Goal: Task Accomplishment & Management: Complete application form

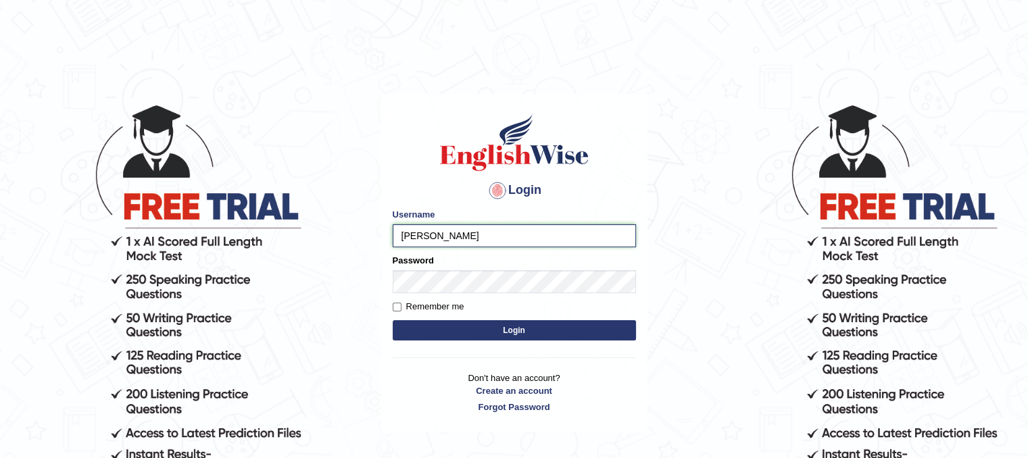
click at [457, 228] on input "kashish" at bounding box center [514, 235] width 243 height 23
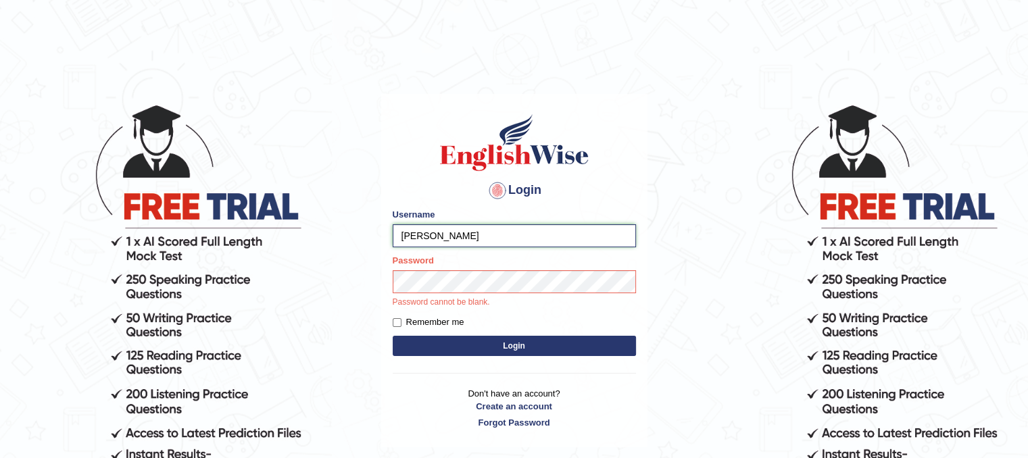
type input "kashish12345678"
click at [399, 323] on input "Remember me" at bounding box center [397, 322] width 9 height 9
checkbox input "true"
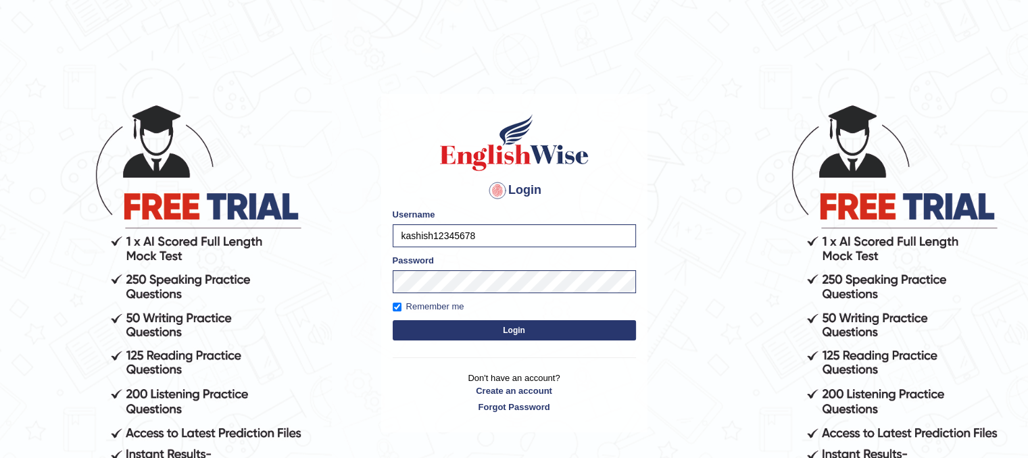
click at [454, 344] on div "Login Please fix the following errors: Username kashish12345678 Password Rememb…" at bounding box center [514, 263] width 266 height 338
click at [453, 332] on button "Login" at bounding box center [514, 330] width 243 height 20
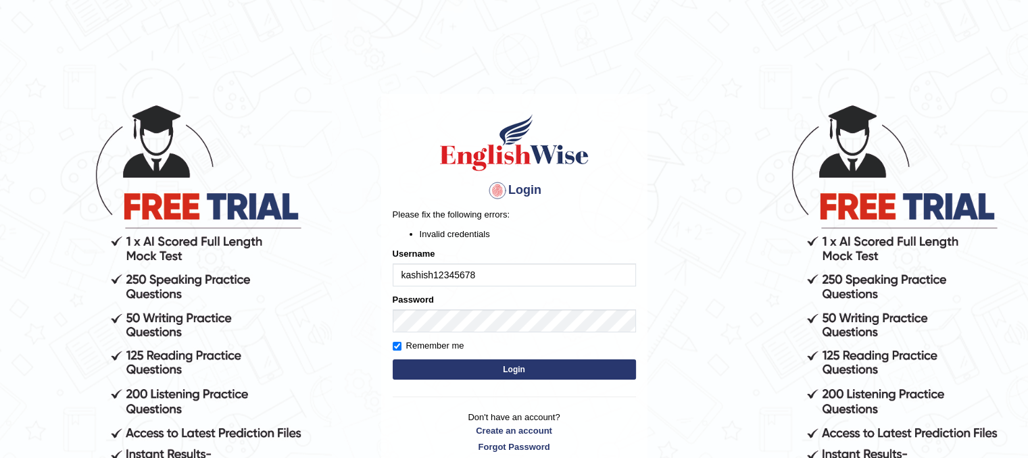
click at [481, 277] on input "kashish12345678" at bounding box center [514, 274] width 243 height 23
type input "kashish123456789"
click at [483, 366] on button "Login" at bounding box center [514, 369] width 243 height 20
click at [513, 279] on input "kashish123456789" at bounding box center [514, 274] width 243 height 23
type input "k"
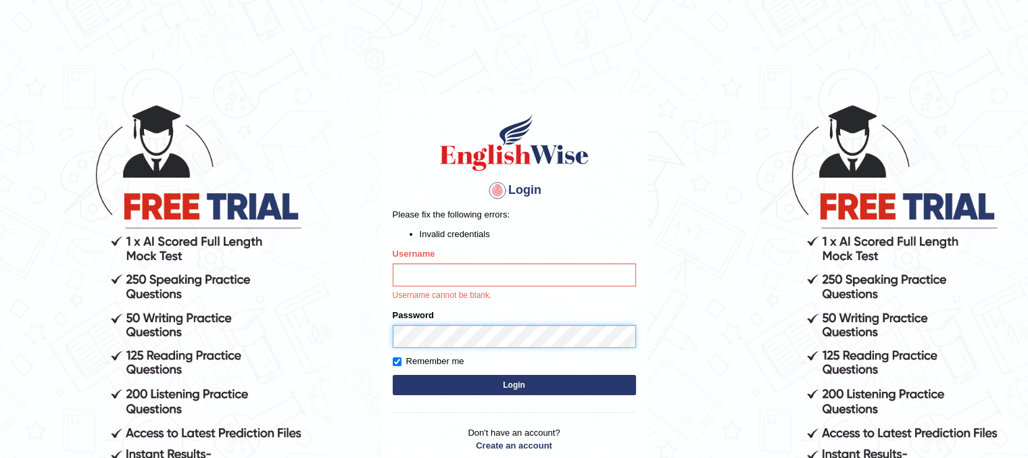
scroll to position [124, 0]
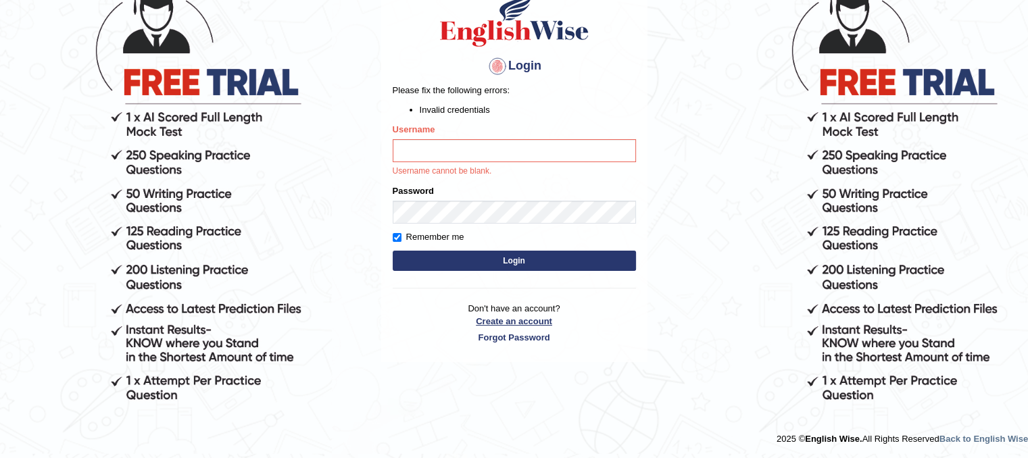
click at [511, 321] on link "Create an account" at bounding box center [514, 321] width 243 height 13
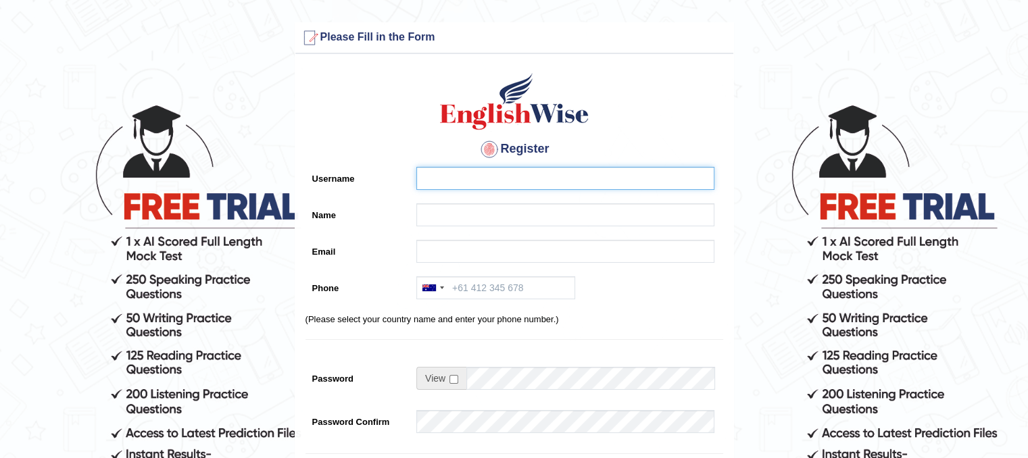
click at [479, 179] on input "Username" at bounding box center [565, 178] width 298 height 23
type input "kashish"
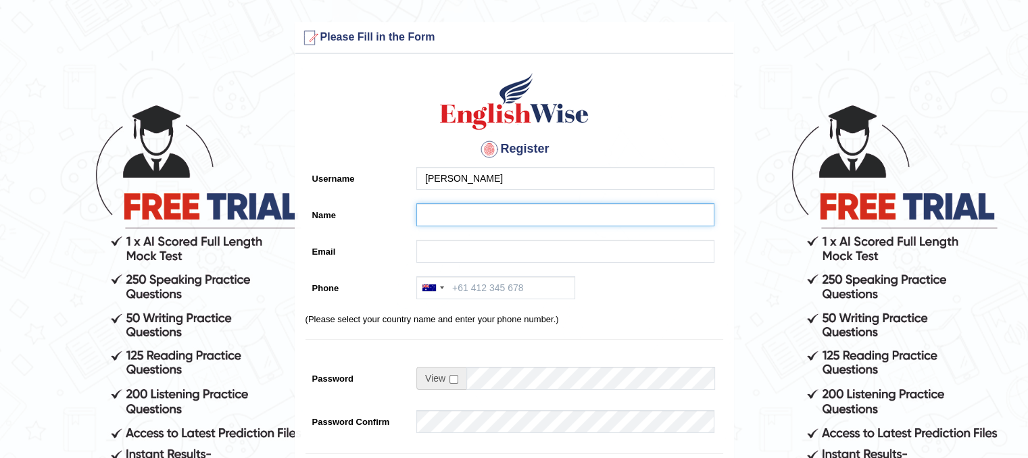
click at [480, 210] on input "Name" at bounding box center [565, 214] width 298 height 23
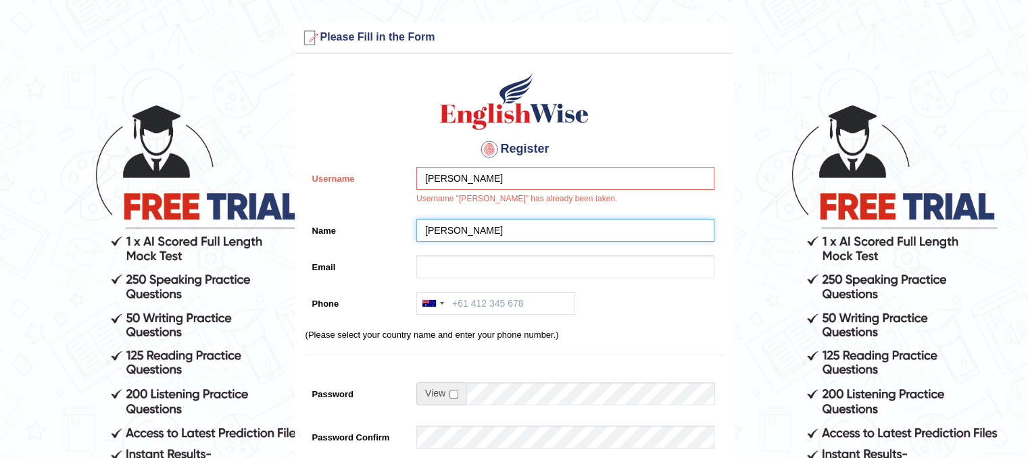
type input "kashish gujjar"
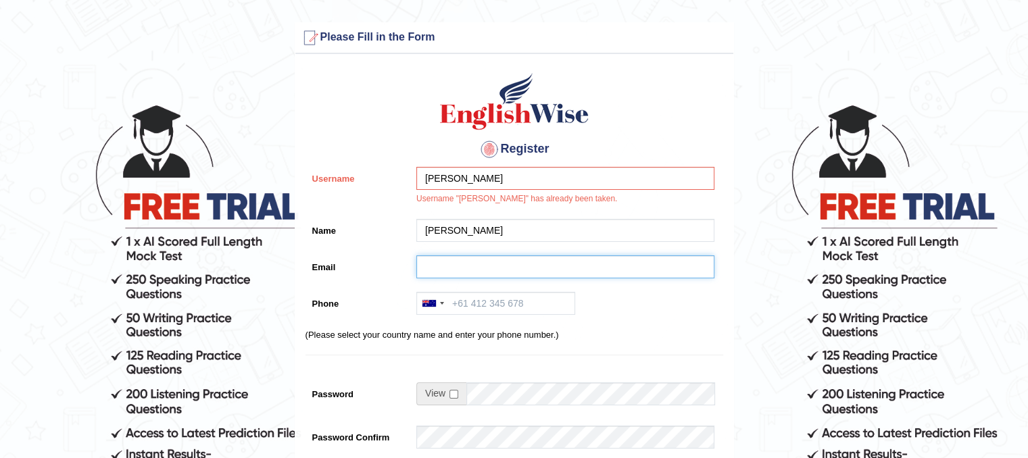
click at [538, 271] on input "Email" at bounding box center [565, 266] width 298 height 23
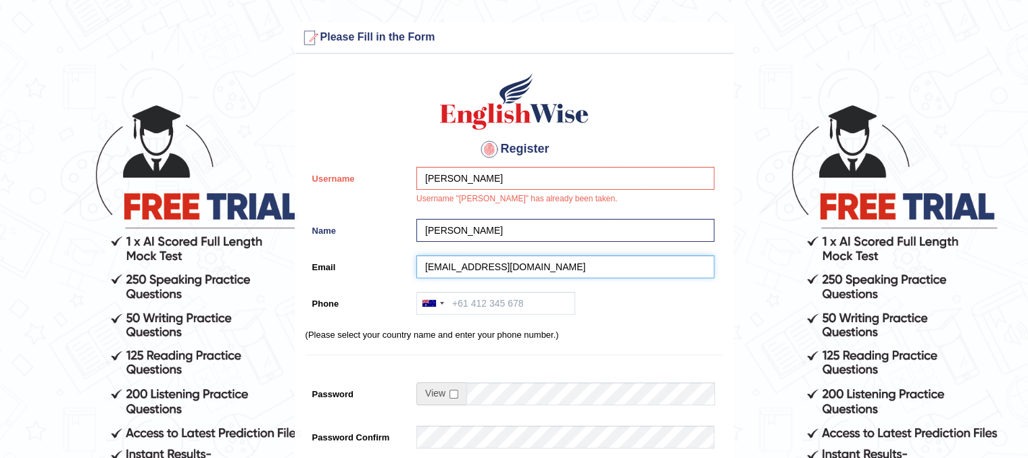
type input "mamtarani7027070@gmail.com"
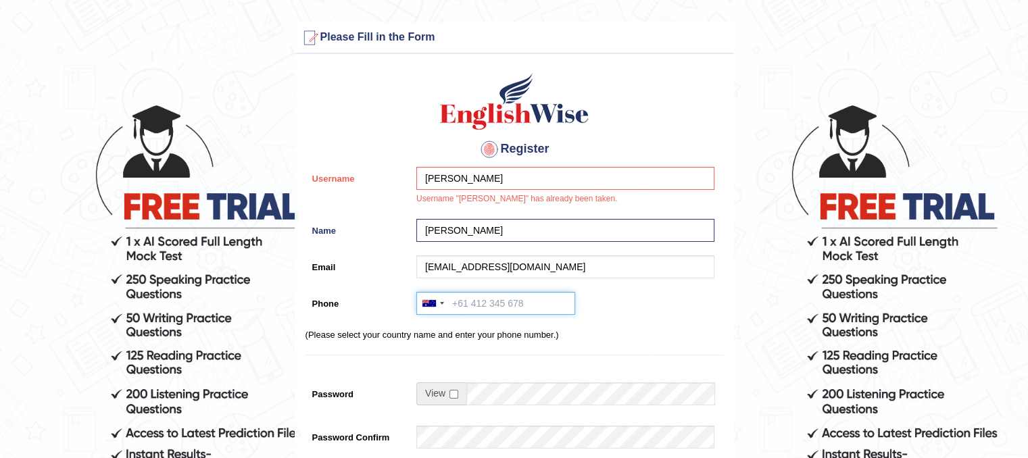
click at [523, 297] on input "Phone" at bounding box center [495, 303] width 159 height 23
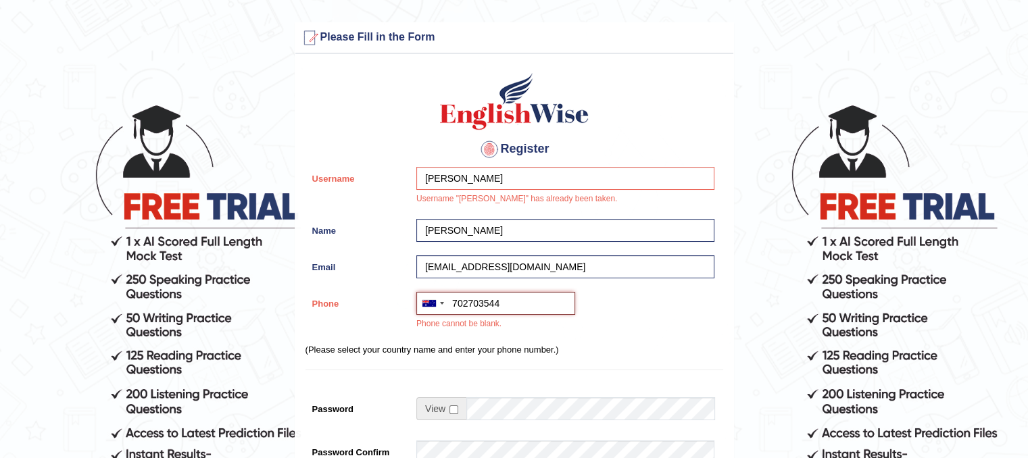
click at [480, 301] on input "702703544" at bounding box center [495, 303] width 159 height 23
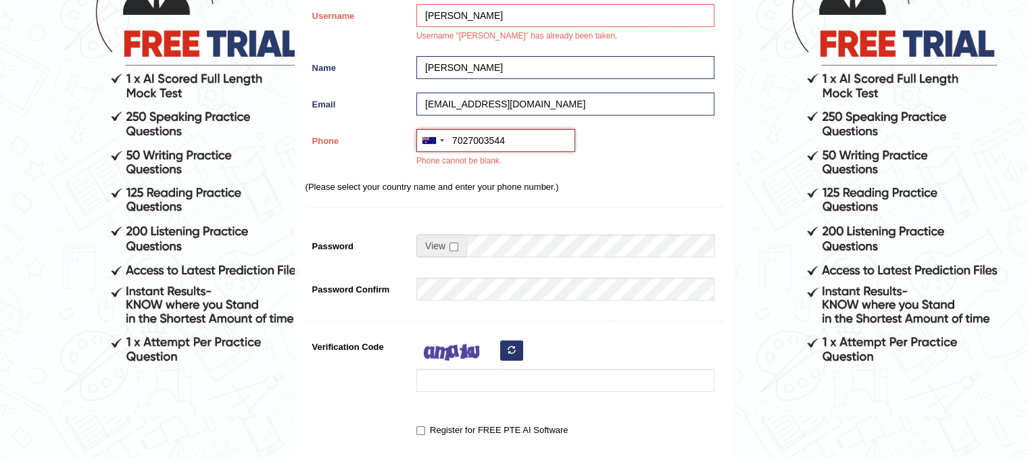
scroll to position [203, 0]
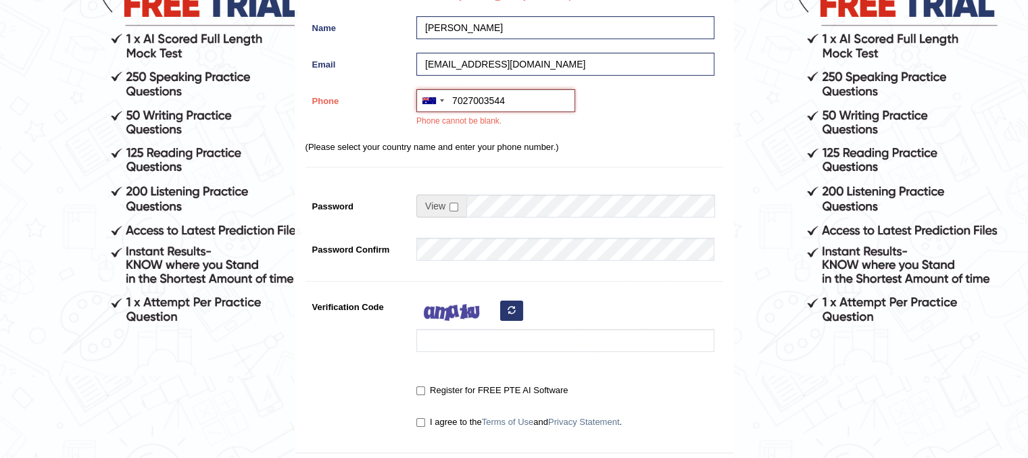
type input "7027003544"
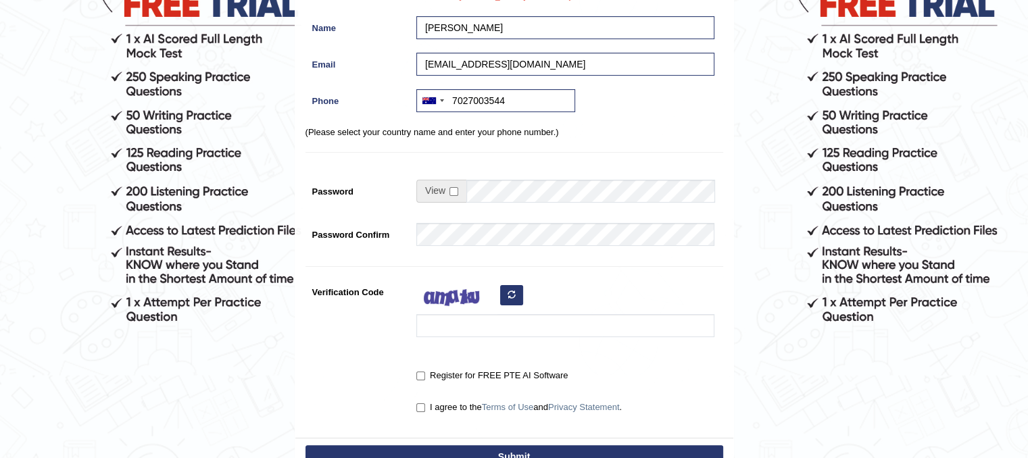
click at [448, 190] on span at bounding box center [441, 191] width 50 height 23
click at [452, 188] on input "checkbox" at bounding box center [453, 191] width 9 height 9
checkbox input "true"
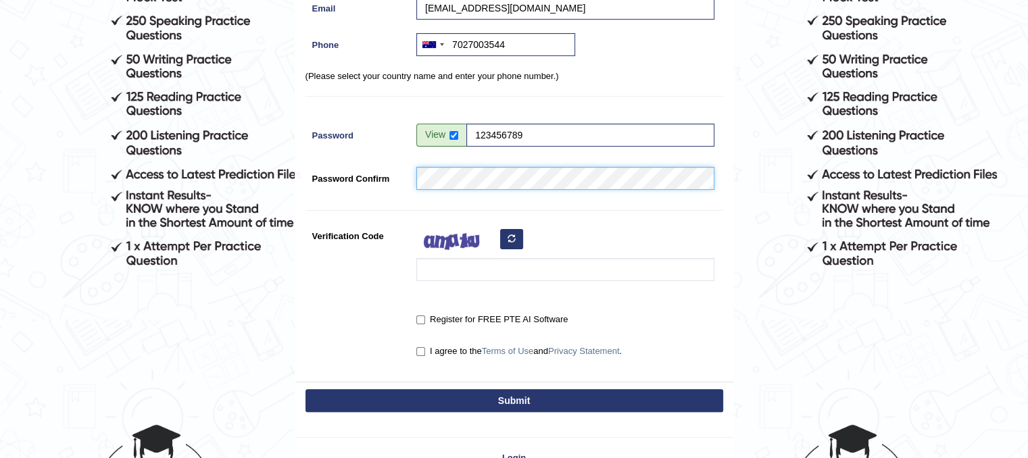
scroll to position [338, 0]
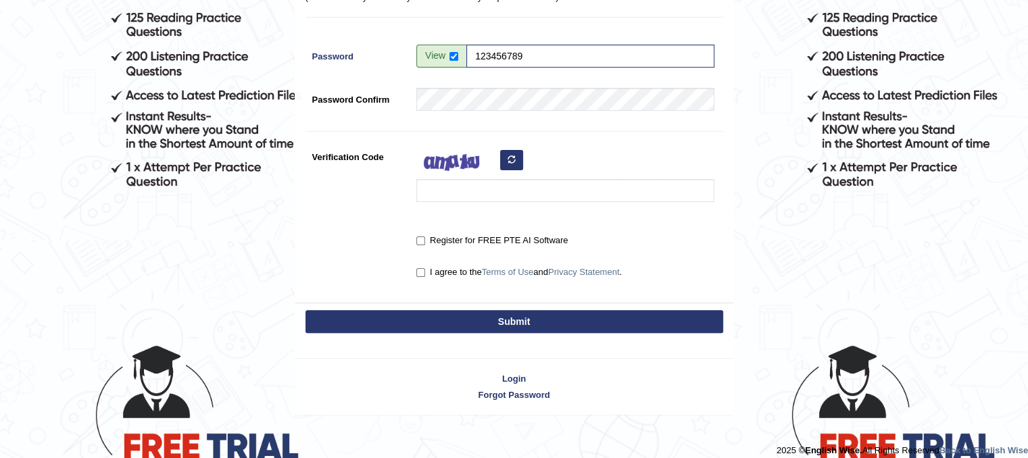
click at [513, 157] on icon "button" at bounding box center [511, 159] width 8 height 8
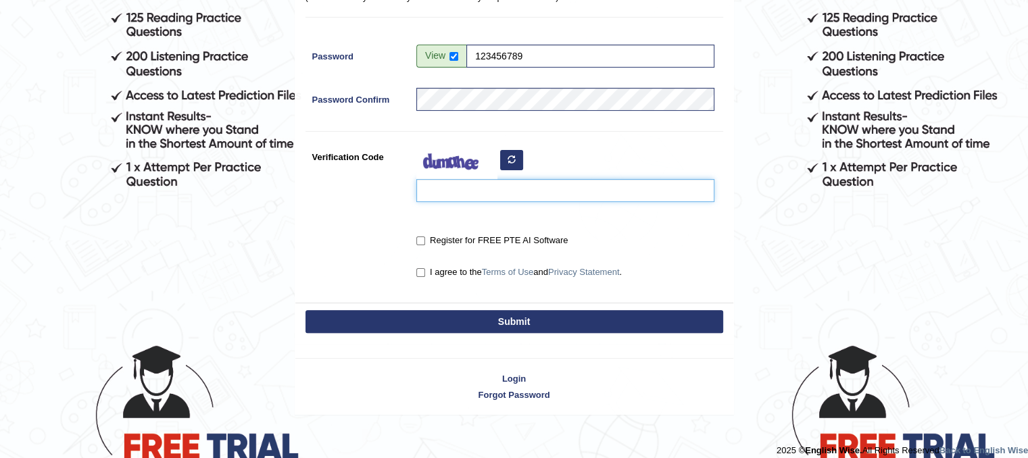
click at [488, 197] on input "Verification Code" at bounding box center [565, 190] width 298 height 23
type input "lotoxo"
click at [484, 313] on button "Submit" at bounding box center [514, 321] width 418 height 23
type input "+617027003544"
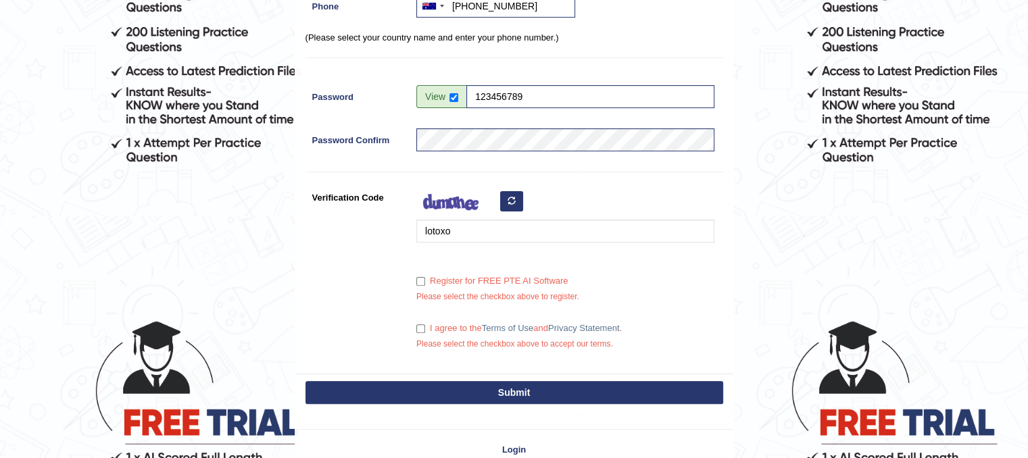
scroll to position [367, 0]
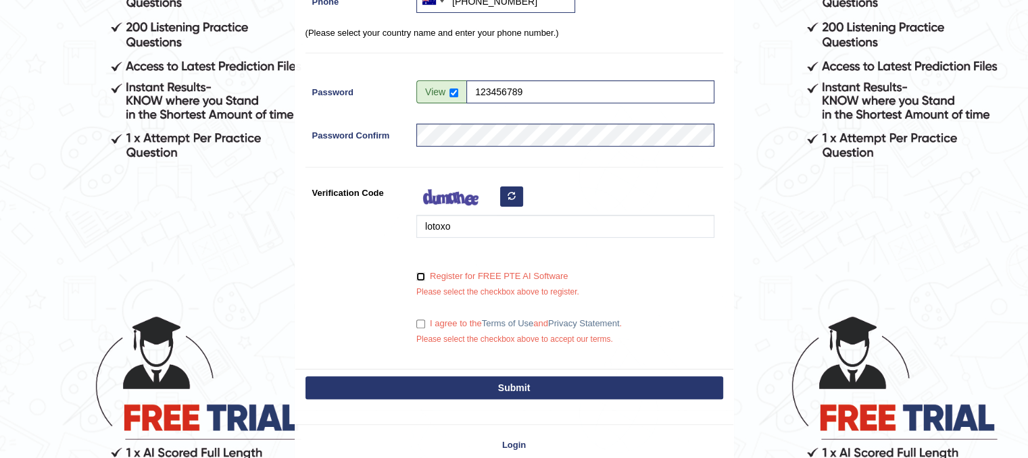
click at [420, 275] on input "Register for FREE PTE AI Software" at bounding box center [420, 276] width 9 height 9
checkbox input "true"
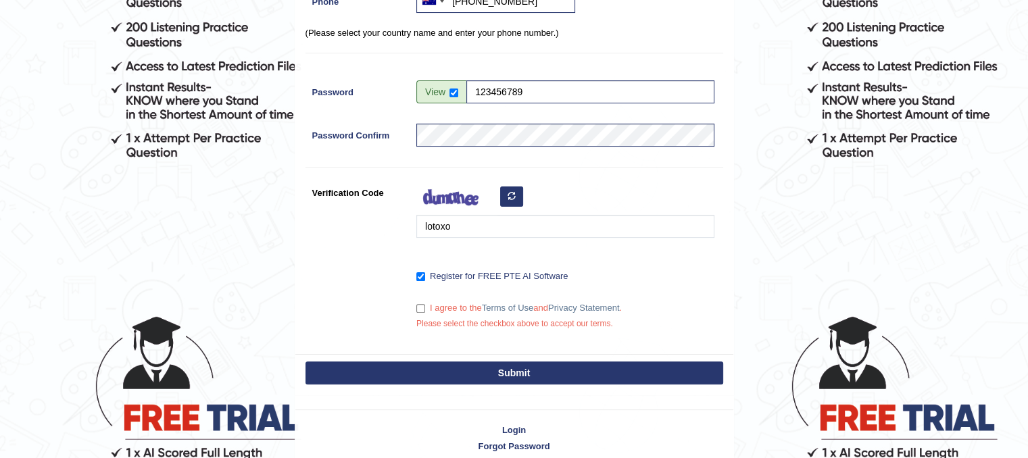
click at [503, 369] on button "Submit" at bounding box center [514, 372] width 418 height 23
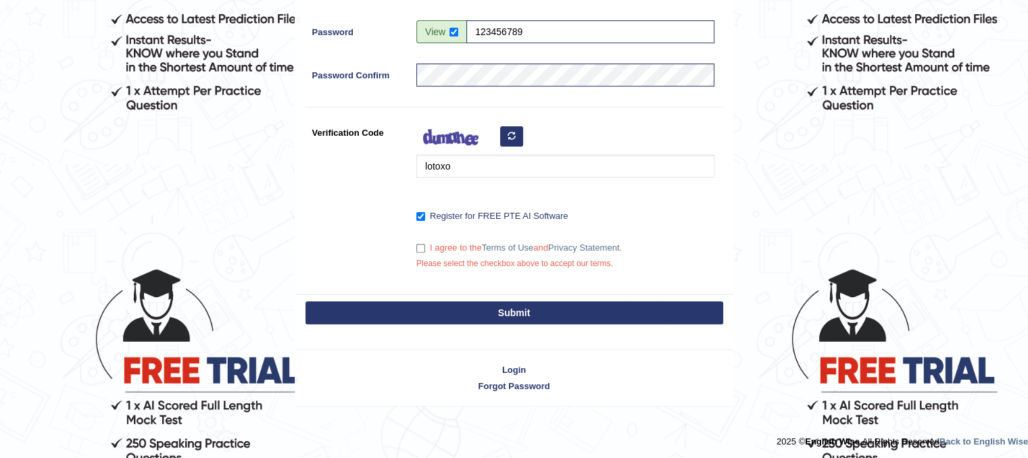
scroll to position [416, 0]
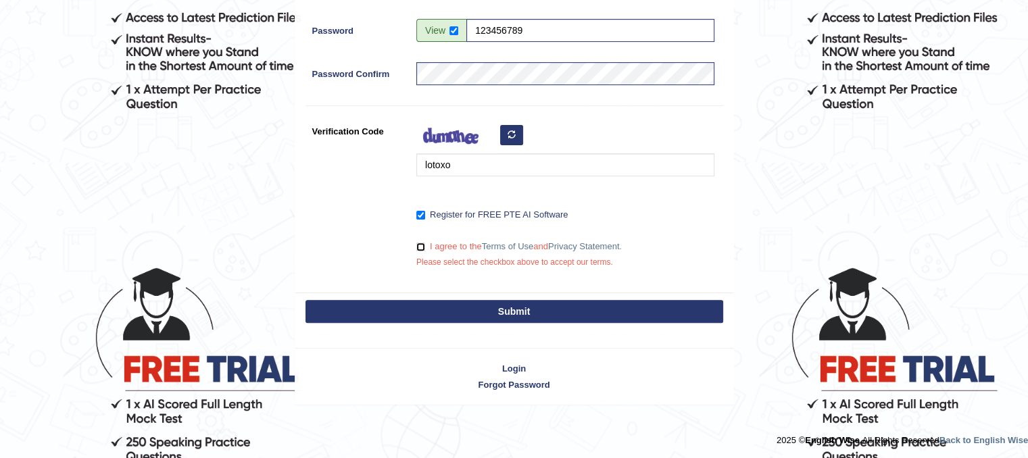
click at [422, 249] on input "I agree to the Terms of Use and Privacy Statement ." at bounding box center [420, 247] width 9 height 9
checkbox input "true"
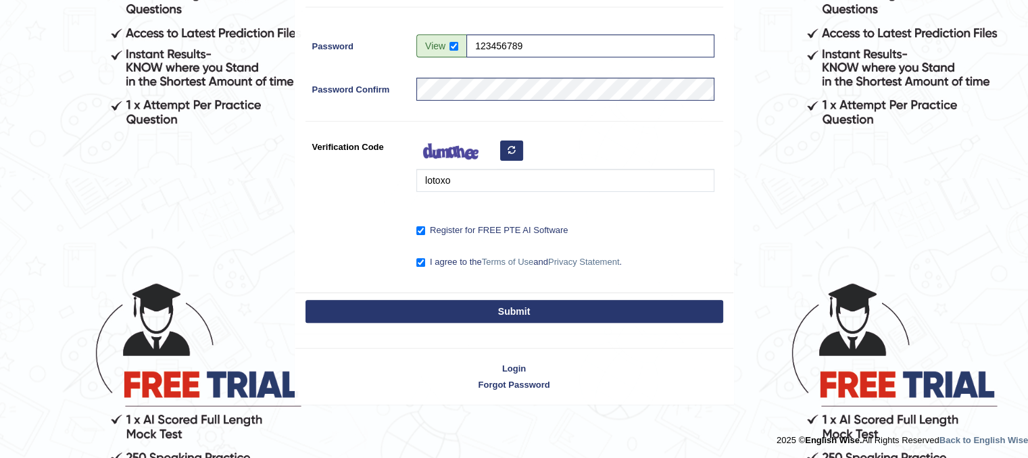
click at [476, 312] on button "Submit" at bounding box center [514, 311] width 418 height 23
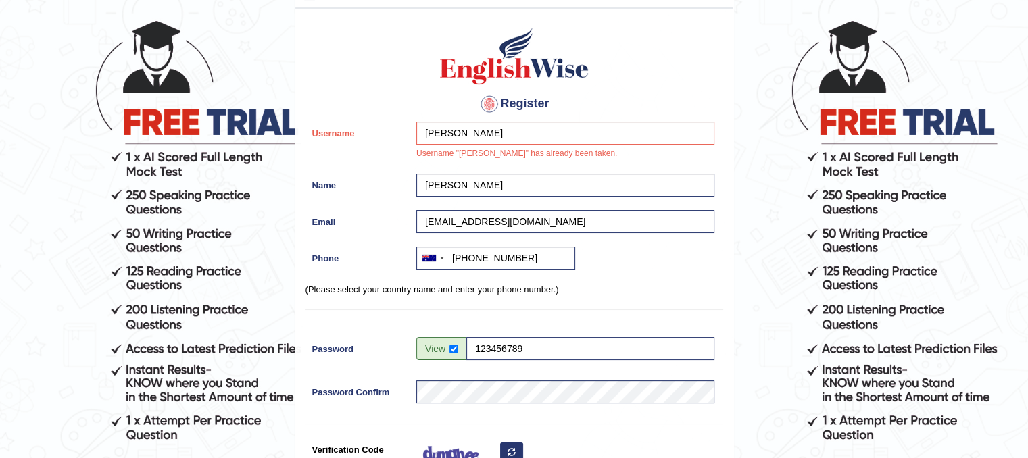
scroll to position [70, 0]
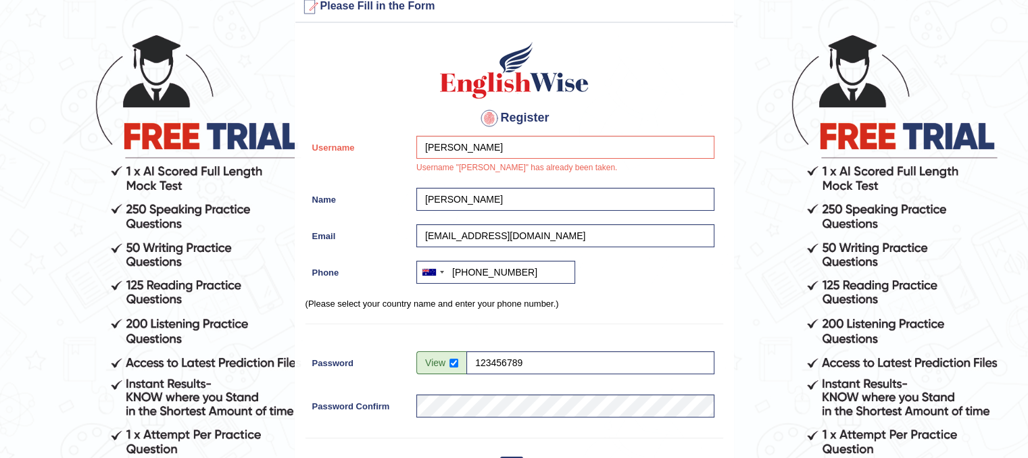
drag, startPoint x: 484, startPoint y: 132, endPoint x: 479, endPoint y: 153, distance: 21.5
click at [479, 152] on div "Register Username kashish Username "kashish" has already been taken. Name kashi…" at bounding box center [514, 320] width 438 height 580
click at [479, 153] on input "kashish" at bounding box center [565, 147] width 298 height 23
type input "k"
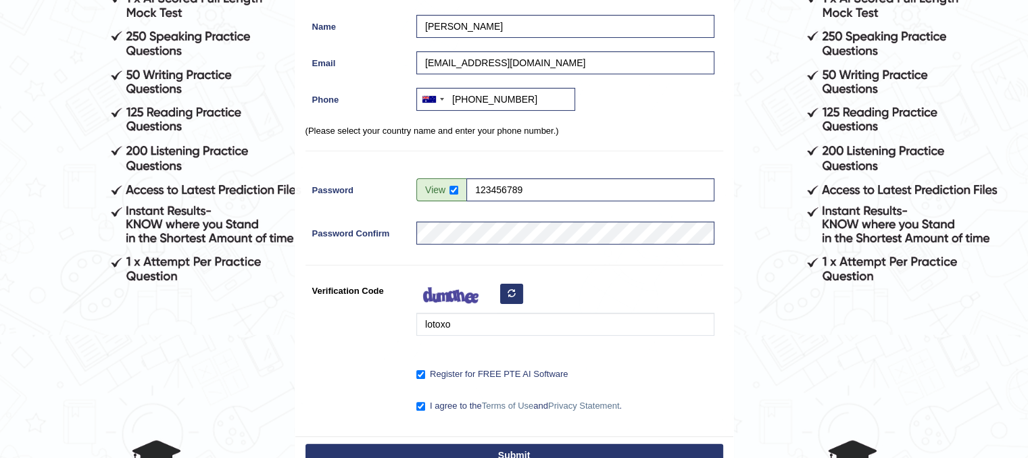
scroll to position [273, 0]
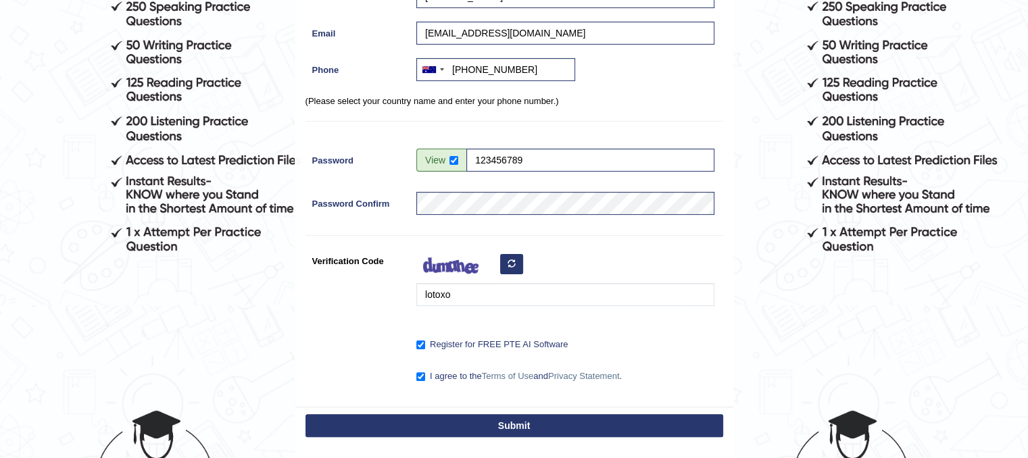
type input "kirti"
click at [516, 423] on button "Submit" at bounding box center [514, 425] width 418 height 23
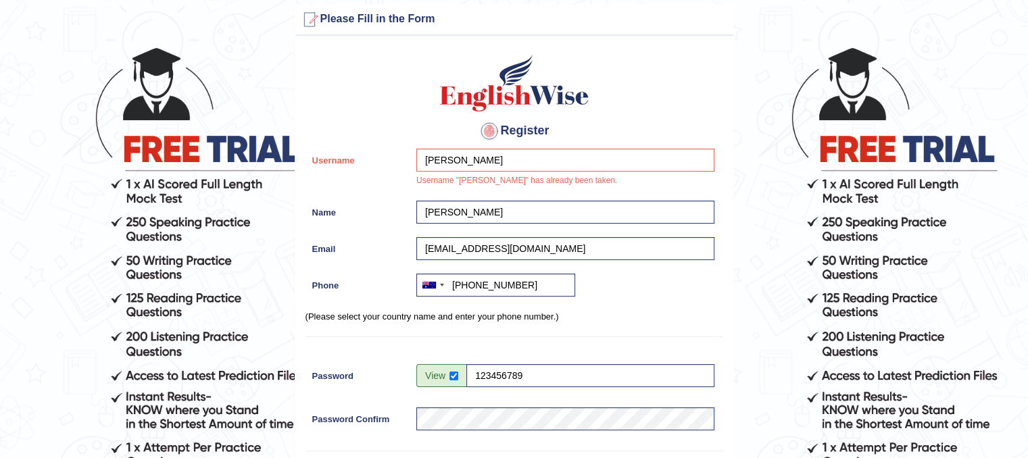
scroll to position [3, 0]
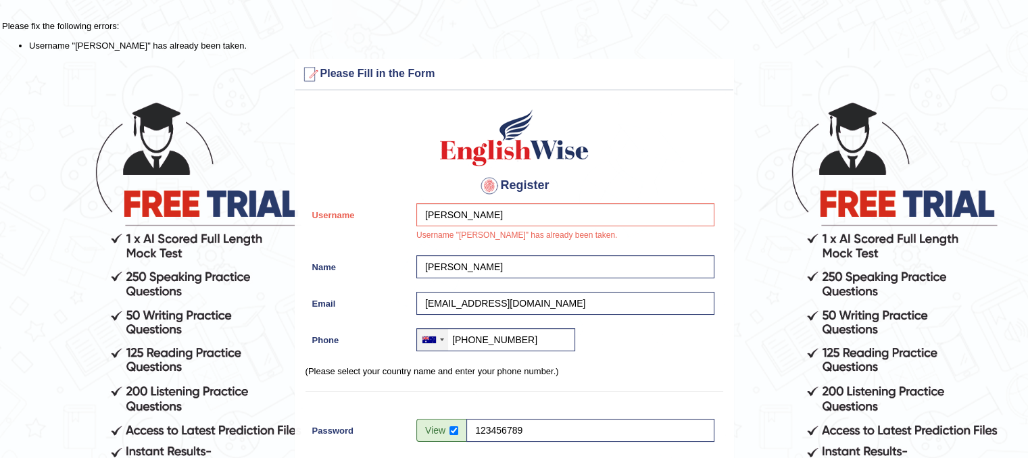
click at [441, 344] on div at bounding box center [432, 340] width 31 height 22
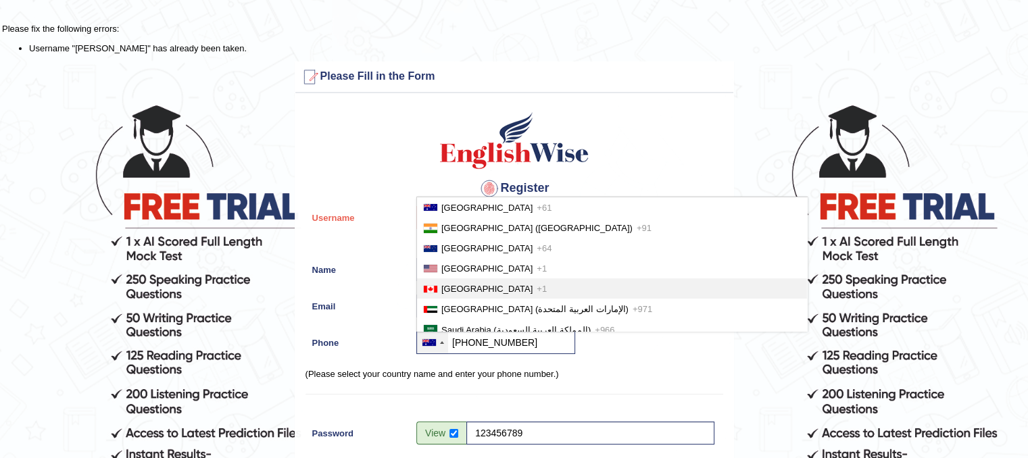
scroll to position [0, 0]
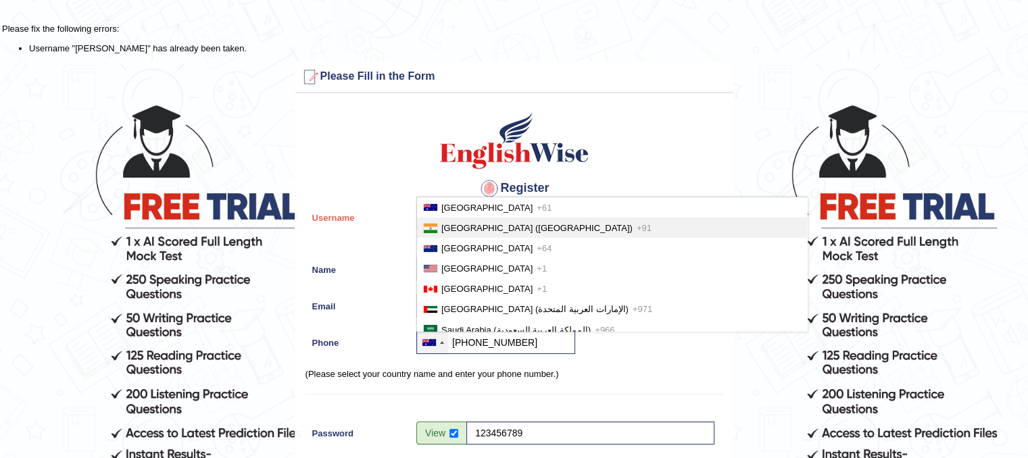
click at [636, 225] on span "+91" at bounding box center [643, 228] width 15 height 10
type input "+917027003544"
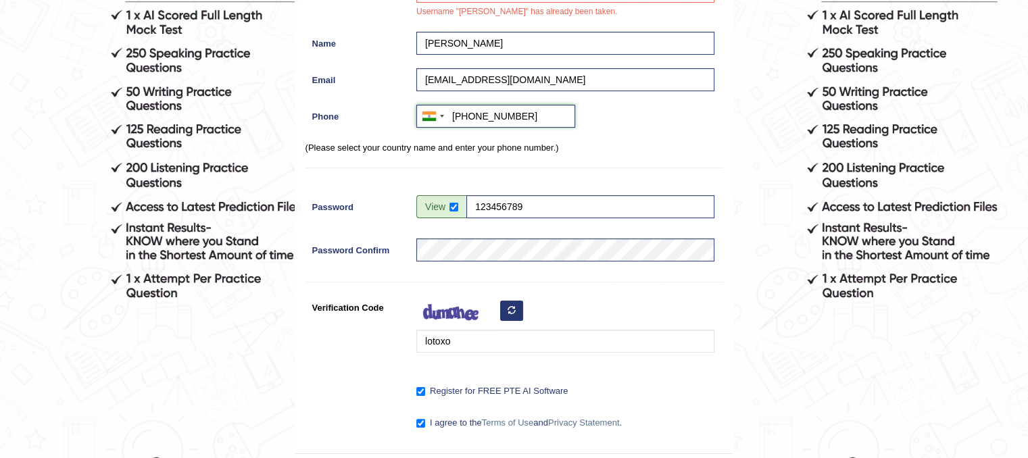
scroll to position [338, 0]
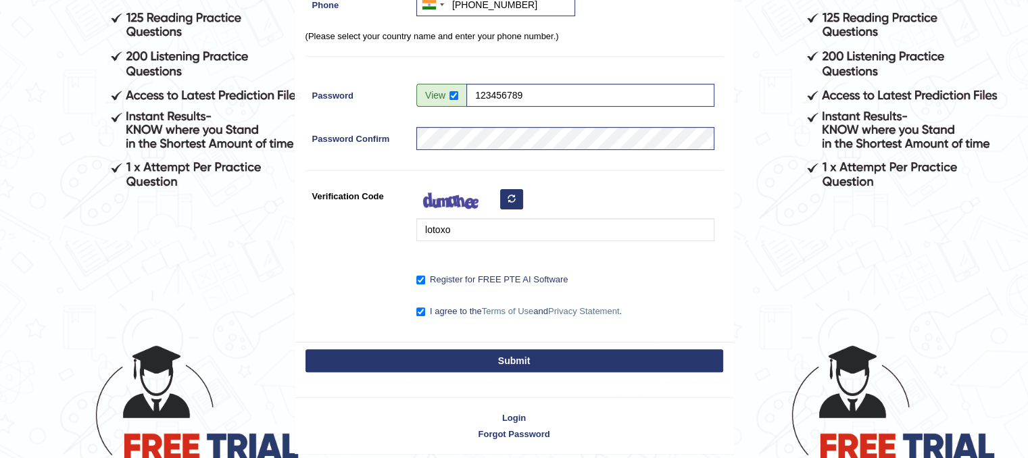
click at [543, 354] on button "Submit" at bounding box center [514, 360] width 418 height 23
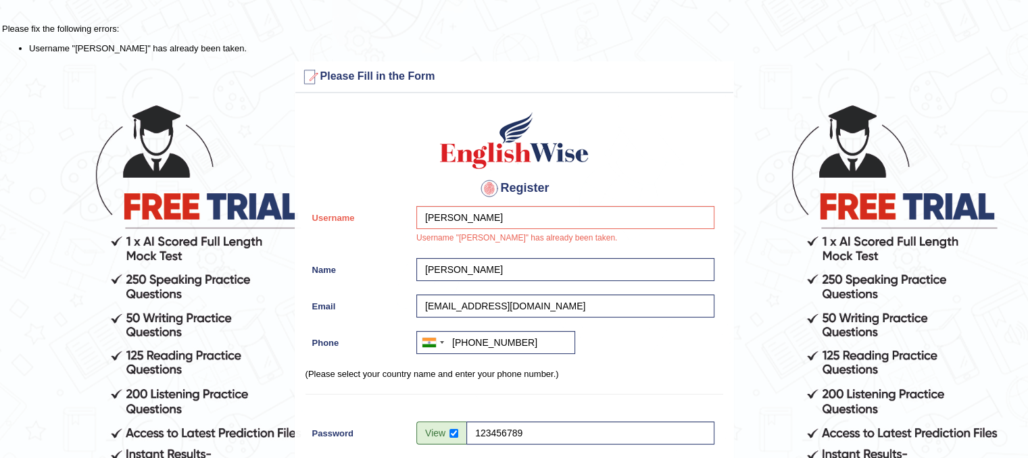
scroll to position [0, 0]
click at [519, 207] on input "kirti" at bounding box center [565, 217] width 298 height 23
type input "k"
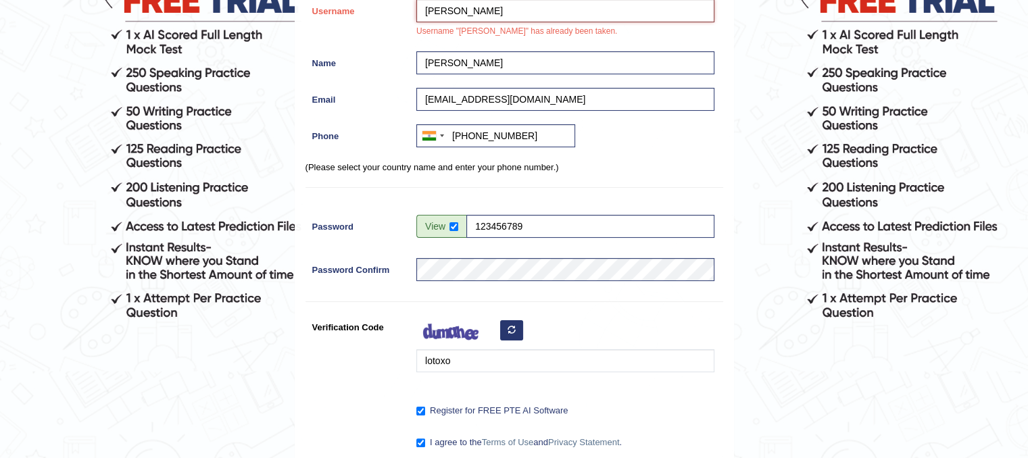
scroll to position [387, 0]
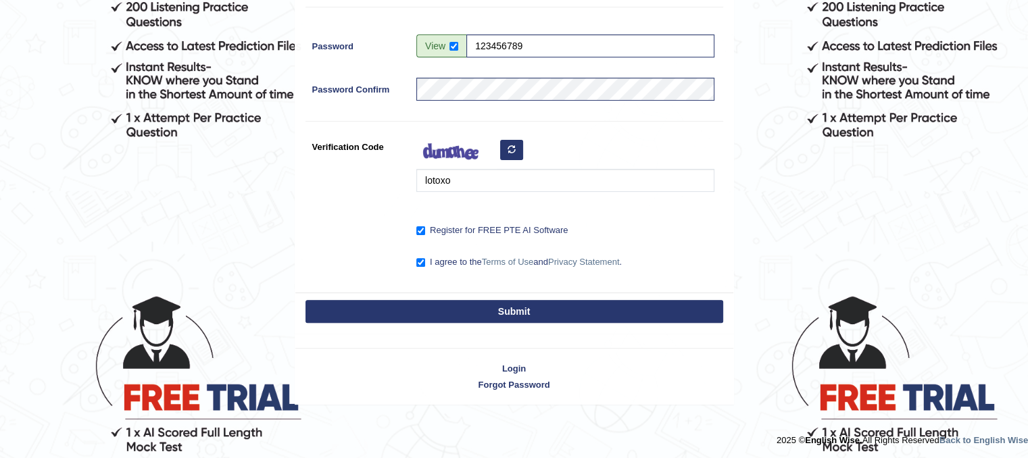
type input "choudhari"
click at [534, 303] on button "Submit" at bounding box center [514, 311] width 418 height 23
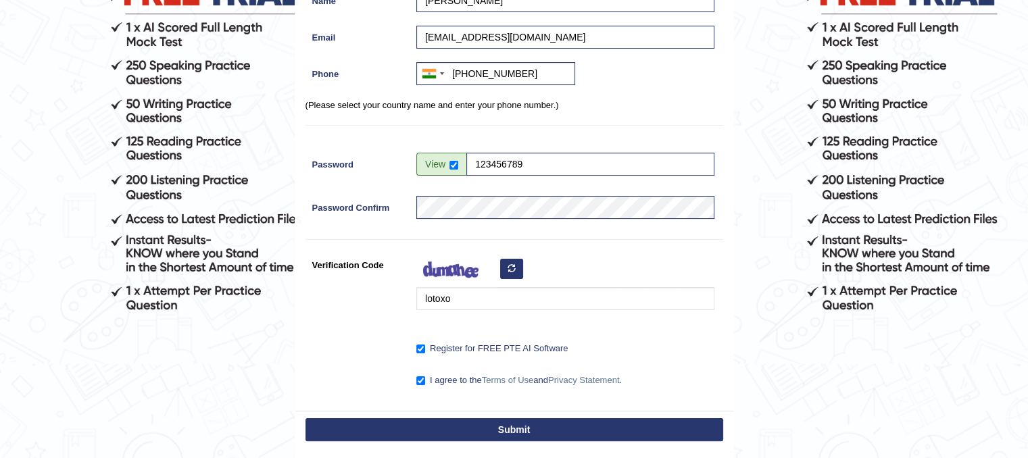
scroll to position [0, 0]
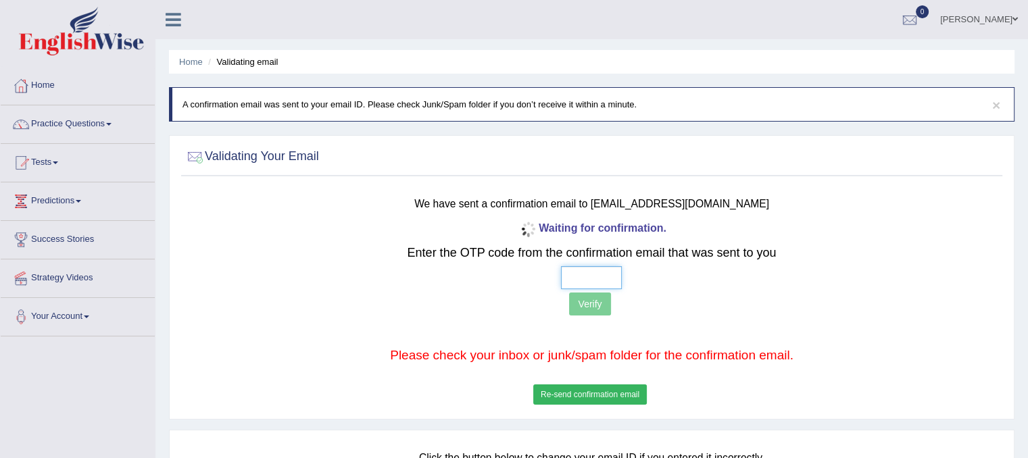
click at [578, 271] on input "text" at bounding box center [591, 277] width 61 height 23
click at [589, 307] on p "Verify" at bounding box center [591, 306] width 676 height 26
click at [566, 274] on input "text" at bounding box center [591, 277] width 61 height 23
type input "4 6 3 0"
click at [584, 305] on button "Verify" at bounding box center [589, 304] width 41 height 23
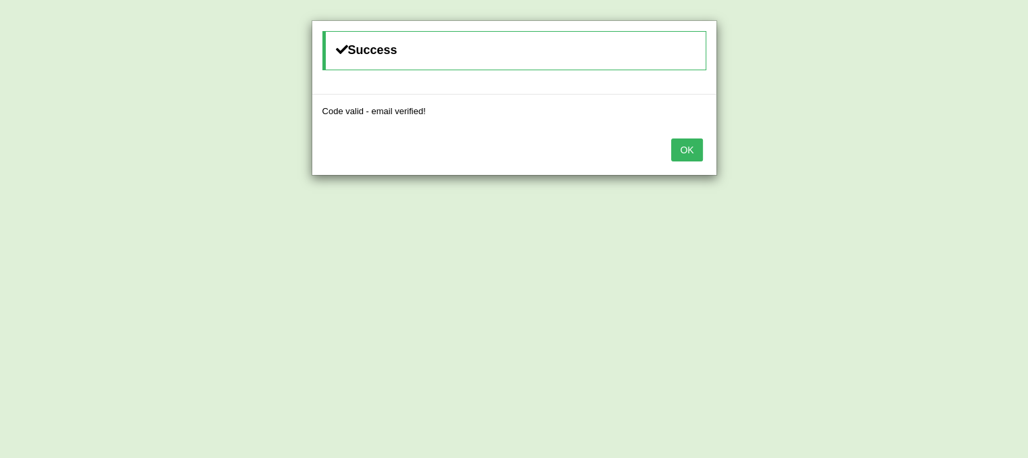
click at [682, 155] on button "OK" at bounding box center [686, 150] width 31 height 23
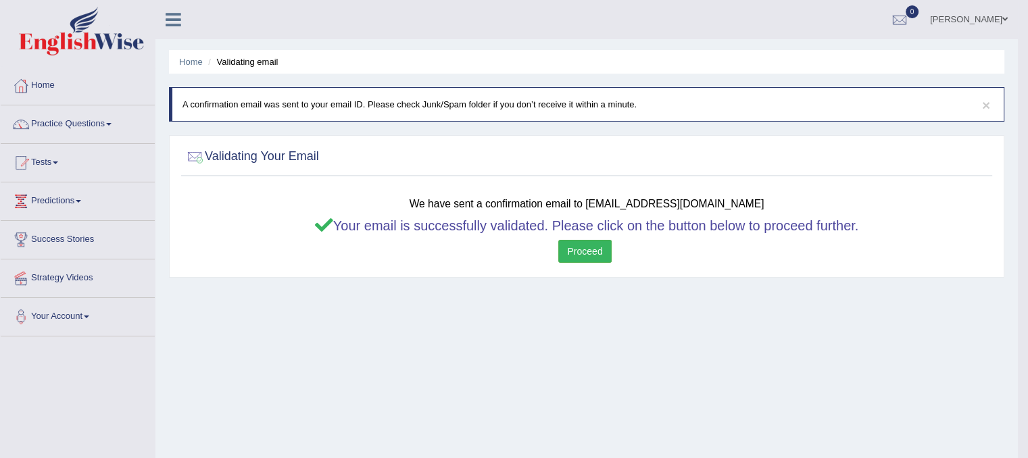
scroll to position [68, 0]
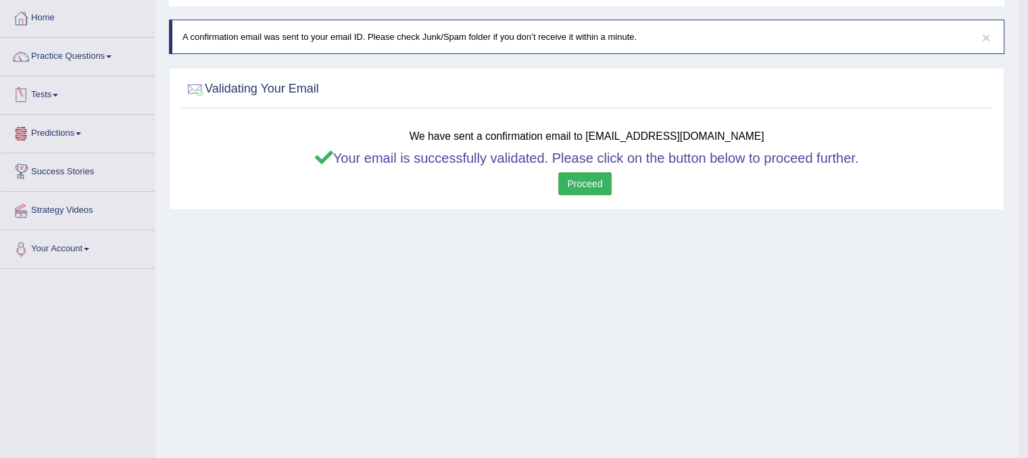
click at [580, 178] on link "Proceed" at bounding box center [584, 183] width 53 height 23
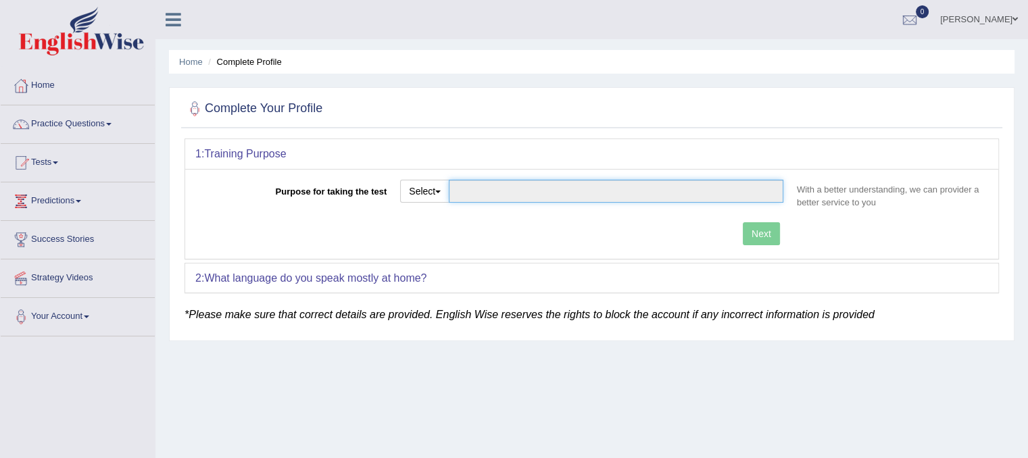
click at [518, 193] on input "Purpose for taking the test" at bounding box center [616, 191] width 334 height 23
click at [439, 189] on button "Select" at bounding box center [424, 191] width 49 height 23
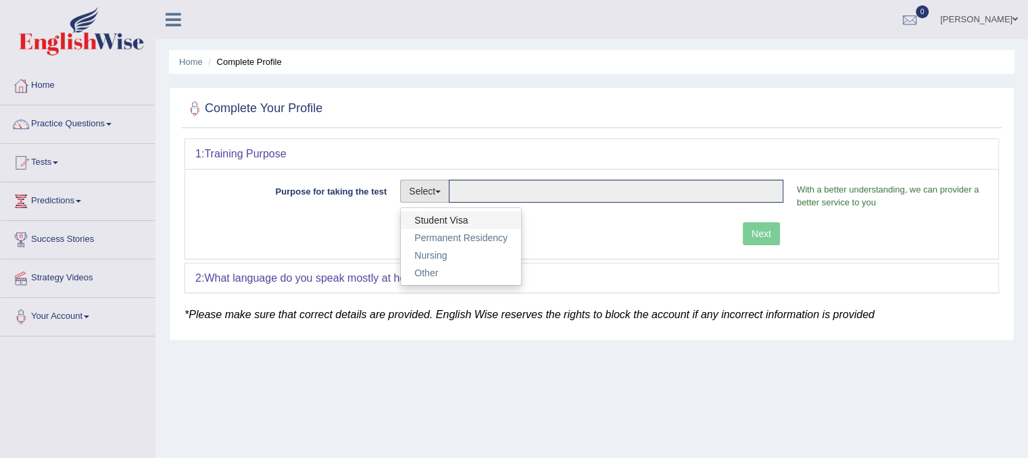
click at [455, 211] on link "Student Visa" at bounding box center [461, 220] width 120 height 18
type input "Student Visa"
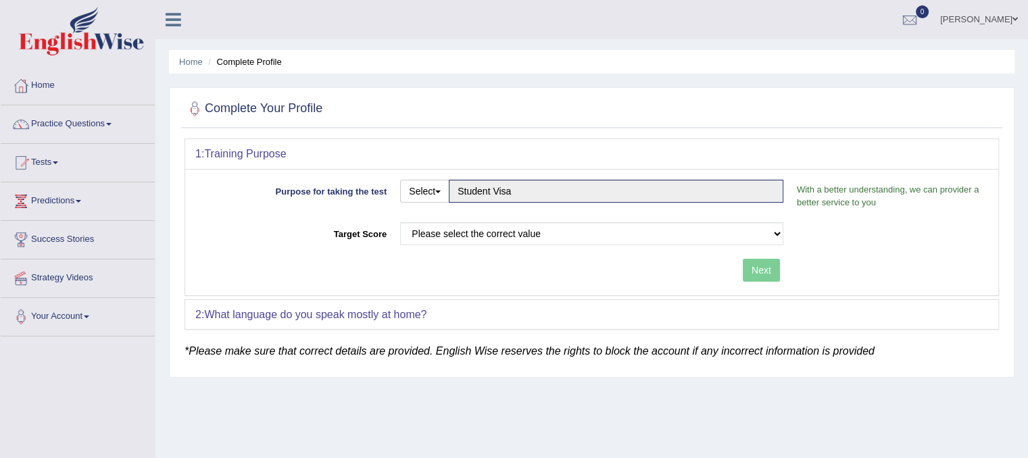
click at [753, 266] on div "Next" at bounding box center [492, 272] width 595 height 26
click at [748, 233] on select "Please select the correct value 50 (6 bands) 58 (6.5 bands) 65 (7 bands) 79 (8 …" at bounding box center [591, 233] width 383 height 23
select select "65"
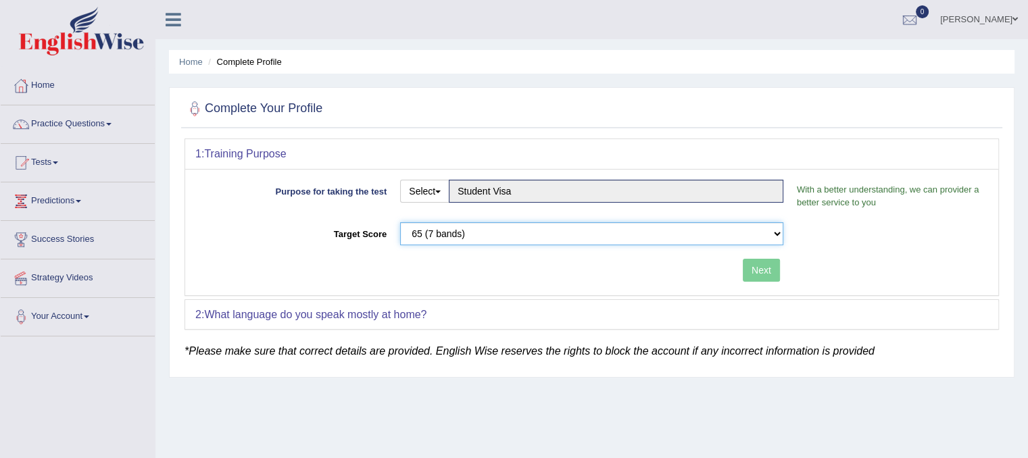
click at [400, 222] on select "Please select the correct value 50 (6 bands) 58 (6.5 bands) 65 (7 bands) 79 (8 …" at bounding box center [591, 233] width 383 height 23
click at [756, 262] on button "Next" at bounding box center [761, 270] width 37 height 23
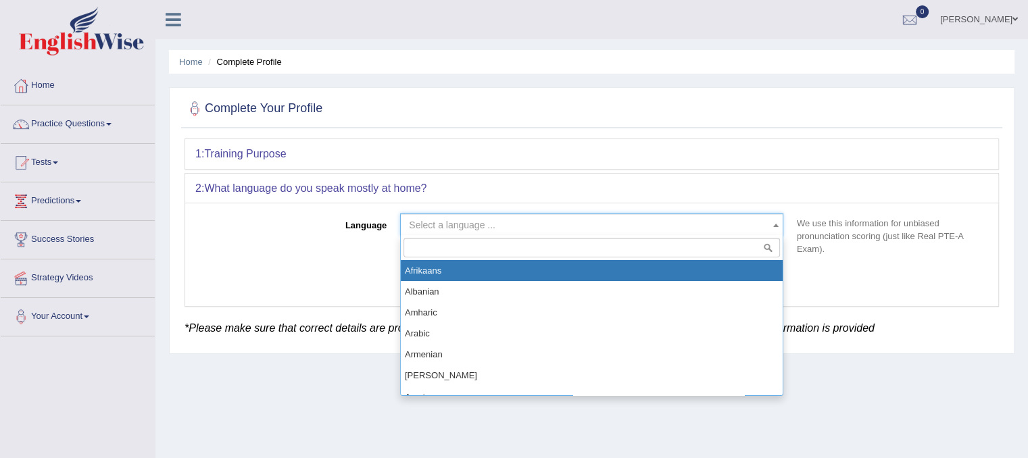
click at [502, 229] on span "Select a language ..." at bounding box center [587, 225] width 357 height 14
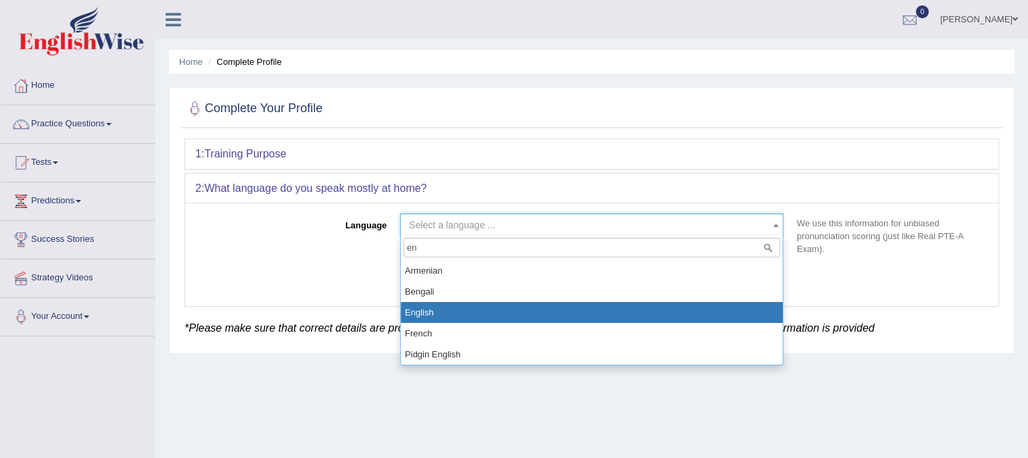
type input "en"
select select "English"
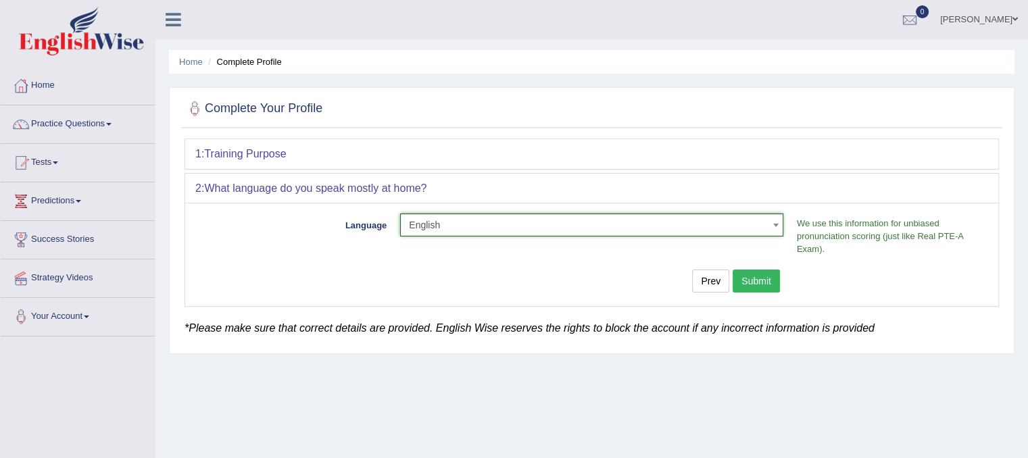
click at [757, 270] on button "Submit" at bounding box center [755, 281] width 47 height 23
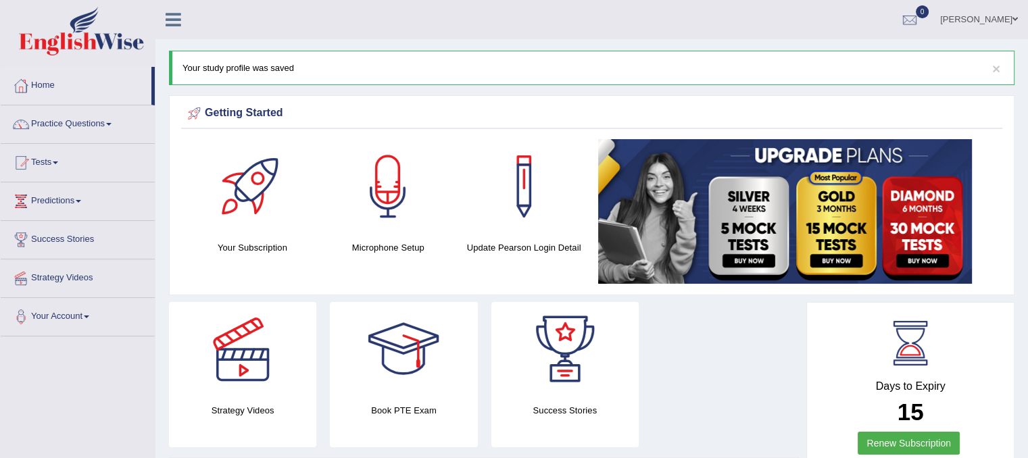
click at [53, 164] on link "Tests" at bounding box center [78, 161] width 154 height 34
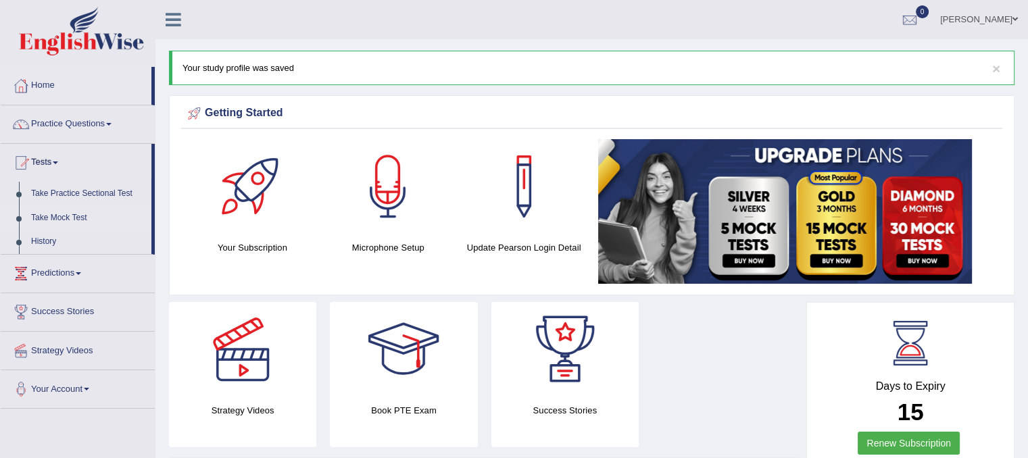
click at [67, 216] on link "Take Mock Test" at bounding box center [88, 218] width 126 height 24
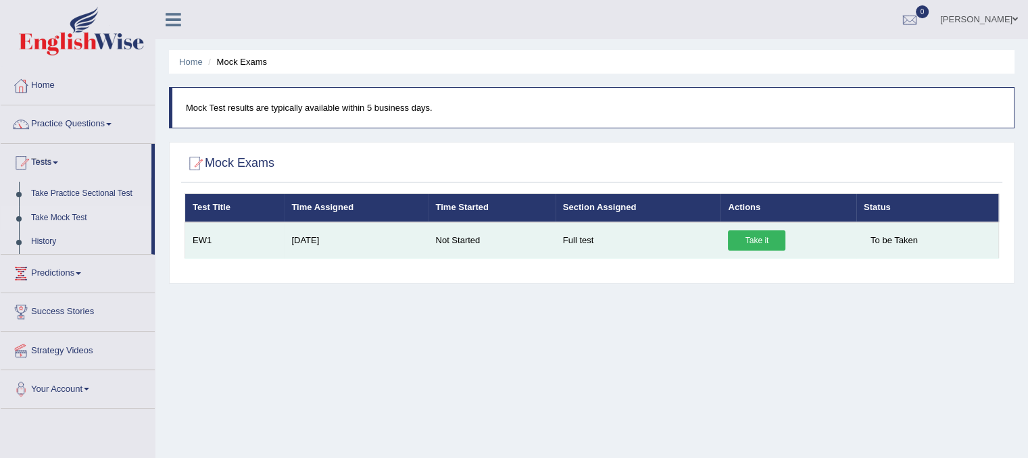
click at [762, 245] on link "Take it" at bounding box center [756, 240] width 57 height 20
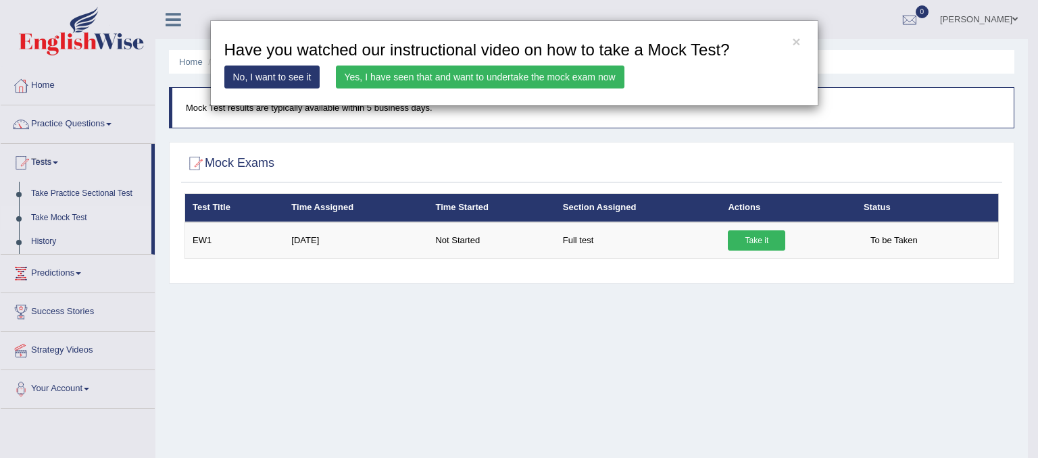
click at [406, 76] on link "Yes, I have seen that and want to undertake the mock exam now" at bounding box center [480, 77] width 288 height 23
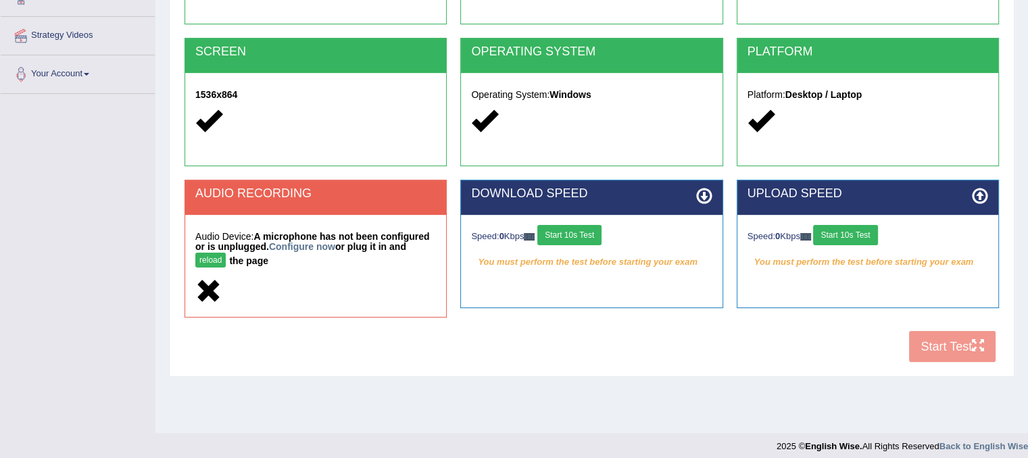
scroll to position [251, 0]
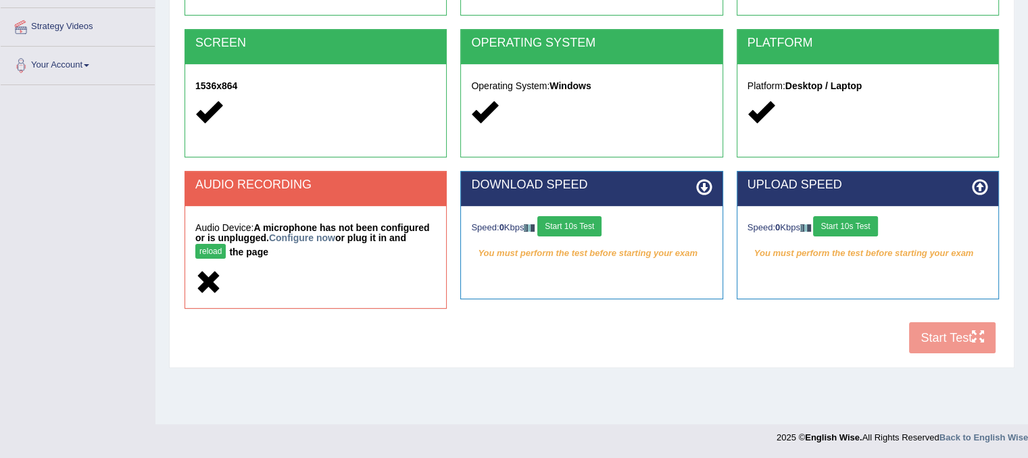
click at [915, 338] on div "COOKIES Cookies Enabled JAVASCRIPT Javascript Enabled BROWSER Browser: Chrome S…" at bounding box center [591, 124] width 821 height 474
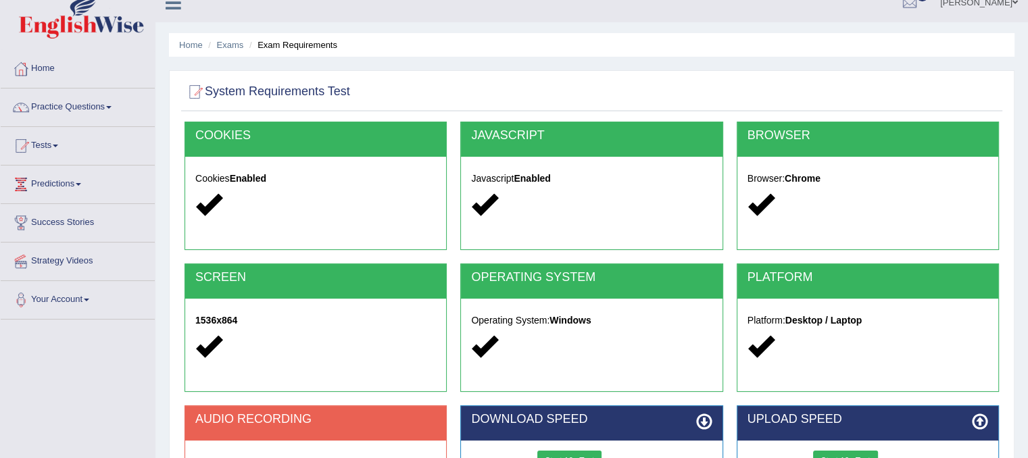
scroll to position [0, 0]
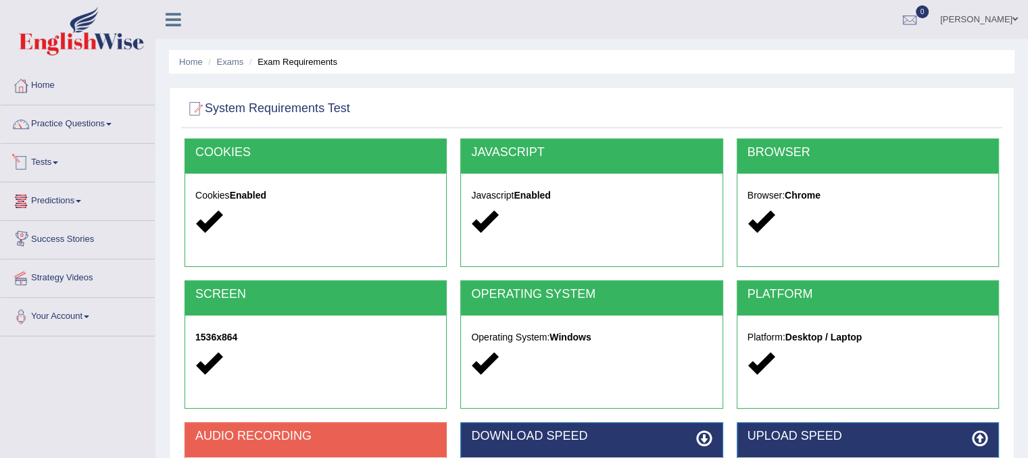
click at [349, 221] on div at bounding box center [315, 221] width 241 height 29
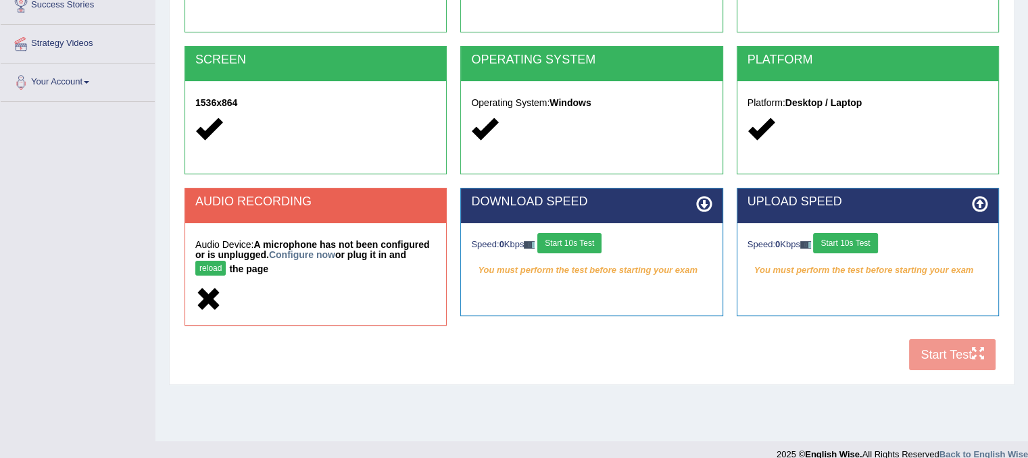
scroll to position [251, 0]
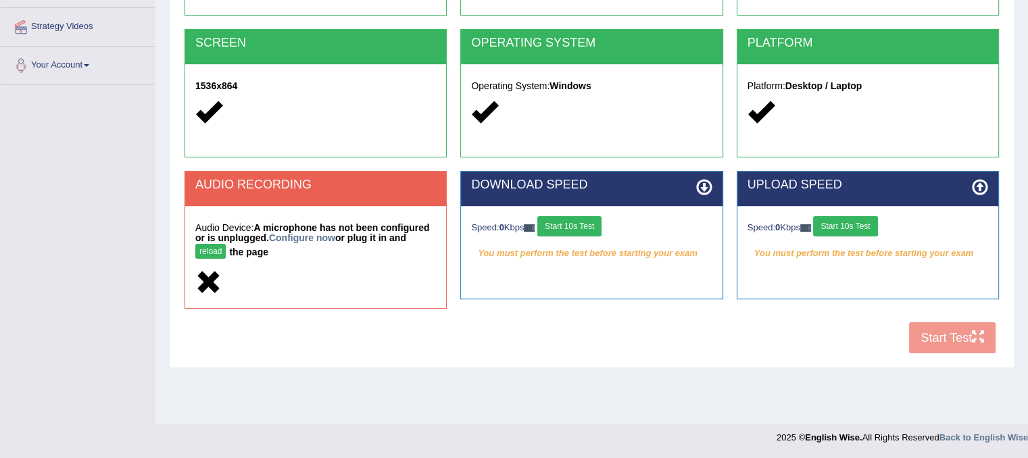
click at [955, 341] on div "COOKIES Cookies Enabled JAVASCRIPT Javascript Enabled BROWSER Browser: Chrome S…" at bounding box center [591, 124] width 821 height 474
click at [856, 232] on button "Start 10s Test" at bounding box center [845, 226] width 64 height 20
click at [595, 216] on button "Start 10s Test" at bounding box center [569, 226] width 64 height 20
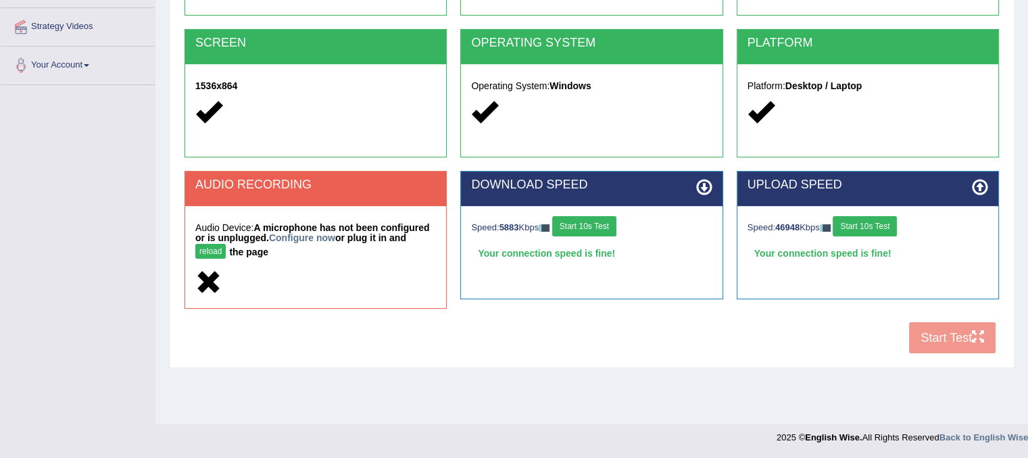
click at [598, 227] on button "Start 10s Test" at bounding box center [584, 226] width 64 height 20
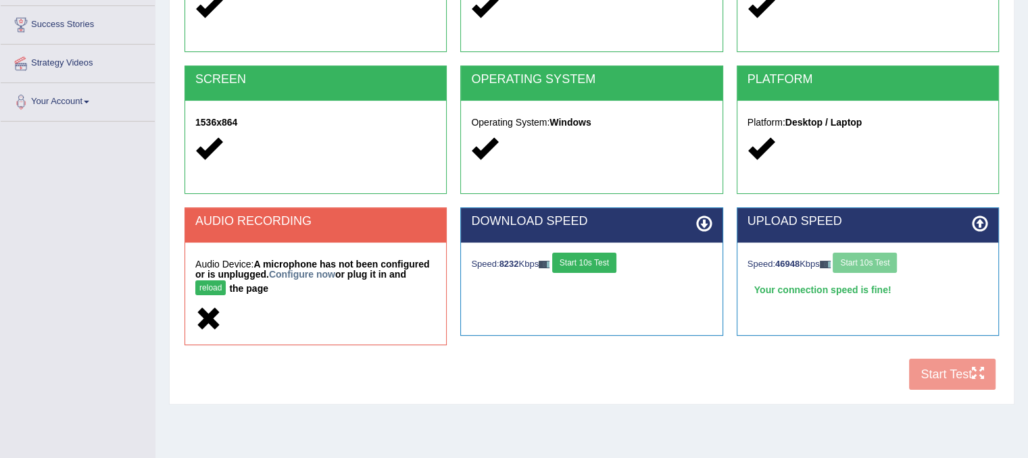
scroll to position [0, 0]
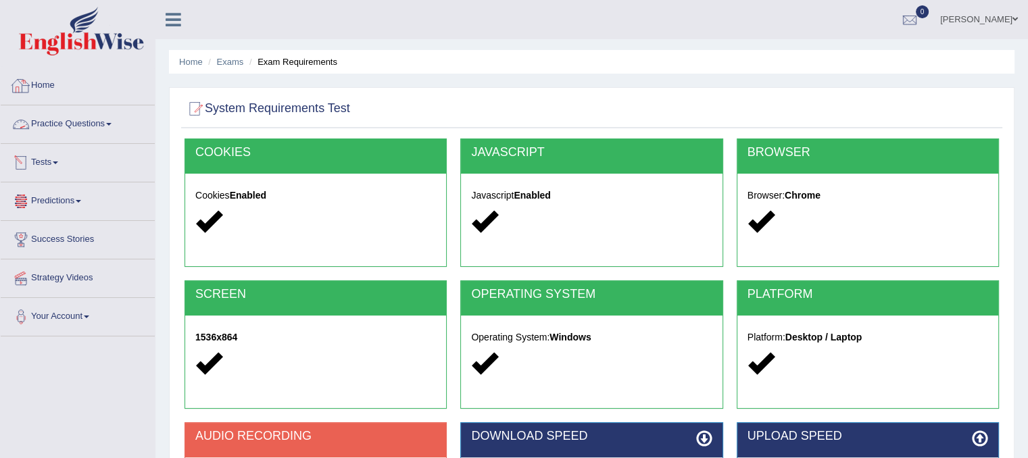
click at [391, 220] on div at bounding box center [315, 221] width 241 height 29
click at [647, 220] on div at bounding box center [591, 221] width 241 height 29
drag, startPoint x: 647, startPoint y: 220, endPoint x: 693, endPoint y: 181, distance: 60.5
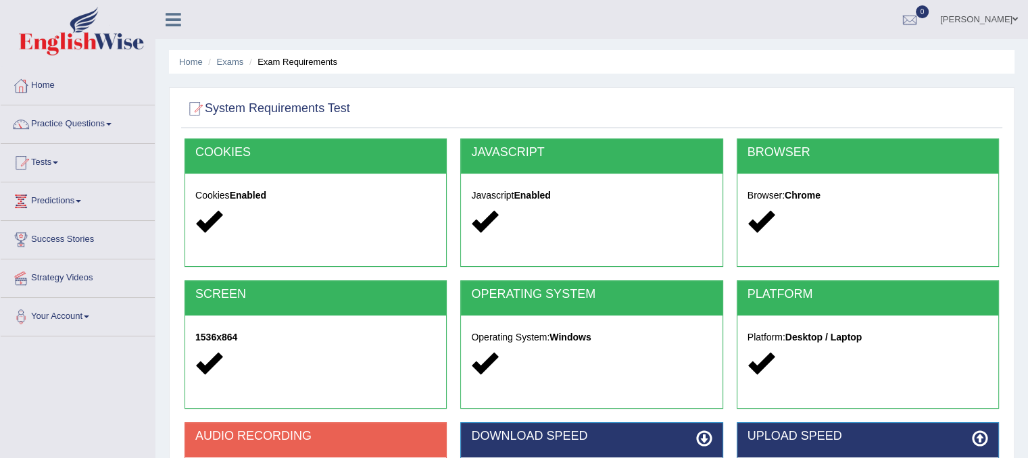
click at [649, 214] on div at bounding box center [591, 221] width 241 height 29
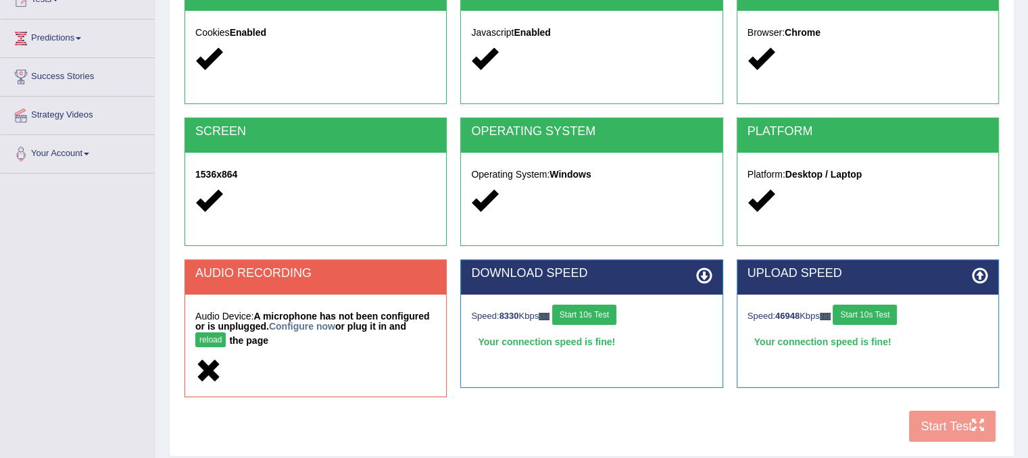
scroll to position [251, 0]
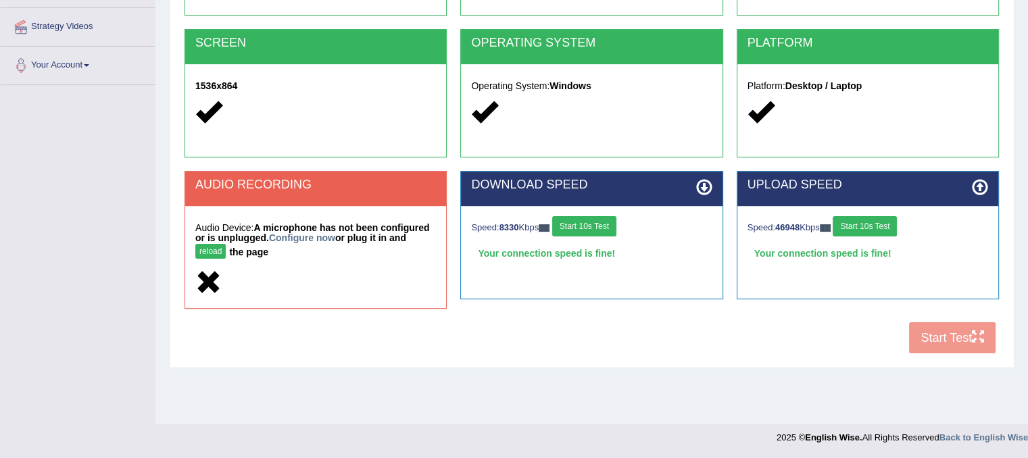
click at [941, 336] on div "COOKIES Cookies Enabled JAVASCRIPT Javascript Enabled BROWSER Browser: Chrome S…" at bounding box center [591, 124] width 821 height 474
click at [941, 334] on div "COOKIES Cookies Enabled JAVASCRIPT Javascript Enabled BROWSER Browser: Chrome S…" at bounding box center [591, 124] width 821 height 474
click at [861, 271] on div "Speed: 46948 Kbps Start 10s Test Your connection speed is fine!" at bounding box center [867, 240] width 261 height 68
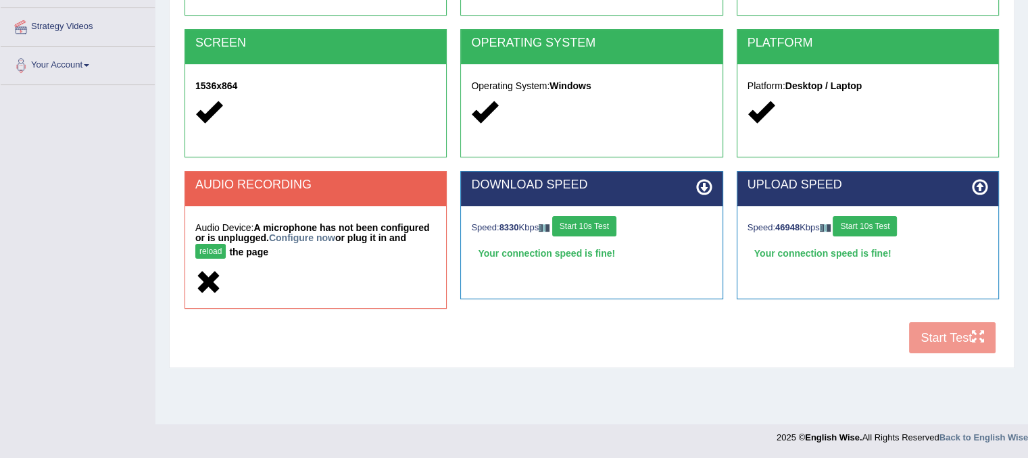
click at [979, 186] on icon at bounding box center [980, 187] width 16 height 16
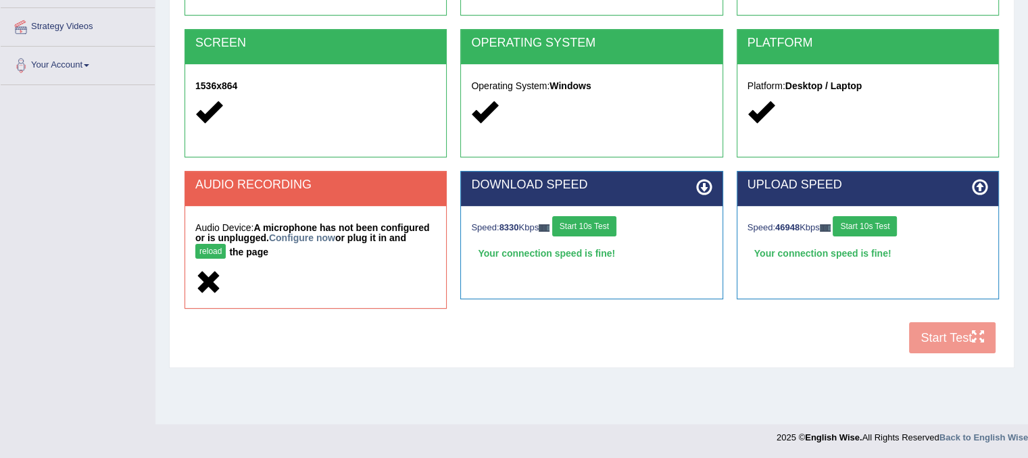
click at [708, 182] on icon at bounding box center [704, 187] width 16 height 16
click at [594, 217] on button "Start 10s Test" at bounding box center [584, 226] width 64 height 20
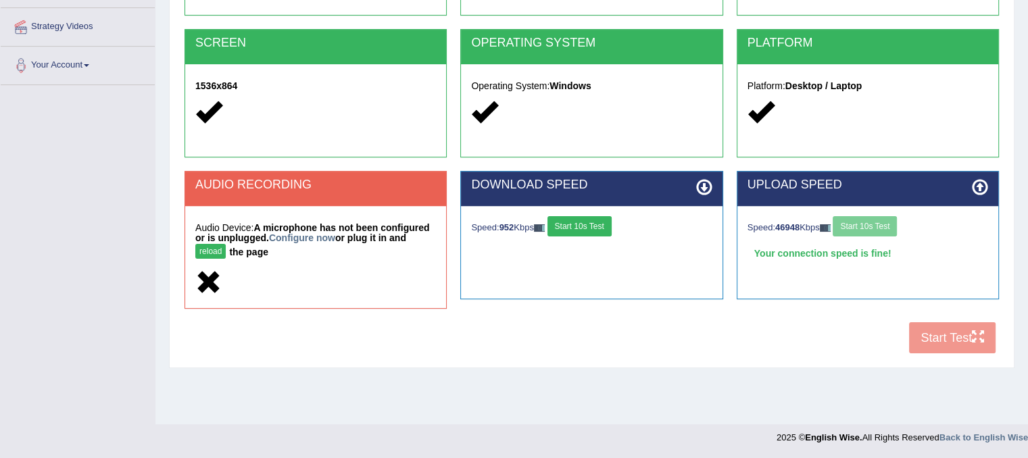
click at [595, 220] on button "Start 10s Test" at bounding box center [579, 226] width 64 height 20
click at [598, 222] on button "Start 10s Test" at bounding box center [579, 226] width 64 height 20
click at [916, 333] on div "COOKIES Cookies Enabled JAVASCRIPT Javascript Enabled BROWSER Browser: Chrome S…" at bounding box center [591, 124] width 821 height 474
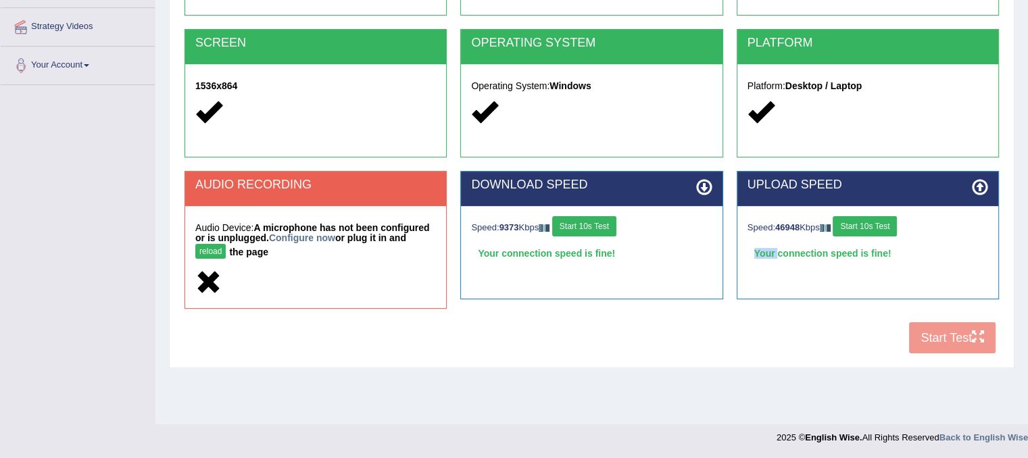
click at [916, 333] on div "COOKIES Cookies Enabled JAVASCRIPT Javascript Enabled BROWSER Browser: Chrome S…" at bounding box center [591, 124] width 821 height 474
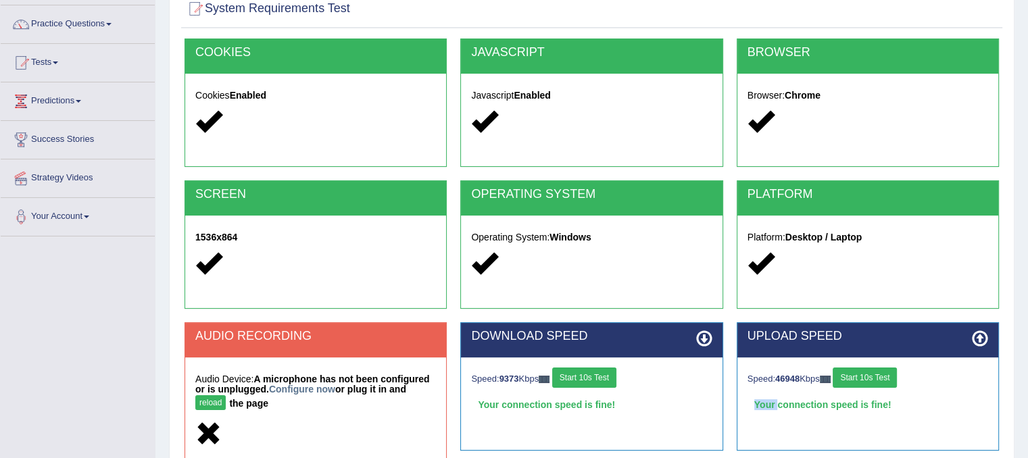
scroll to position [0, 0]
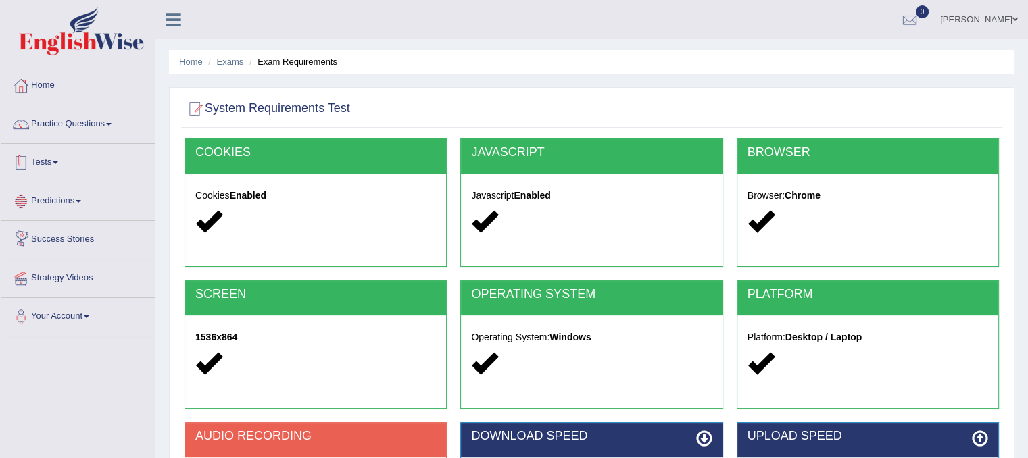
click at [50, 166] on link "Tests" at bounding box center [78, 161] width 154 height 34
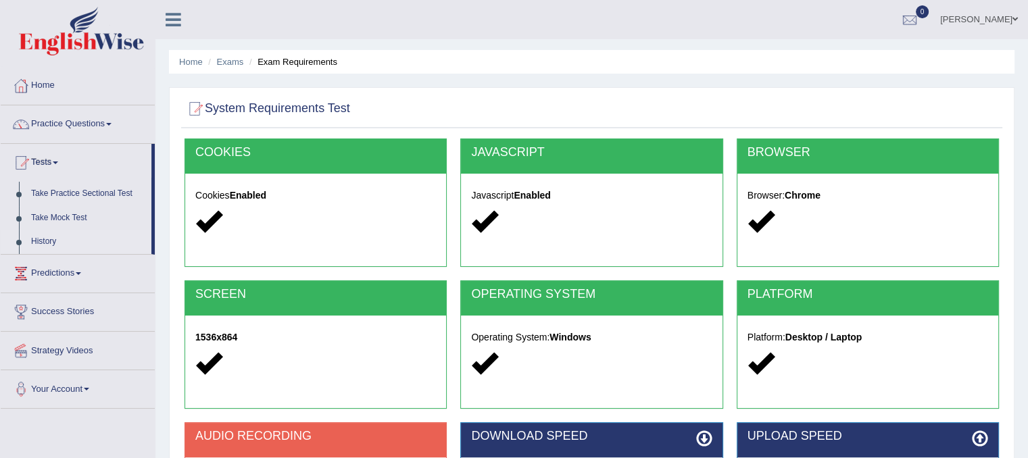
click at [57, 247] on link "History" at bounding box center [88, 242] width 126 height 24
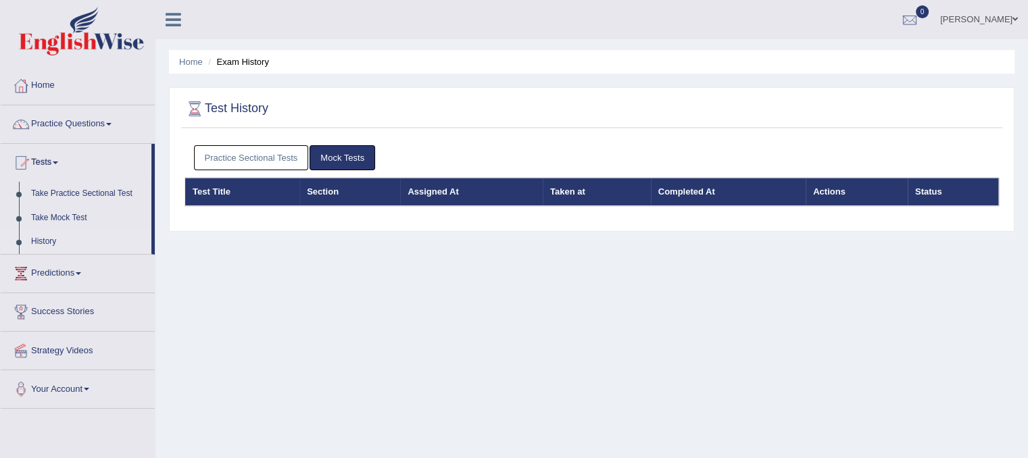
click at [351, 155] on link "Mock Tests" at bounding box center [342, 157] width 66 height 25
click at [249, 147] on link "Practice Sectional Tests" at bounding box center [251, 157] width 115 height 25
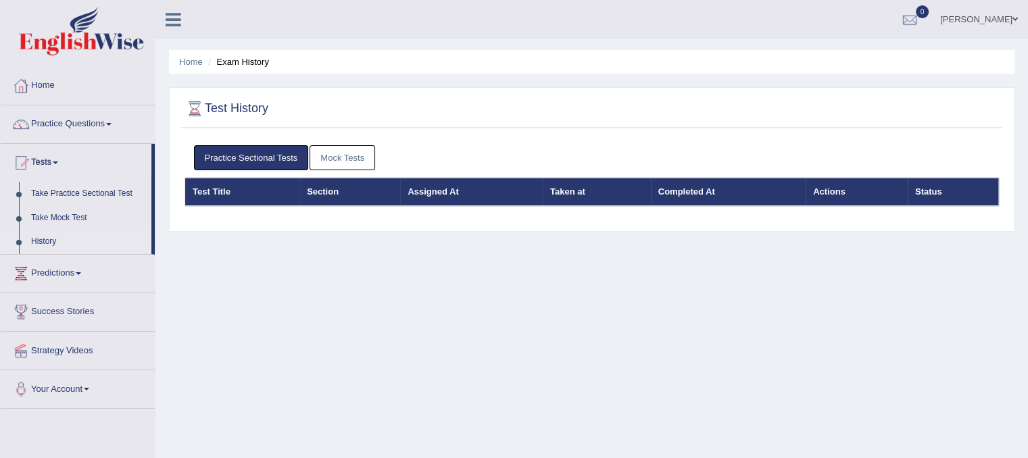
click at [350, 145] on link "Mock Tests" at bounding box center [342, 157] width 66 height 25
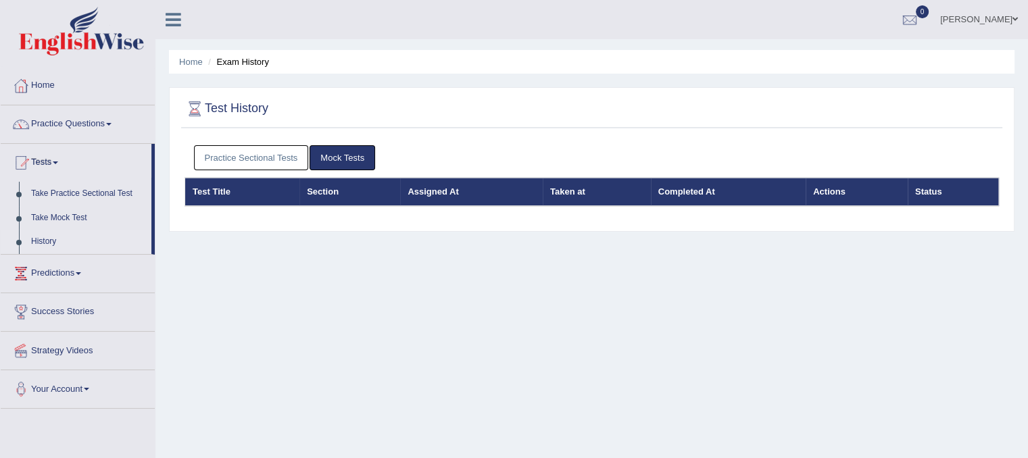
click at [263, 149] on link "Practice Sectional Tests" at bounding box center [251, 157] width 115 height 25
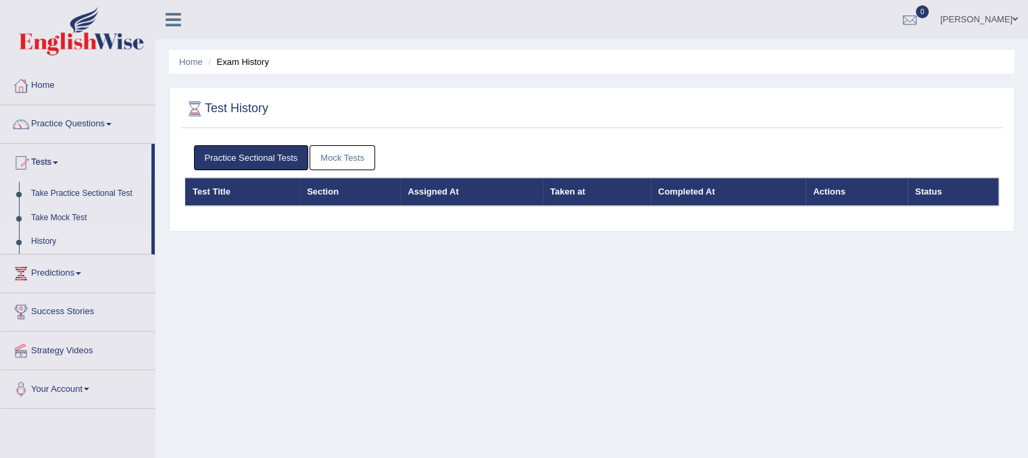
click at [326, 189] on th "Section" at bounding box center [349, 192] width 101 height 28
click at [206, 180] on th "Test Title" at bounding box center [242, 192] width 115 height 28
click at [70, 224] on link "Take Mock Test" at bounding box center [88, 218] width 126 height 24
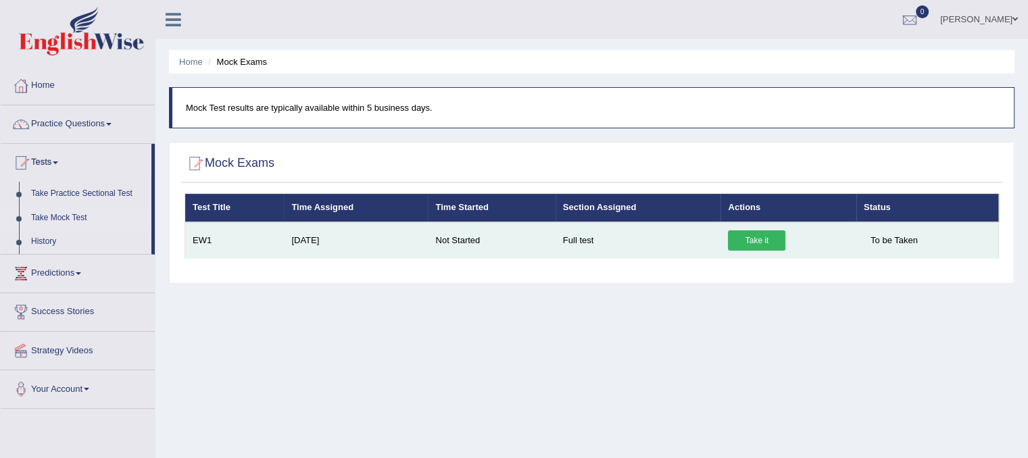
click at [749, 239] on link "Take it" at bounding box center [756, 240] width 57 height 20
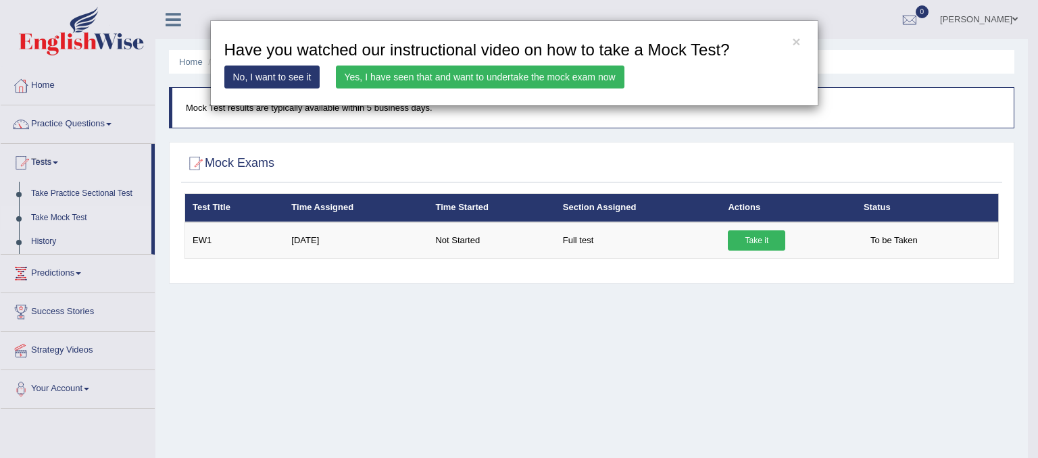
click at [301, 70] on link "No, I want to see it" at bounding box center [272, 77] width 96 height 23
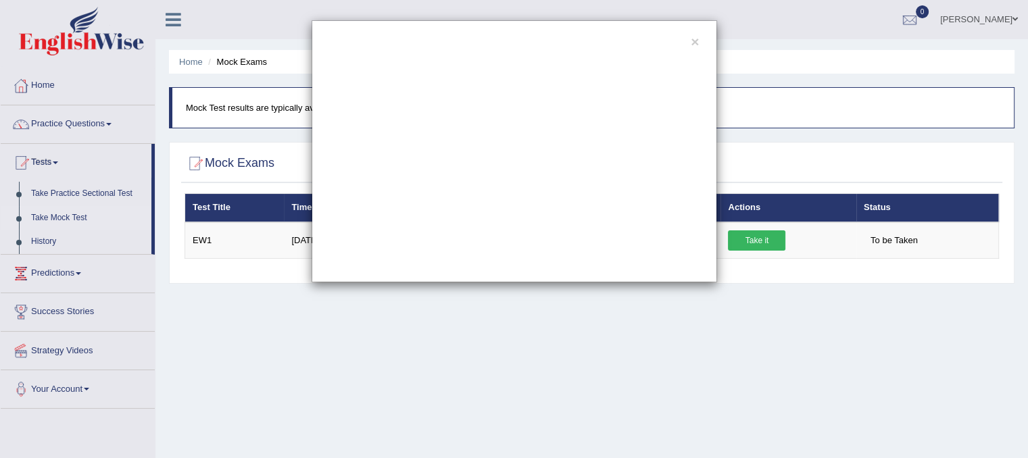
click at [753, 243] on div "×" at bounding box center [514, 151] width 1028 height 262
click at [694, 43] on button "×" at bounding box center [695, 41] width 8 height 14
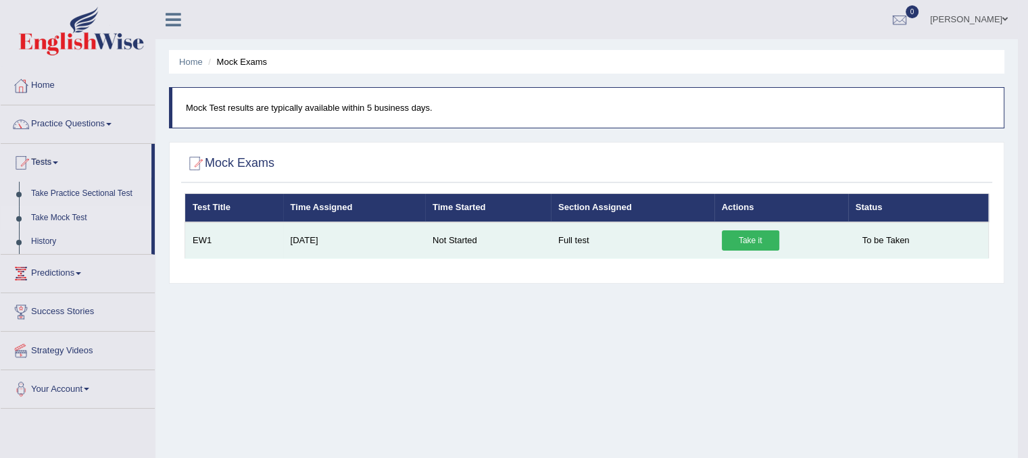
click at [753, 230] on link "Take it" at bounding box center [750, 240] width 57 height 20
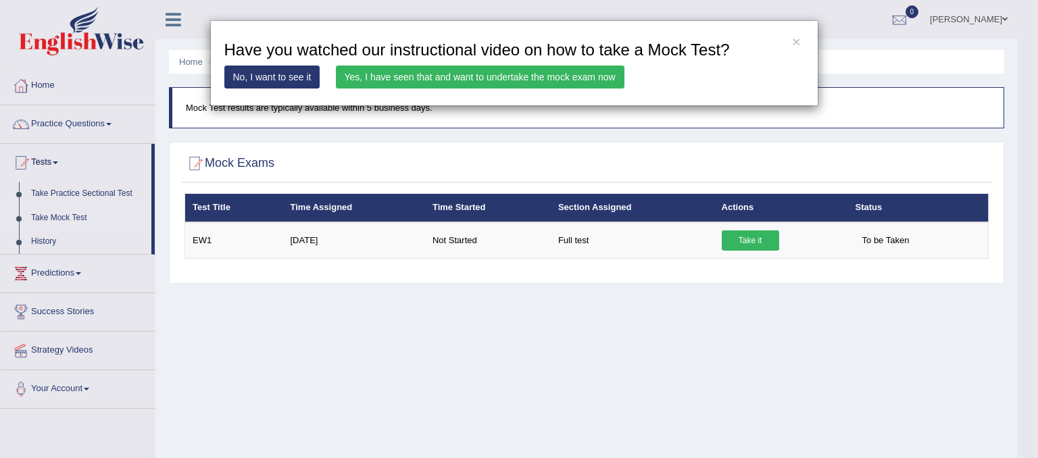
click at [435, 76] on link "Yes, I have seen that and want to undertake the mock exam now" at bounding box center [480, 77] width 288 height 23
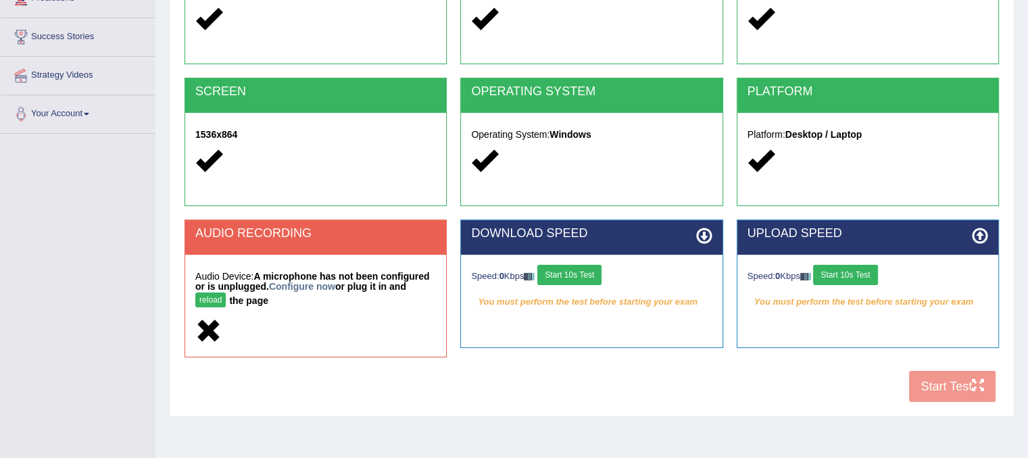
click at [214, 301] on button "reload" at bounding box center [210, 300] width 30 height 15
click at [218, 299] on button "reload" at bounding box center [210, 300] width 30 height 15
click at [309, 279] on strong "A microphone has not been configured or is unplugged. Configure now or plug it …" at bounding box center [312, 288] width 234 height 35
click at [309, 284] on link "Configure now" at bounding box center [302, 286] width 66 height 11
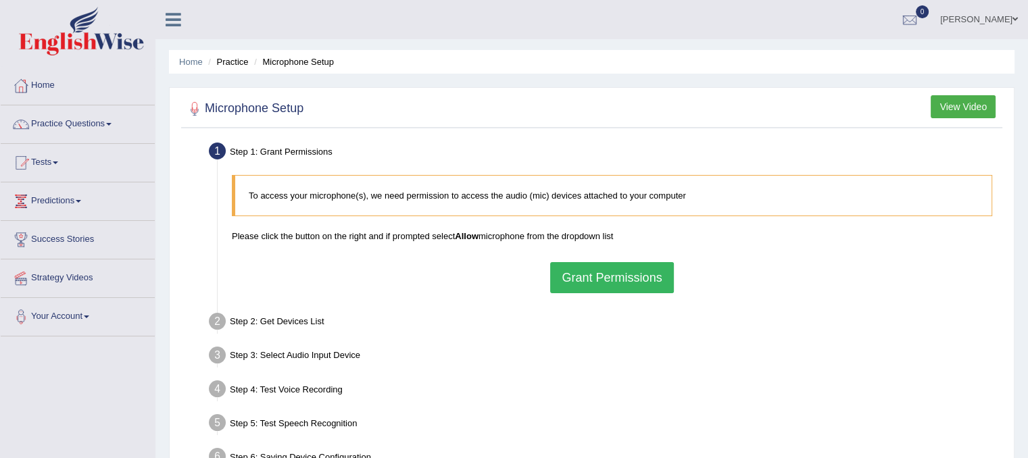
click at [589, 279] on button "Grant Permissions" at bounding box center [611, 277] width 123 height 31
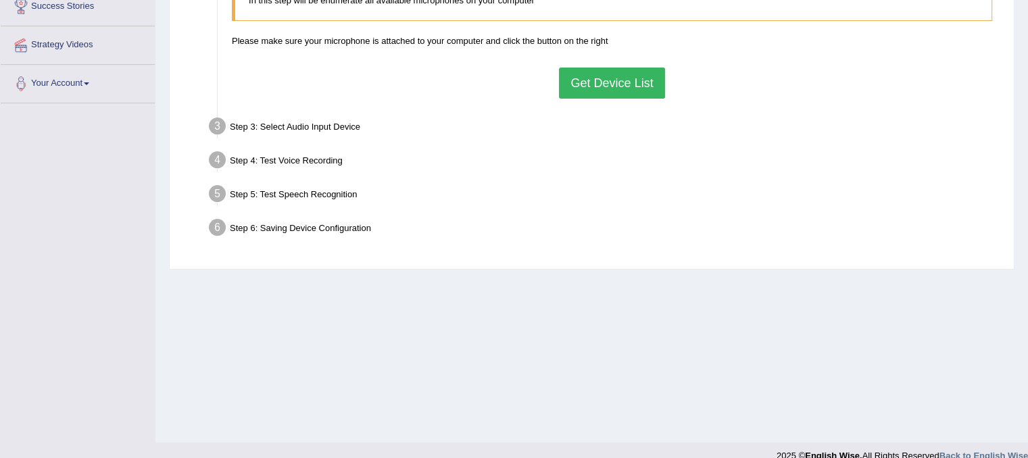
scroll to position [251, 0]
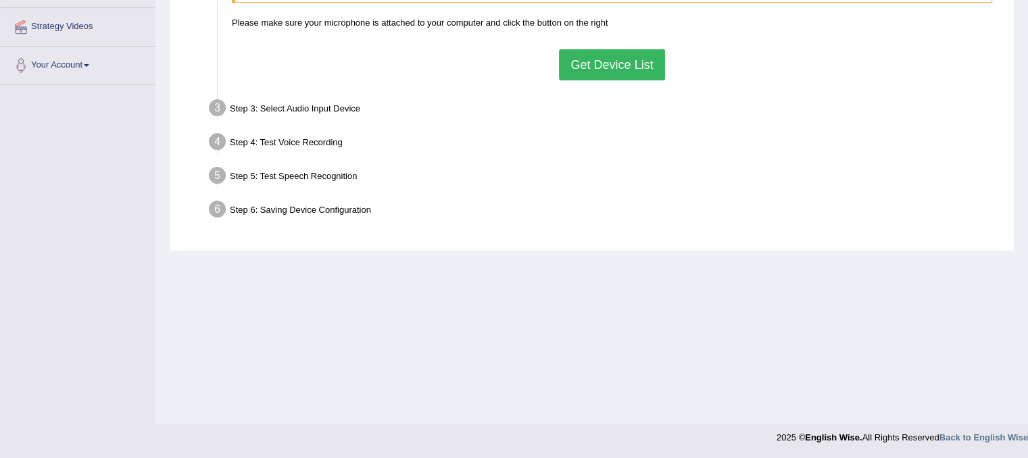
click at [628, 72] on button "Get Device List" at bounding box center [611, 64] width 105 height 31
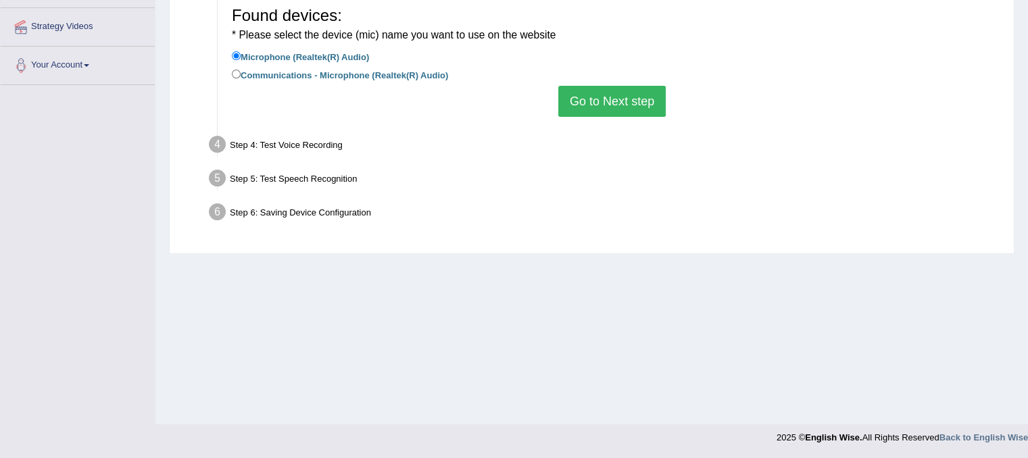
click at [605, 101] on button "Go to Next step" at bounding box center [611, 101] width 107 height 31
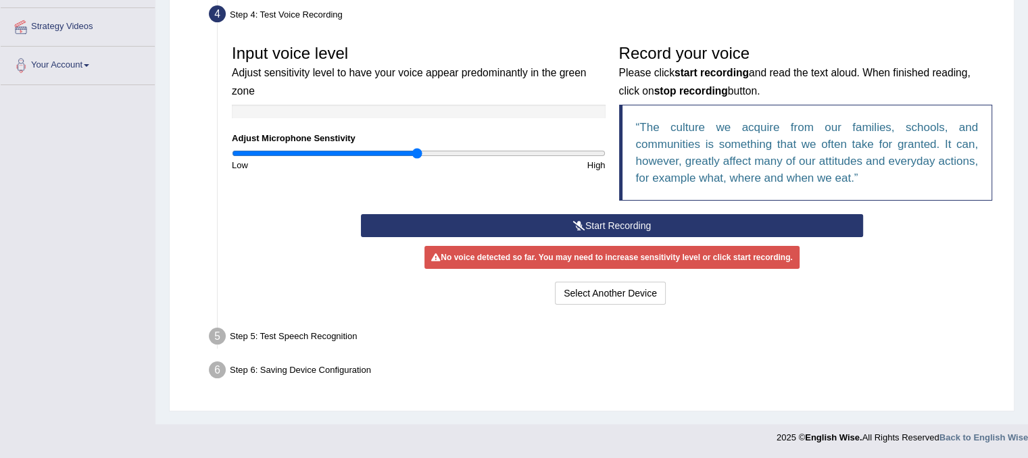
click at [638, 221] on button "Start Recording" at bounding box center [612, 225] width 502 height 23
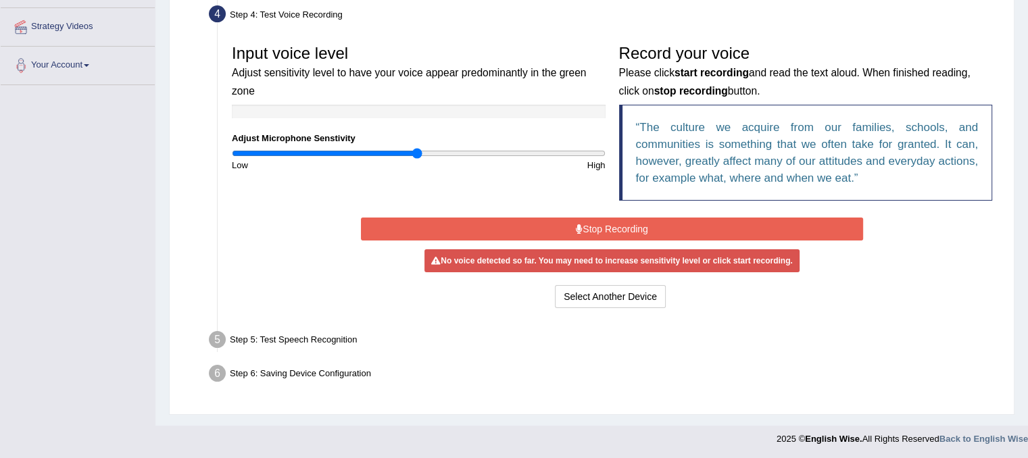
click at [641, 232] on button "Stop Recording" at bounding box center [612, 229] width 502 height 23
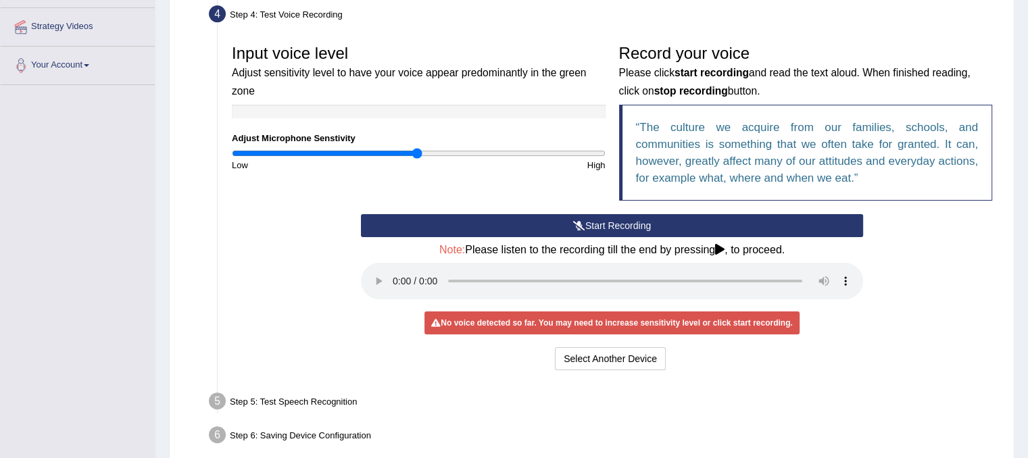
click at [593, 226] on button "Start Recording" at bounding box center [612, 225] width 502 height 23
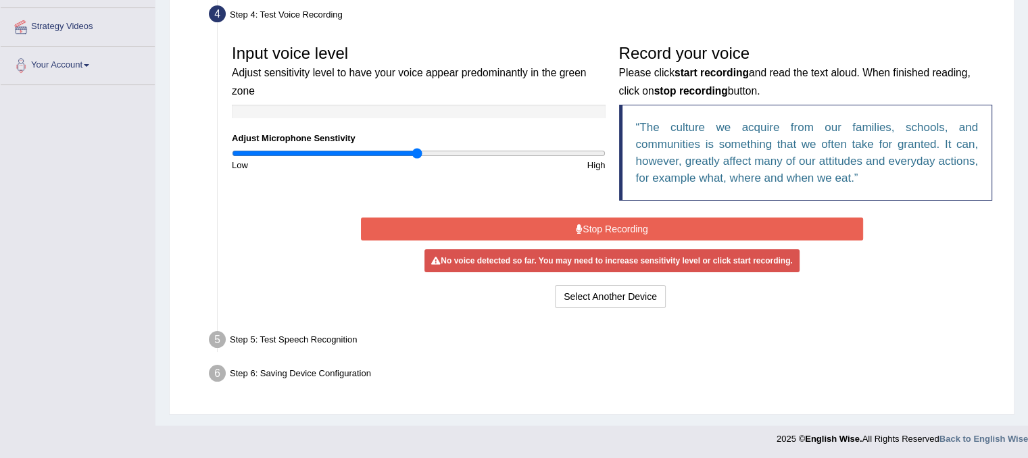
click at [595, 227] on button "Stop Recording" at bounding box center [612, 229] width 502 height 23
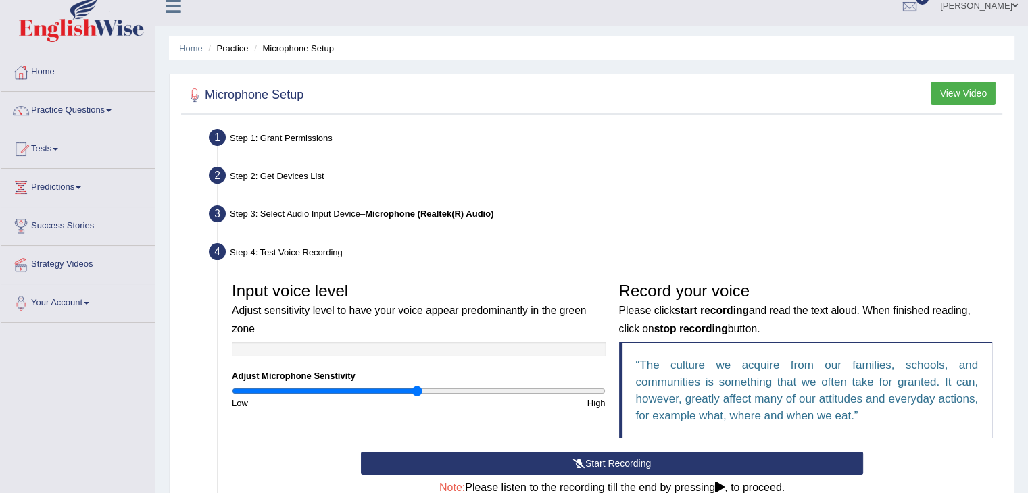
scroll to position [270, 0]
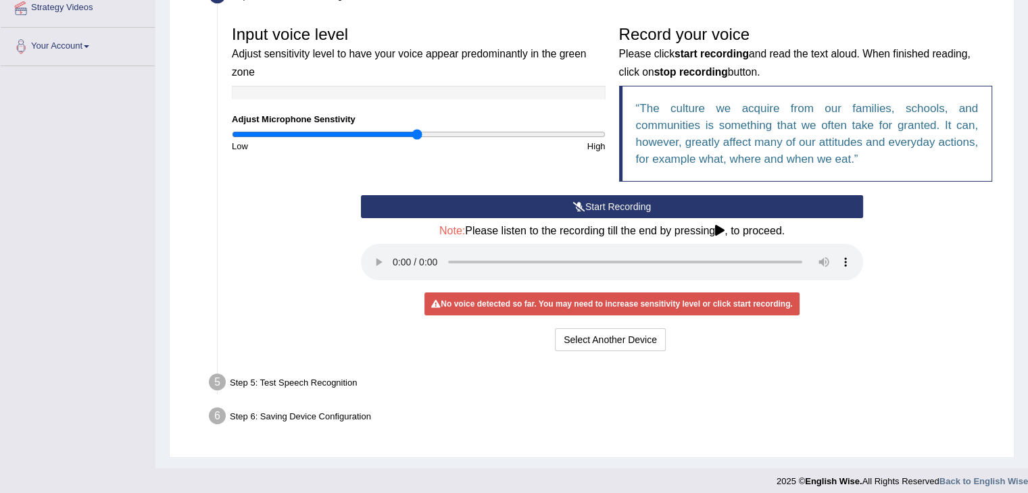
click at [593, 201] on button "Start Recording" at bounding box center [612, 206] width 502 height 23
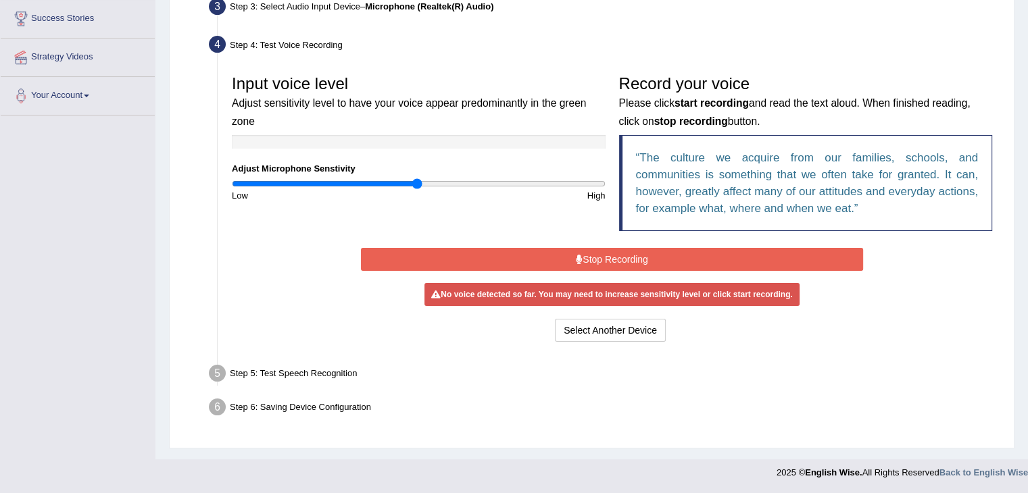
scroll to position [216, 0]
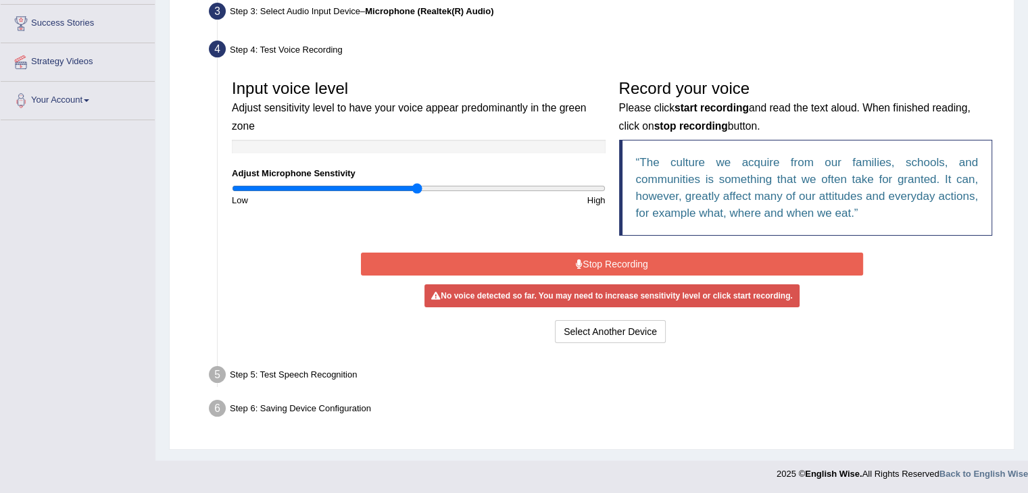
click at [620, 261] on button "Stop Recording" at bounding box center [612, 264] width 502 height 23
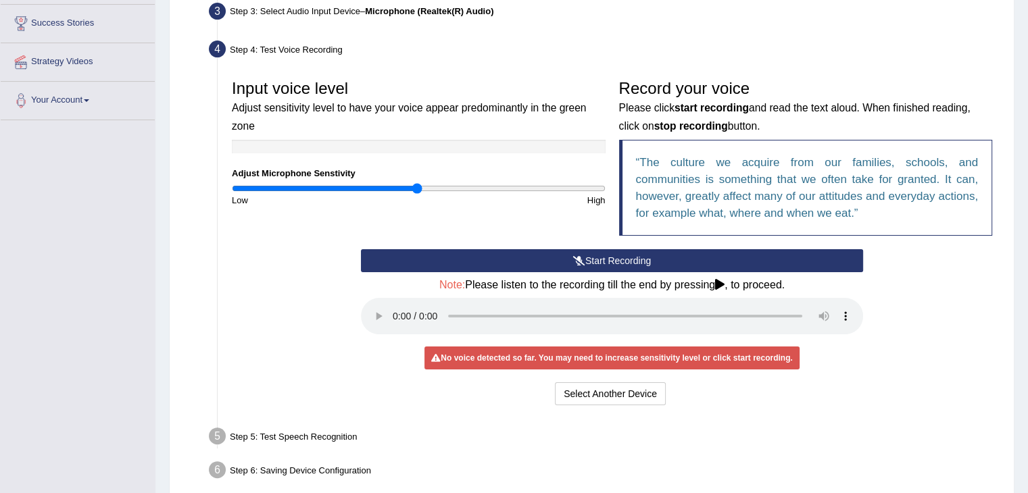
click at [680, 257] on button "Start Recording" at bounding box center [612, 260] width 502 height 23
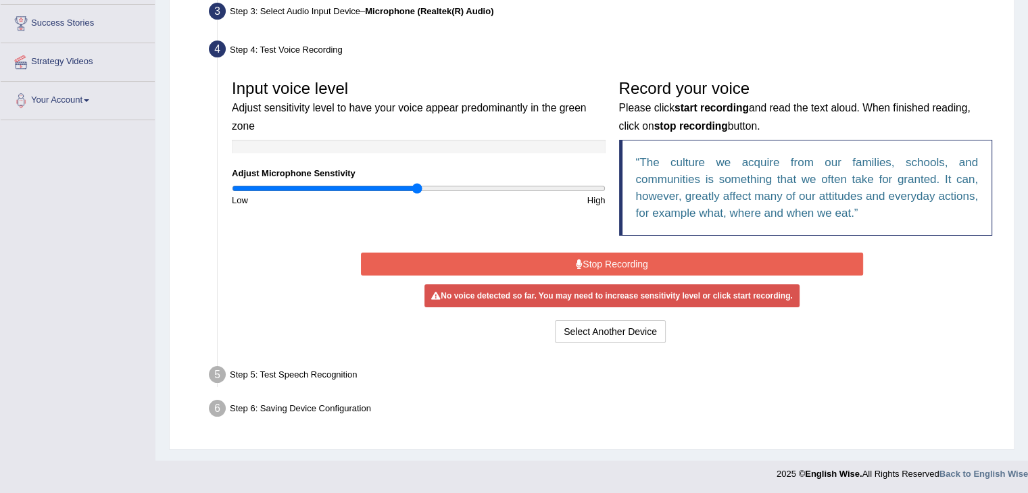
click at [658, 257] on button "Stop Recording" at bounding box center [612, 264] width 502 height 23
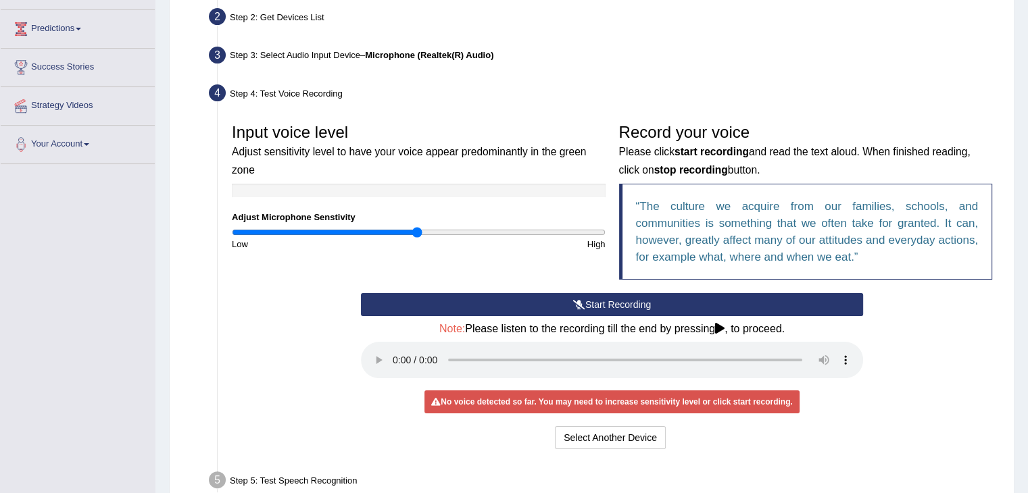
scroll to position [149, 0]
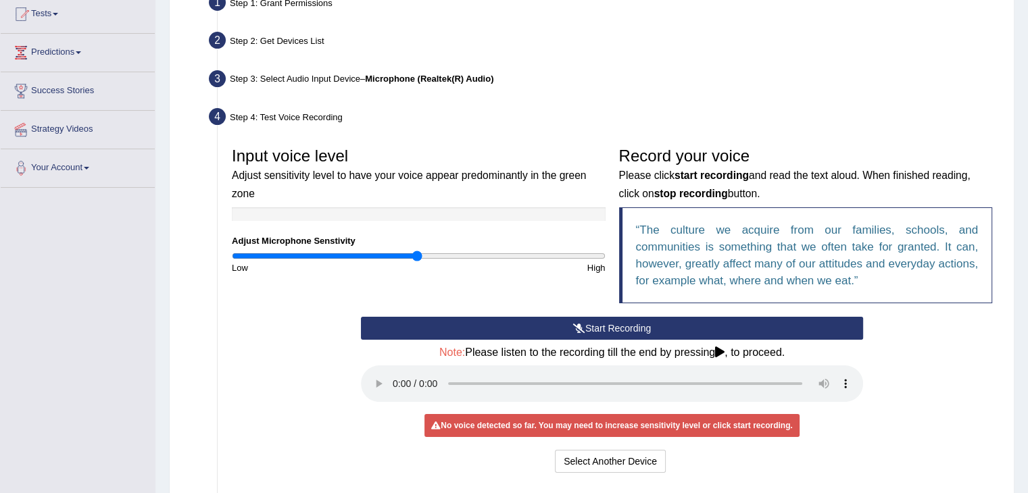
click at [449, 317] on button "Start Recording" at bounding box center [612, 328] width 502 height 23
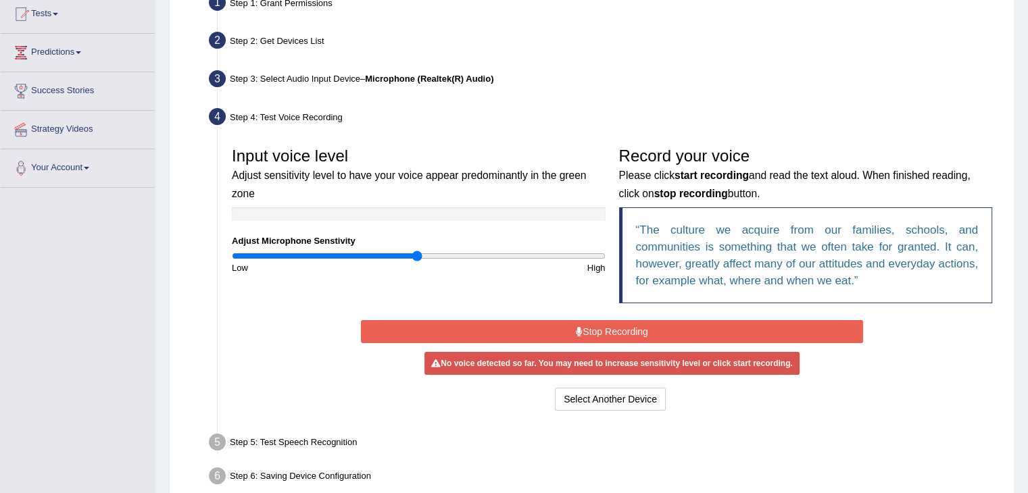
click at [470, 326] on button "Stop Recording" at bounding box center [612, 331] width 502 height 23
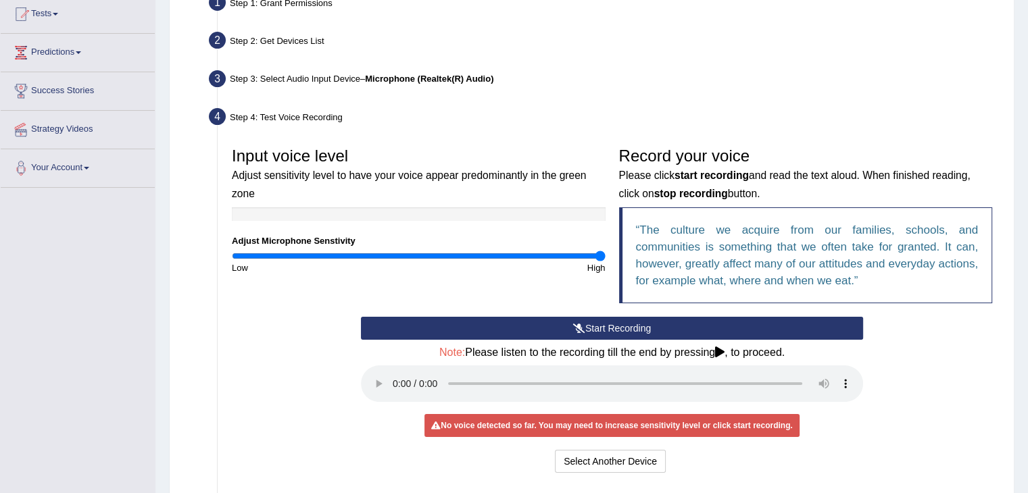
drag, startPoint x: 416, startPoint y: 257, endPoint x: 613, endPoint y: 263, distance: 197.4
type input "2"
click at [605, 261] on input "range" at bounding box center [419, 256] width 374 height 11
click at [576, 324] on icon at bounding box center [579, 328] width 12 height 9
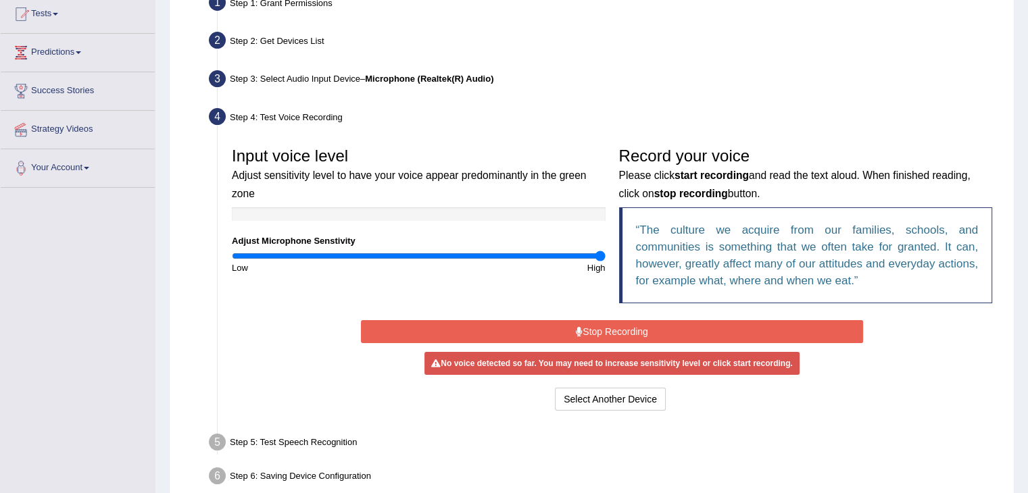
click at [573, 325] on button "Stop Recording" at bounding box center [612, 331] width 502 height 23
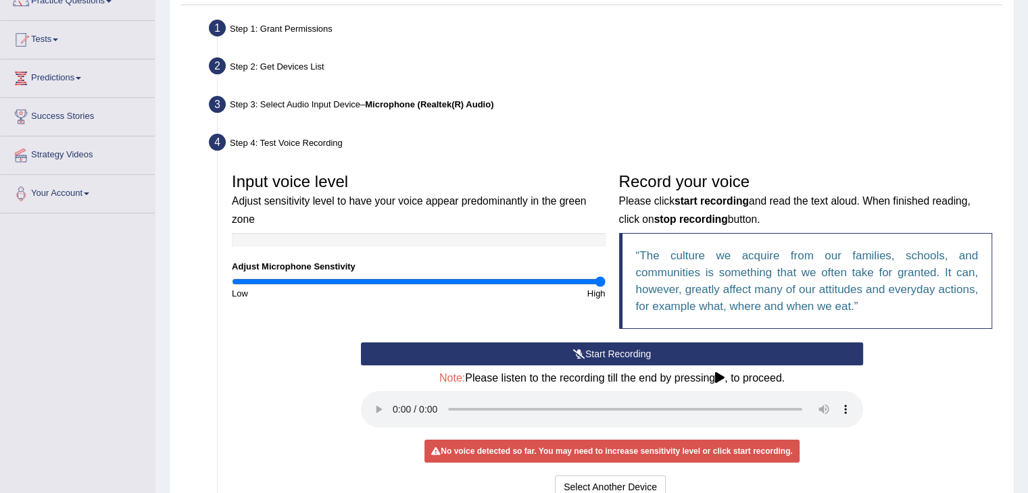
scroll to position [0, 0]
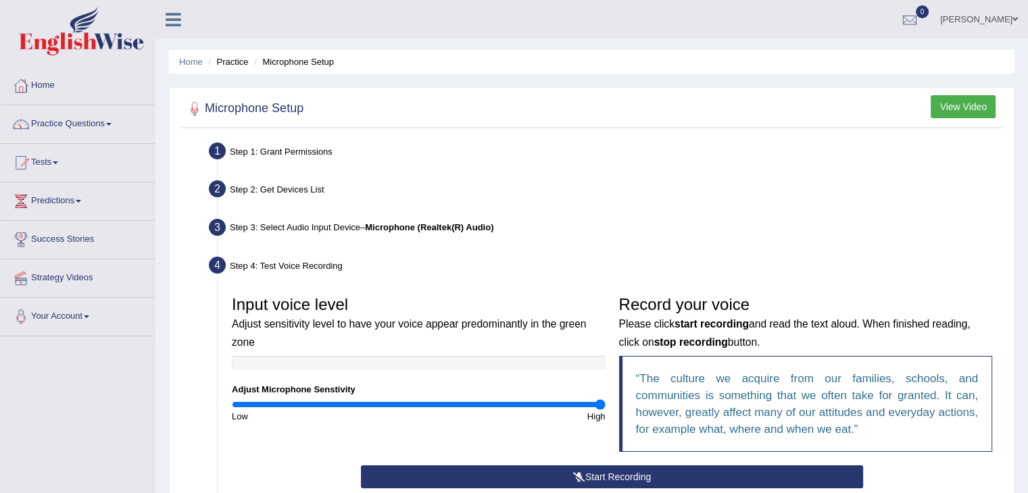
click at [441, 239] on div "Step 3: Select Audio Input Device – Microphone (Realtek(R) Audio)" at bounding box center [605, 230] width 805 height 30
click at [254, 191] on div "Step 2: Get Devices List" at bounding box center [605, 191] width 805 height 30
click at [254, 190] on div "Step 2: Get Devices List" at bounding box center [605, 191] width 805 height 30
click at [268, 153] on div "Step 1: Grant Permissions" at bounding box center [605, 154] width 805 height 30
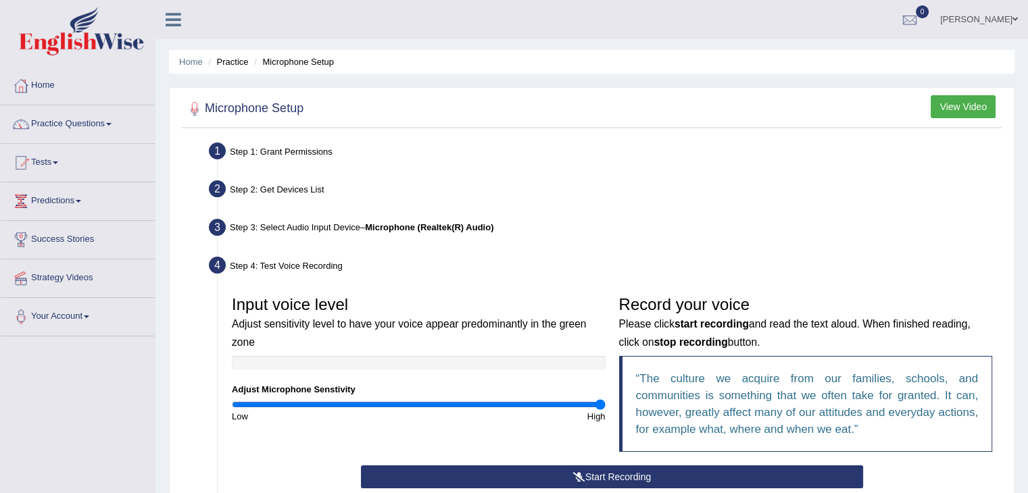
click at [472, 187] on div "Step 2: Get Devices List" at bounding box center [605, 191] width 805 height 30
click at [959, 104] on button "View Video" at bounding box center [962, 106] width 65 height 23
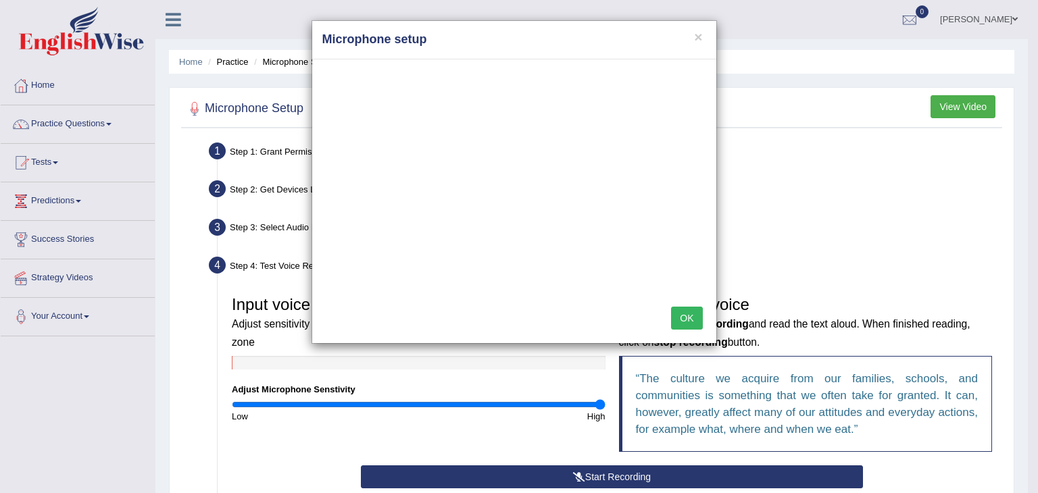
click at [781, 155] on div "× Microphone setup OK" at bounding box center [519, 246] width 1038 height 493
click at [694, 41] on button "×" at bounding box center [698, 37] width 8 height 14
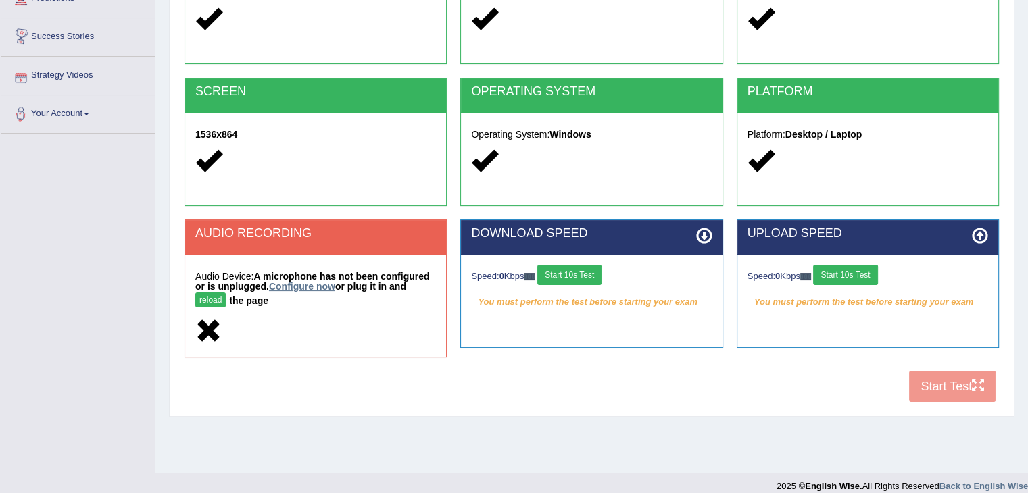
click at [305, 283] on link "Configure now" at bounding box center [302, 286] width 66 height 11
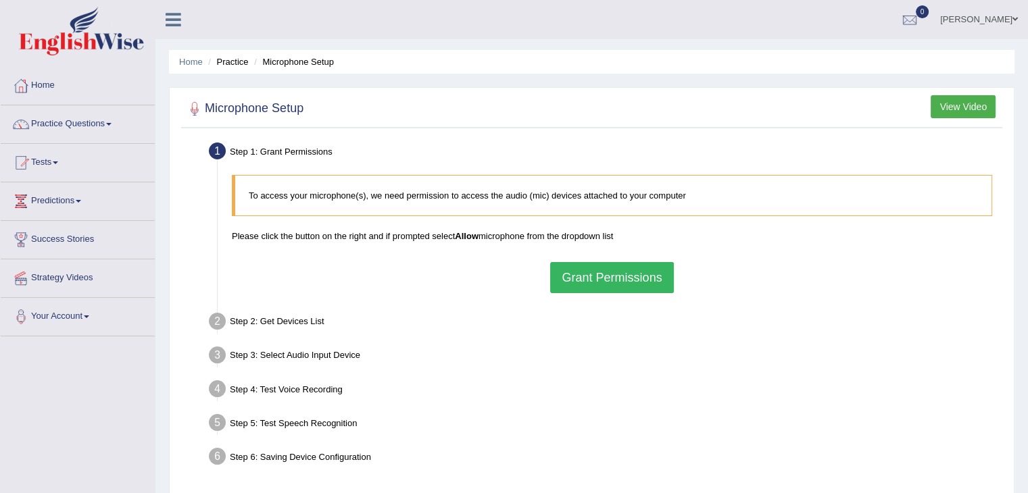
click at [655, 280] on button "Grant Permissions" at bounding box center [611, 277] width 123 height 31
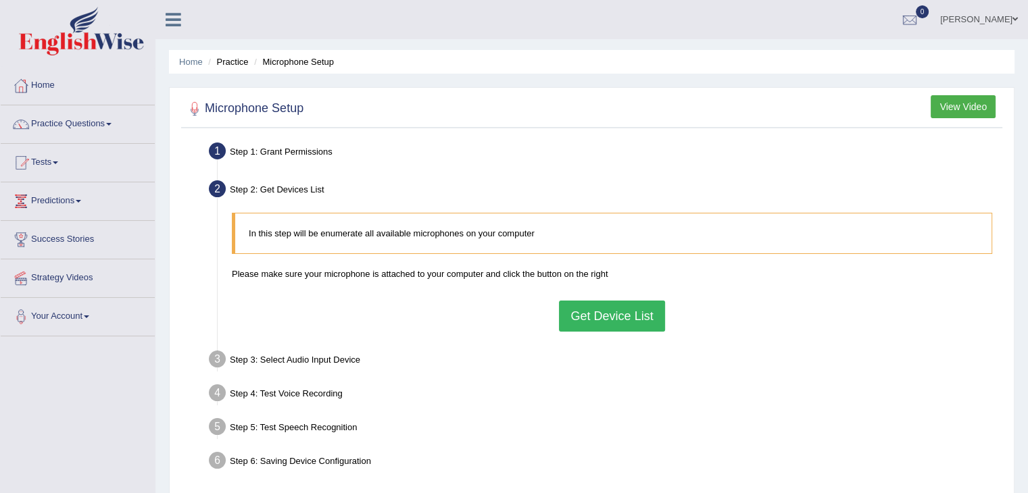
click at [588, 309] on button "Get Device List" at bounding box center [611, 316] width 105 height 31
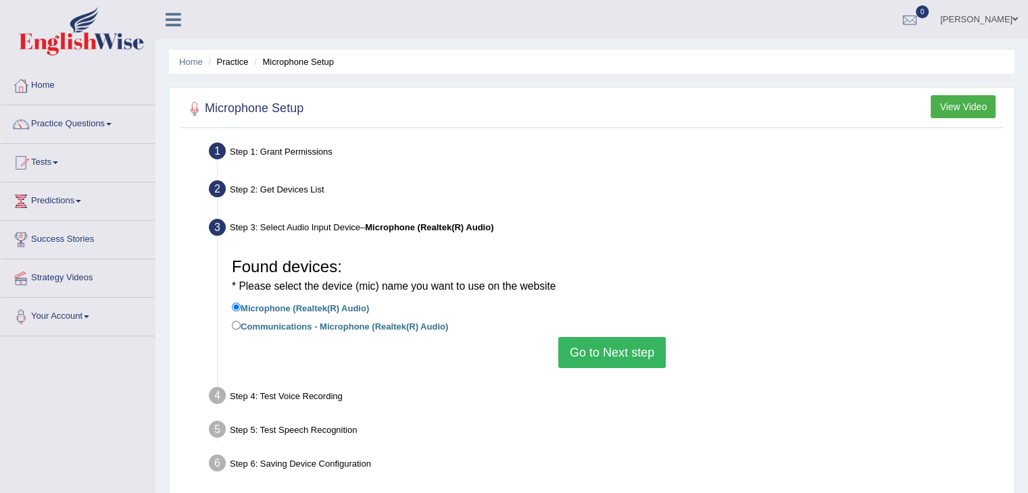
click at [232, 291] on small "* Please select the device (mic) name you want to use on the website" at bounding box center [394, 285] width 324 height 11
click at [245, 282] on small "* Please select the device (mic) name you want to use on the website" at bounding box center [394, 285] width 324 height 11
click at [236, 326] on input "Communications - Microphone (Realtek(R) Audio)" at bounding box center [236, 325] width 9 height 9
radio input "true"
click at [641, 352] on button "Go to Next step" at bounding box center [611, 352] width 107 height 31
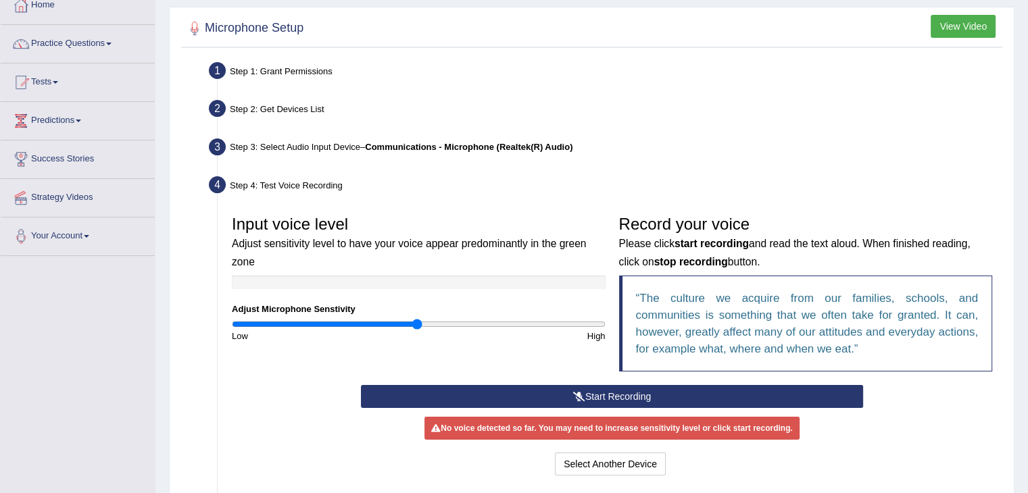
scroll to position [203, 0]
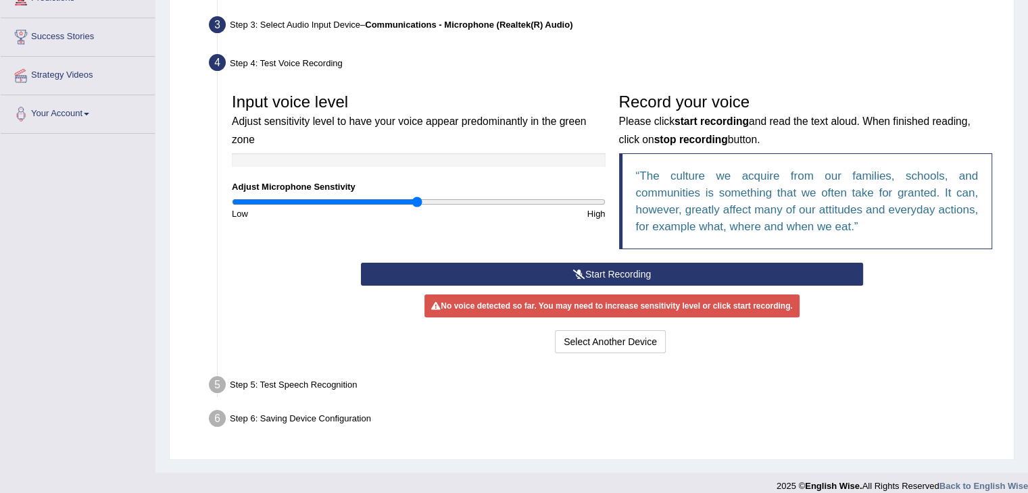
click at [538, 273] on button "Start Recording" at bounding box center [612, 274] width 502 height 23
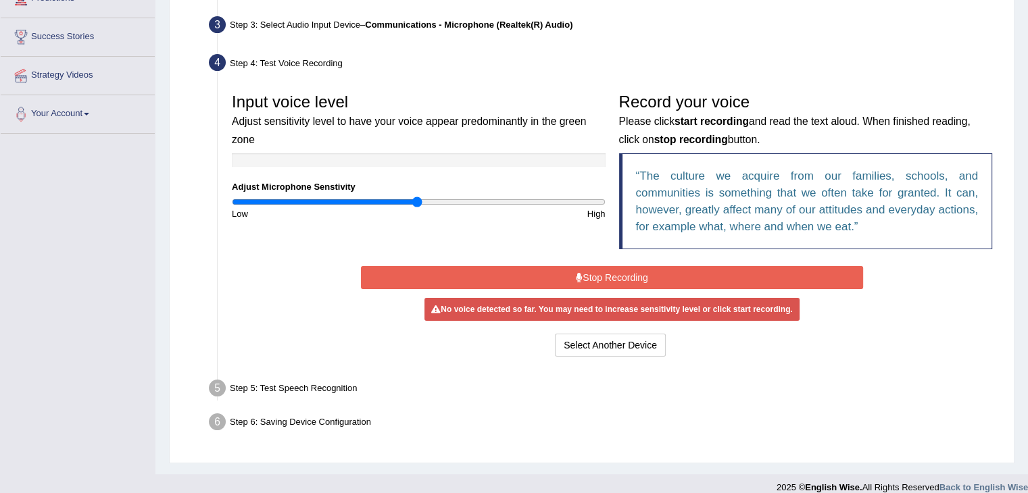
click at [534, 284] on button "Stop Recording" at bounding box center [612, 277] width 502 height 23
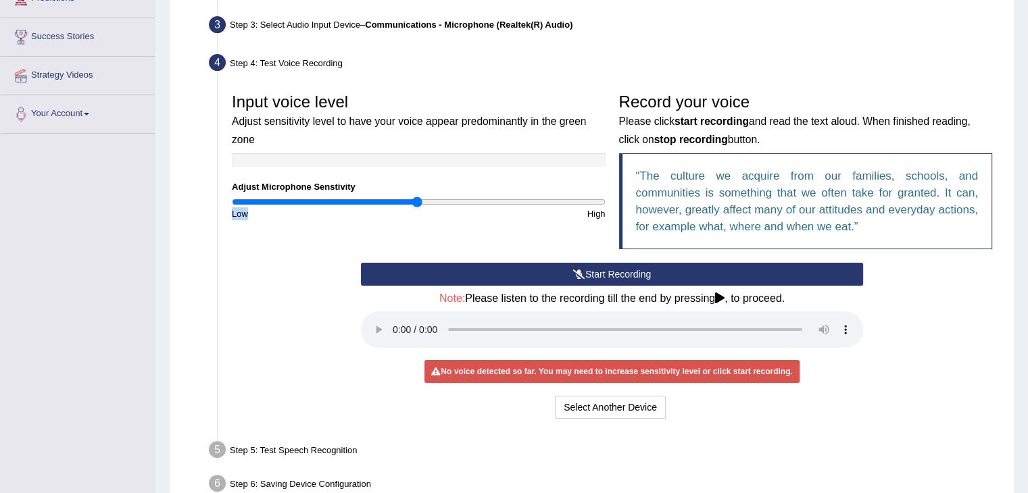
drag, startPoint x: 418, startPoint y: 193, endPoint x: 457, endPoint y: 197, distance: 39.3
click at [347, 211] on div "Input voice level Adjust sensitivity level to have your voice appear predominan…" at bounding box center [418, 153] width 387 height 134
click at [357, 201] on input "range" at bounding box center [419, 202] width 374 height 11
click at [508, 203] on input "range" at bounding box center [419, 202] width 374 height 11
click at [408, 207] on div "Low" at bounding box center [321, 213] width 193 height 13
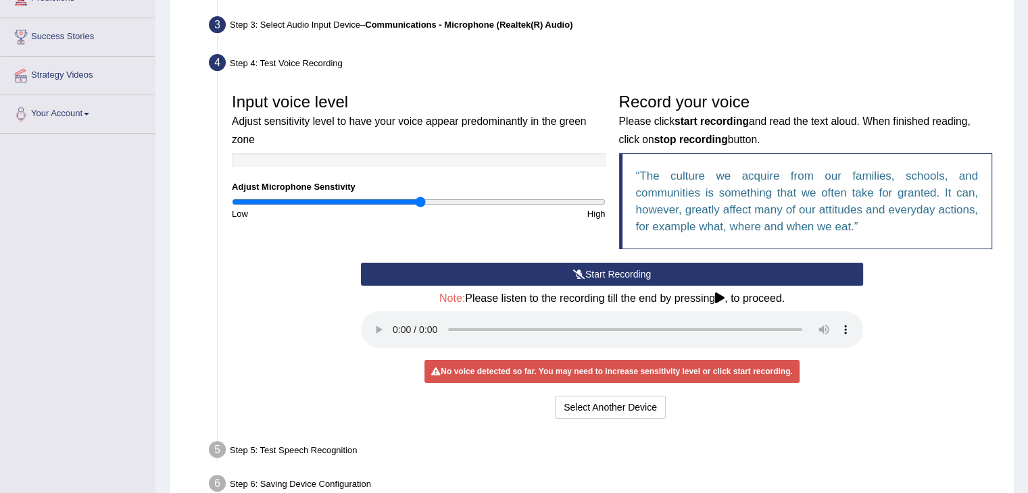
type input "1.02"
click at [420, 203] on input "range" at bounding box center [419, 202] width 374 height 11
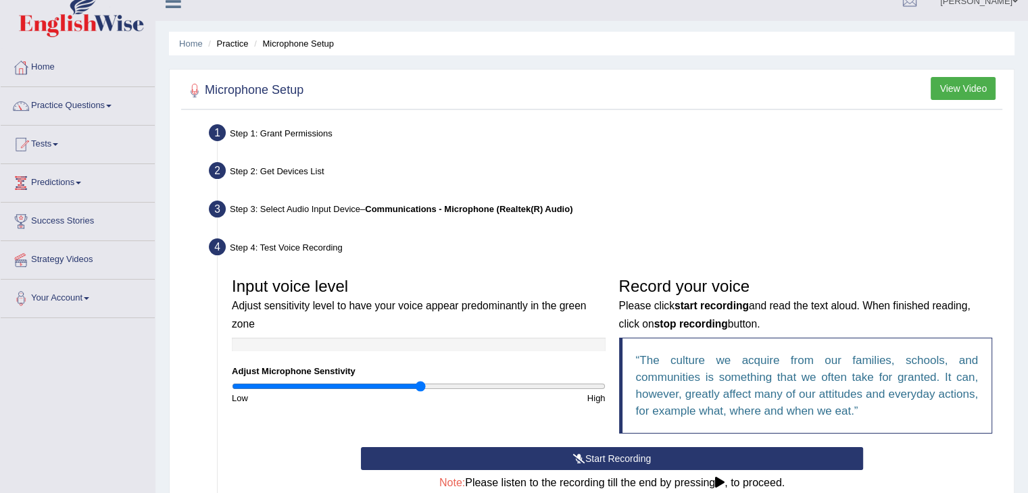
scroll to position [0, 0]
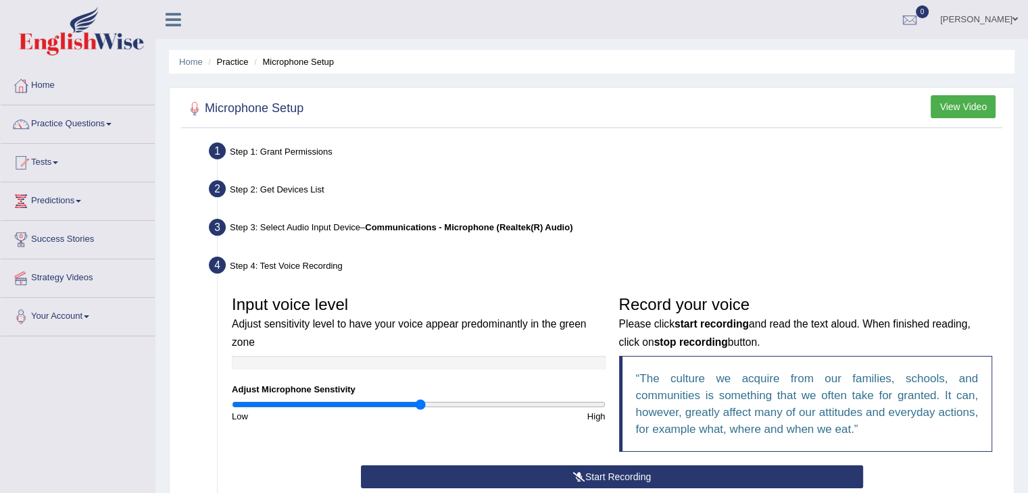
click at [200, 108] on div at bounding box center [194, 109] width 20 height 20
click at [203, 108] on div at bounding box center [194, 109] width 20 height 20
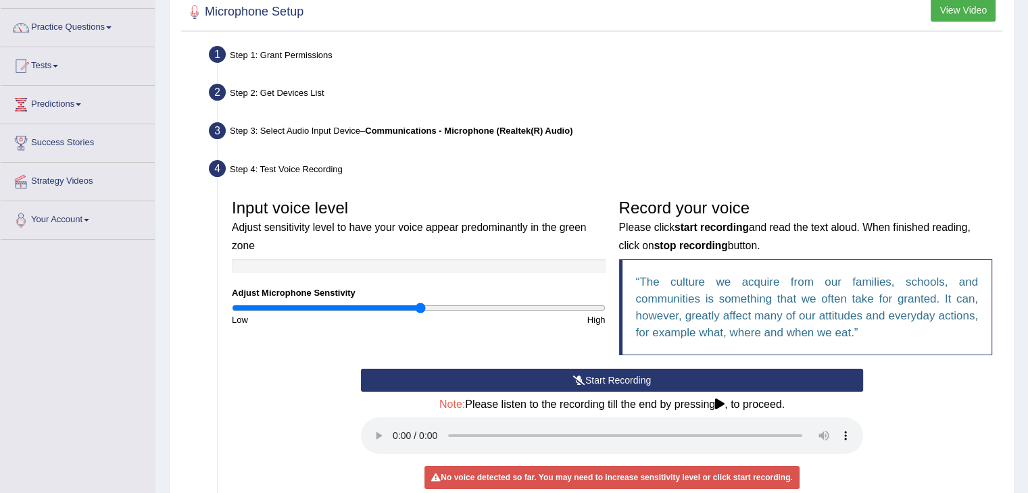
scroll to position [270, 0]
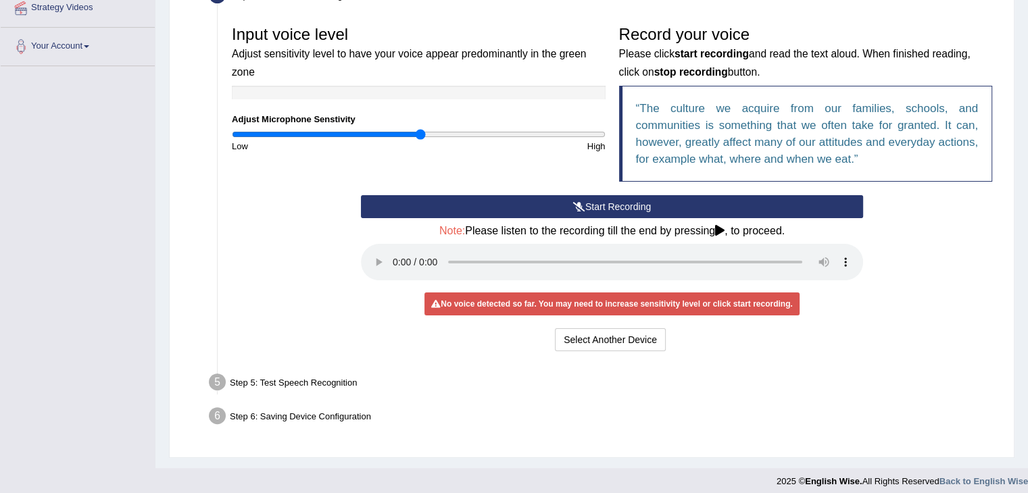
click at [617, 197] on button "Start Recording" at bounding box center [612, 206] width 502 height 23
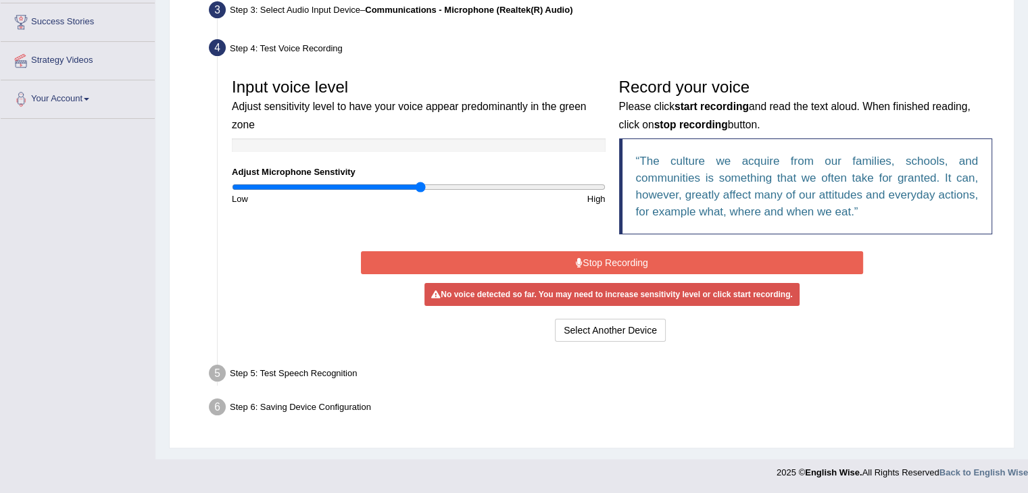
scroll to position [216, 0]
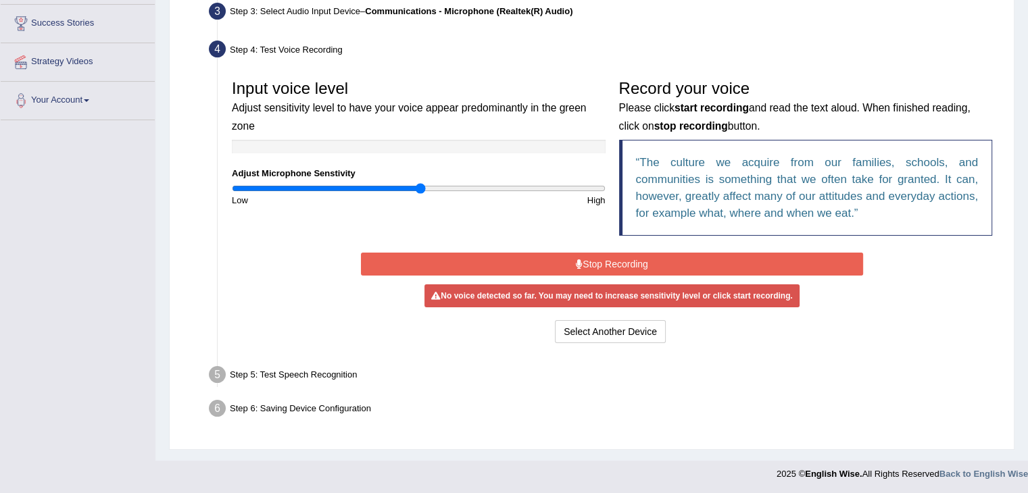
click at [601, 256] on button "Stop Recording" at bounding box center [612, 264] width 502 height 23
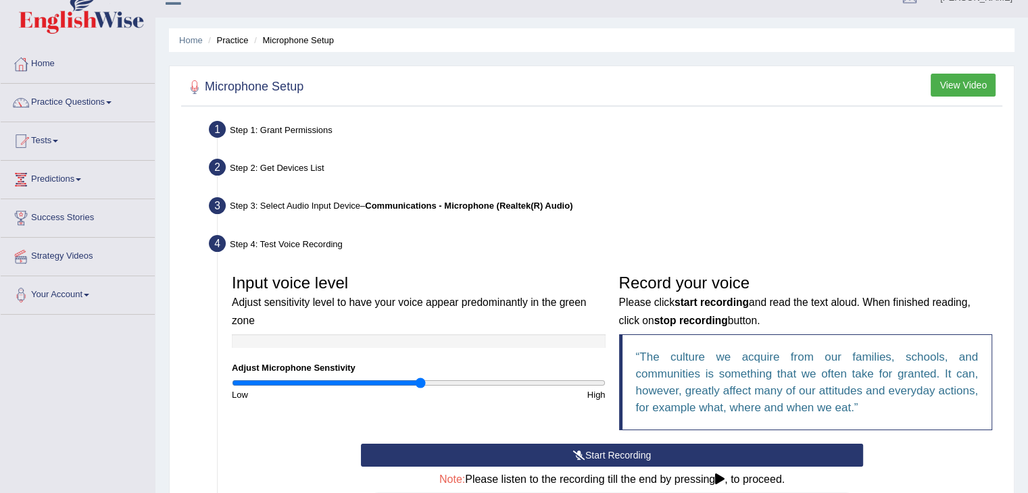
scroll to position [14, 0]
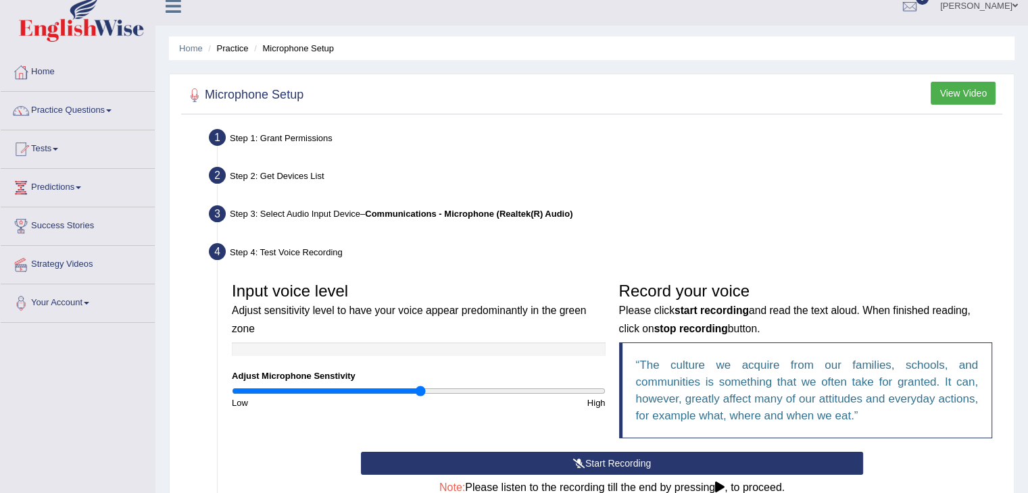
click at [334, 253] on div "Step 4: Test Voice Recording" at bounding box center [605, 254] width 805 height 30
click at [335, 253] on div "Step 4: Test Voice Recording" at bounding box center [605, 254] width 805 height 30
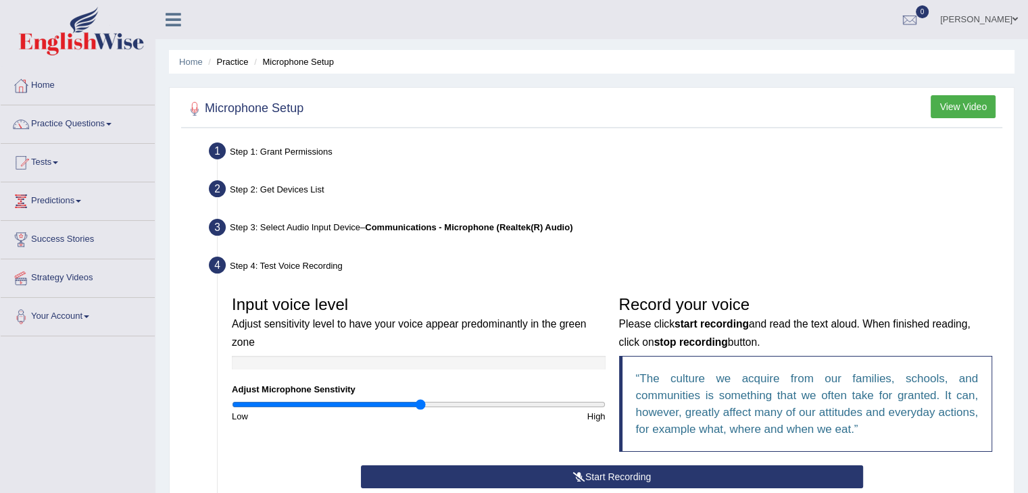
scroll to position [203, 0]
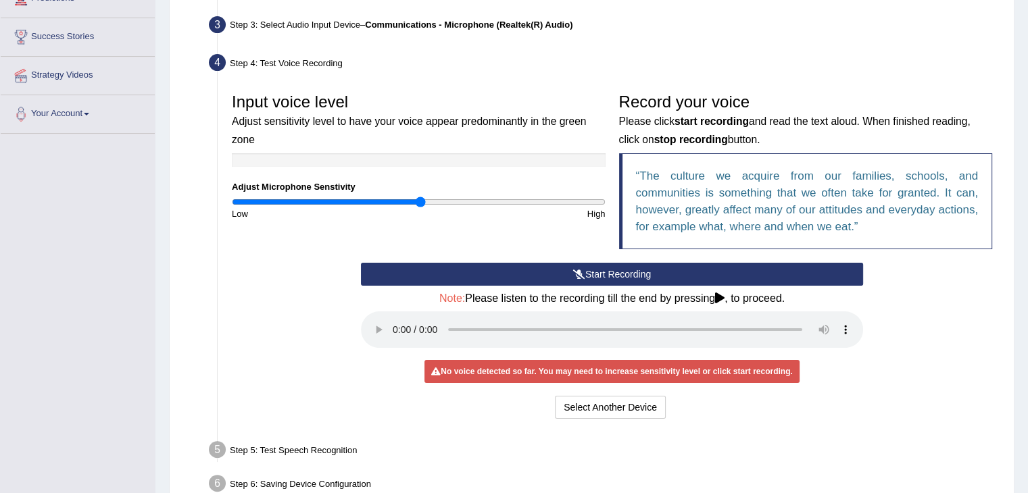
click at [550, 266] on button "Start Recording" at bounding box center [612, 274] width 502 height 23
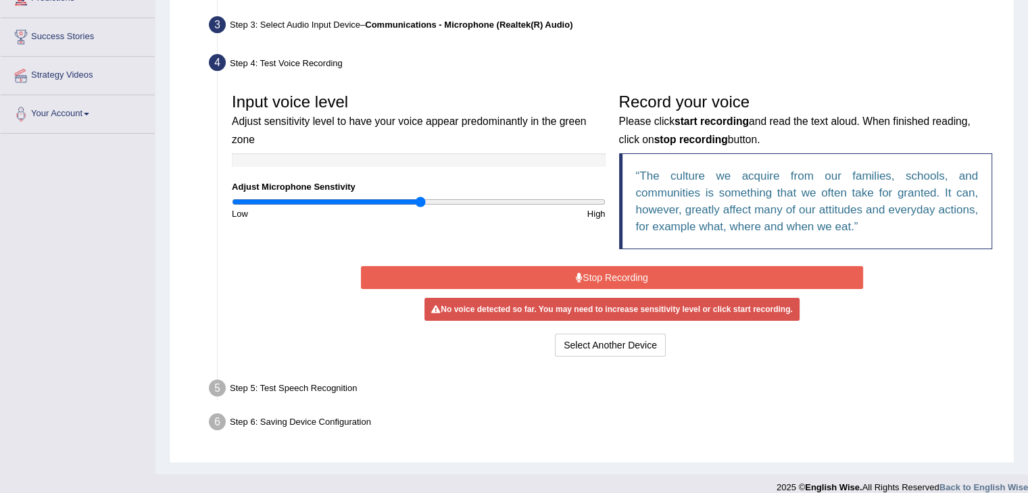
click at [653, 272] on button "Stop Recording" at bounding box center [612, 277] width 502 height 23
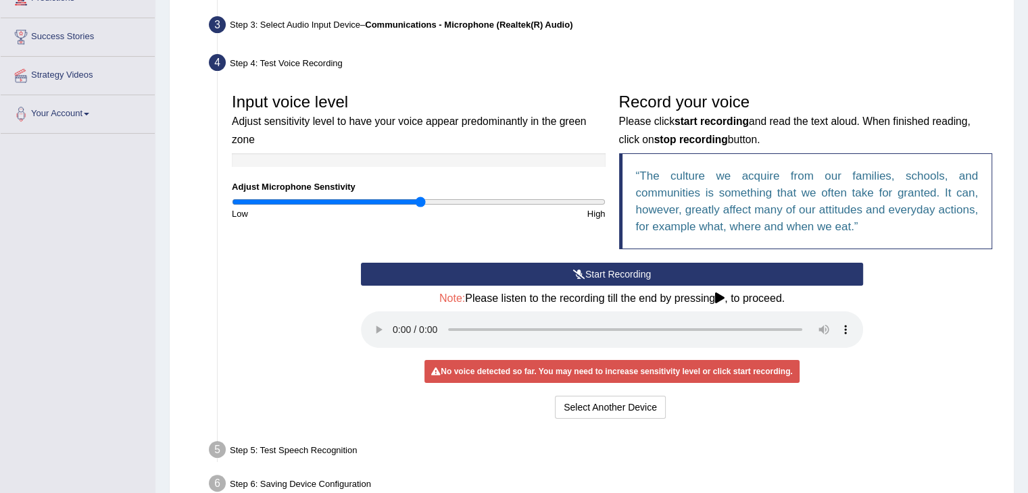
click at [651, 272] on button "Start Recording" at bounding box center [612, 274] width 502 height 23
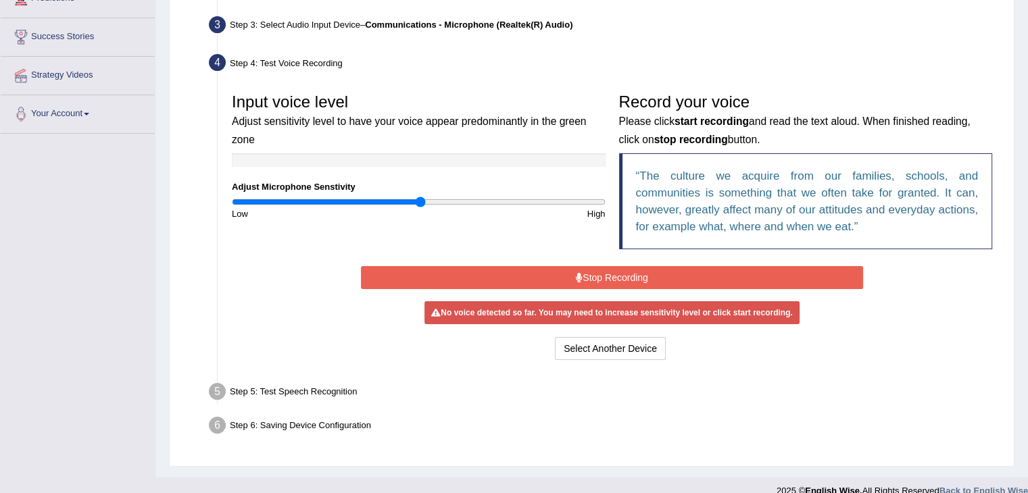
click at [651, 272] on button "Stop Recording" at bounding box center [612, 277] width 502 height 23
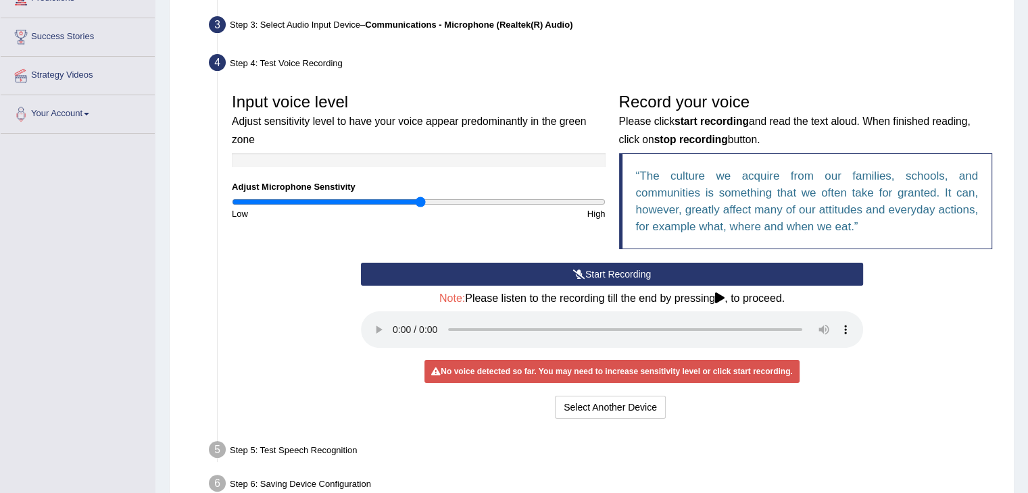
click at [713, 297] on h4 "Note: Please listen to the recording till the end by pressing , to proceed." at bounding box center [612, 299] width 502 height 12
click at [713, 295] on h4 "Note: Please listen to the recording till the end by pressing , to proceed." at bounding box center [612, 299] width 502 height 12
click at [723, 300] on icon at bounding box center [719, 298] width 9 height 11
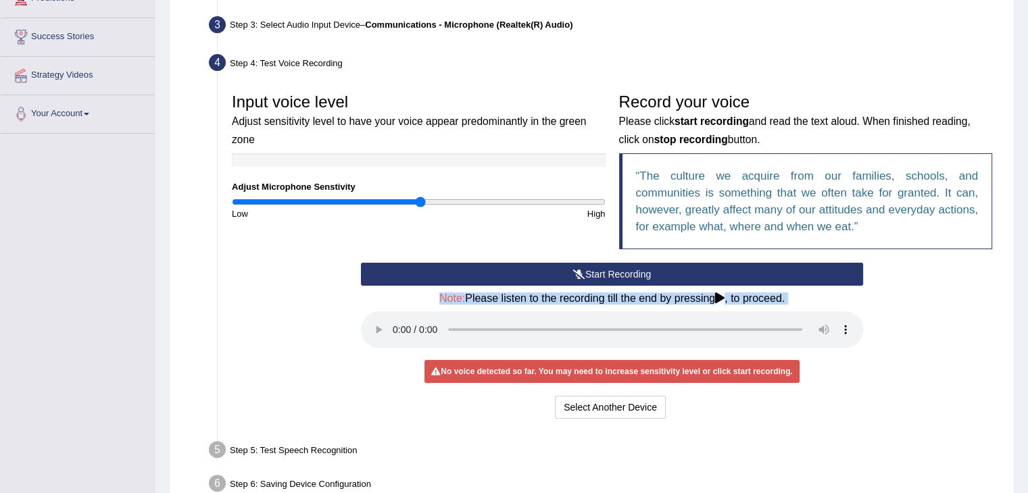
click at [723, 299] on icon at bounding box center [719, 298] width 9 height 11
click at [736, 263] on button "Start Recording" at bounding box center [612, 274] width 502 height 23
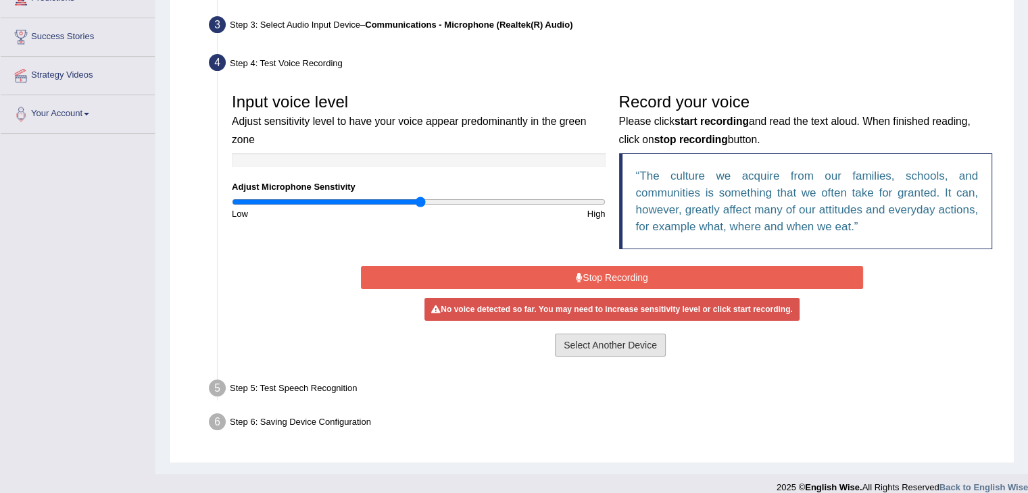
click at [663, 347] on button "Select Another Device" at bounding box center [610, 345] width 111 height 23
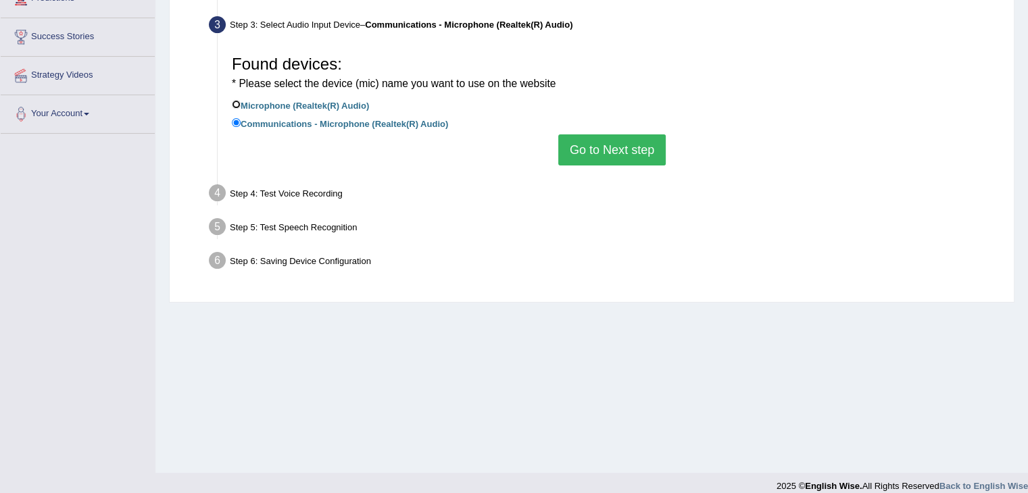
click at [232, 100] on input "Microphone (Realtek(R) Audio)" at bounding box center [236, 104] width 9 height 9
radio input "true"
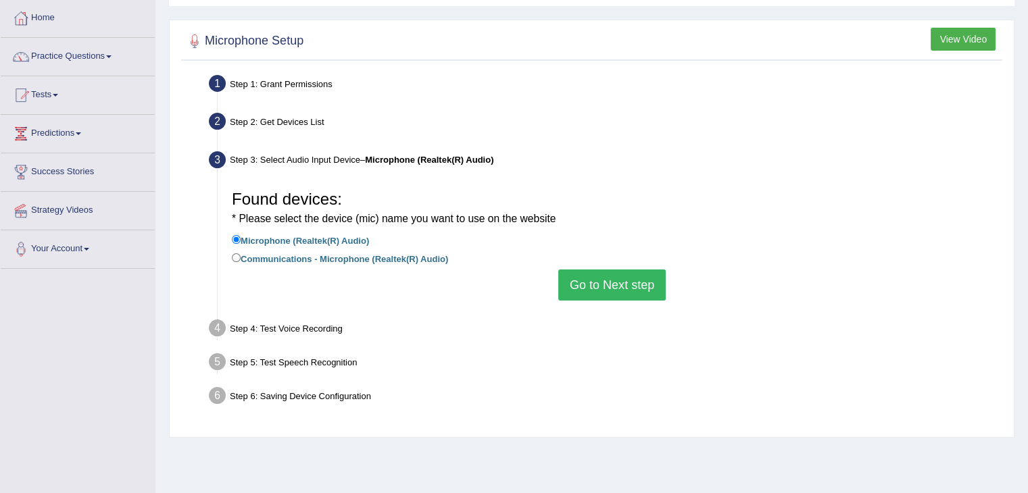
click at [281, 101] on ul "Step 1: Grant Permissions To access your microphone(s), we need permission to a…" at bounding box center [591, 242] width 814 height 342
click at [281, 102] on ul "Step 1: Grant Permissions To access your microphone(s), we need permission to a…" at bounding box center [591, 242] width 814 height 342
click at [389, 112] on div "Step 2: Get Devices List" at bounding box center [605, 124] width 805 height 30
click at [608, 295] on button "Go to Next step" at bounding box center [611, 285] width 107 height 31
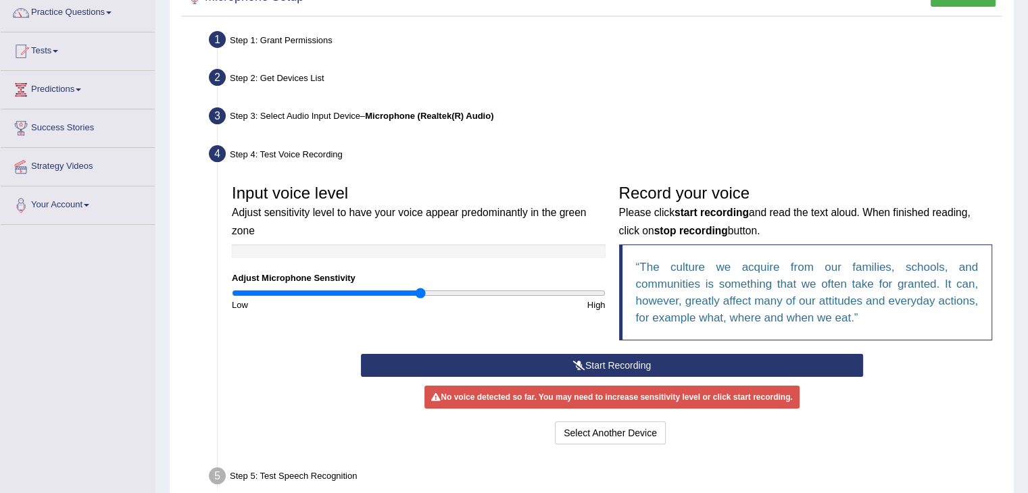
scroll to position [135, 0]
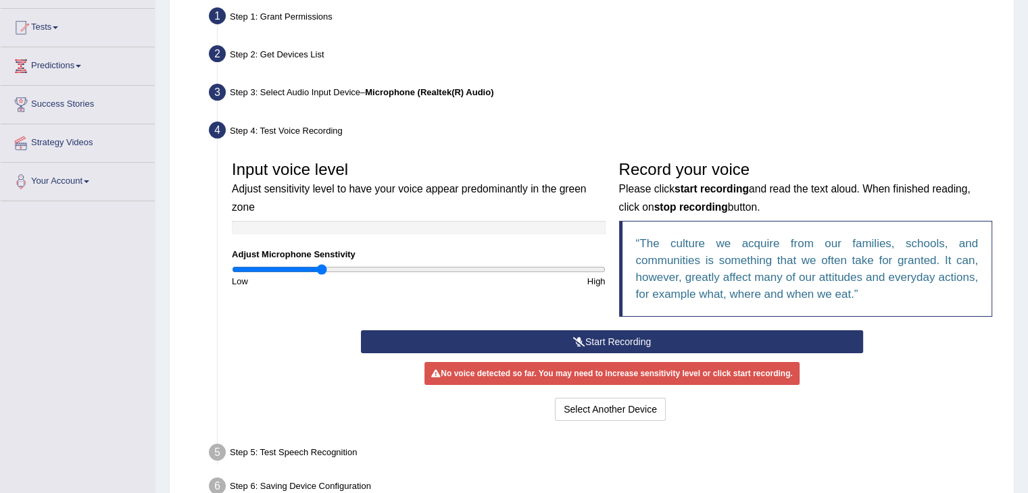
drag, startPoint x: 422, startPoint y: 265, endPoint x: 322, endPoint y: 278, distance: 101.6
click at [322, 275] on input "range" at bounding box center [419, 269] width 374 height 11
click at [501, 349] on button "Start Recording" at bounding box center [612, 341] width 502 height 23
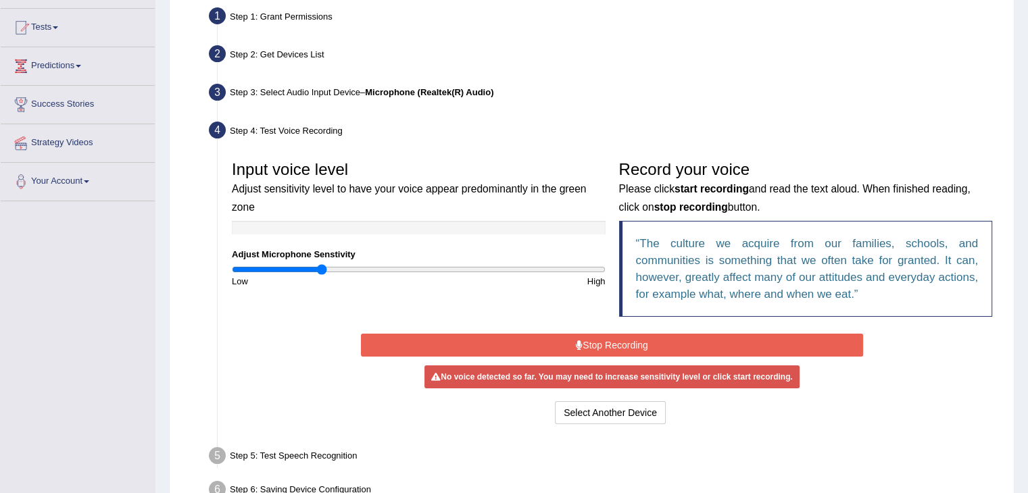
drag, startPoint x: 329, startPoint y: 277, endPoint x: 319, endPoint y: 269, distance: 13.0
click at [322, 271] on div "Input voice level Adjust sensitivity level to have your voice appear predominan…" at bounding box center [418, 221] width 387 height 134
click at [281, 313] on div "Input voice level Adjust sensitivity level to have your voice appear predominan…" at bounding box center [612, 242] width 774 height 176
drag, startPoint x: 327, startPoint y: 266, endPoint x: 651, endPoint y: 276, distance: 324.5
click at [605, 275] on input "range" at bounding box center [419, 269] width 374 height 11
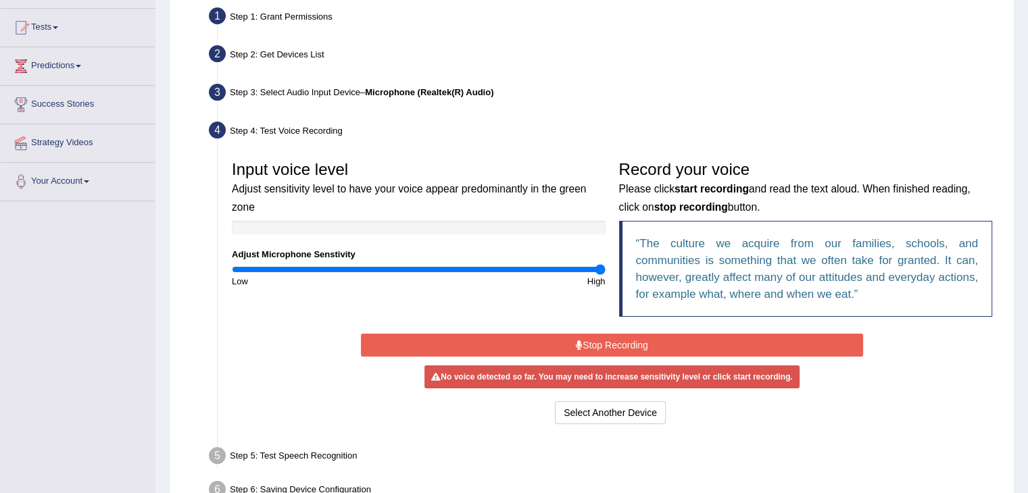
click at [611, 346] on button "Stop Recording" at bounding box center [612, 345] width 502 height 23
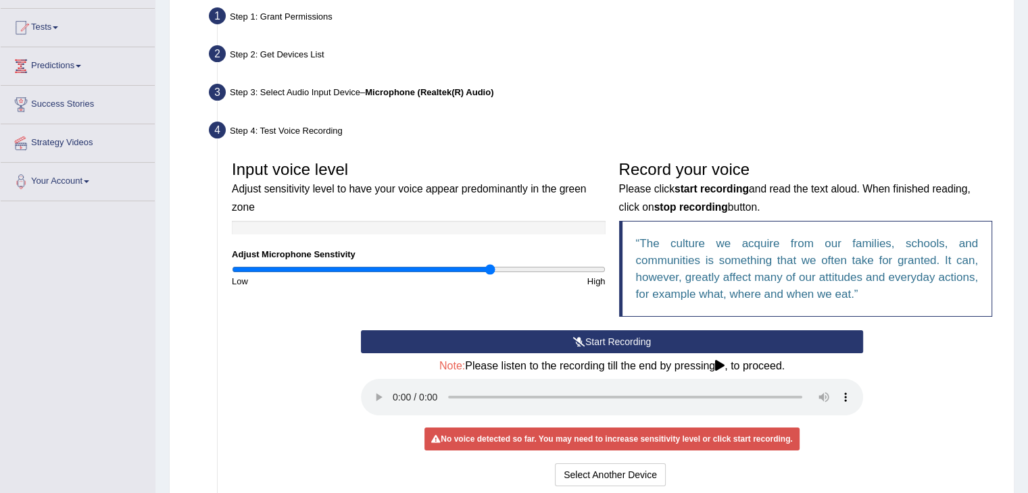
drag, startPoint x: 580, startPoint y: 267, endPoint x: 488, endPoint y: 272, distance: 92.0
type input "1.4"
click at [488, 272] on input "range" at bounding box center [419, 269] width 374 height 11
click at [1018, 405] on div "Home Practice Microphone Setup You have already completed the setup earlier wit…" at bounding box center [591, 234] width 872 height 738
